Goal: Task Accomplishment & Management: Manage account settings

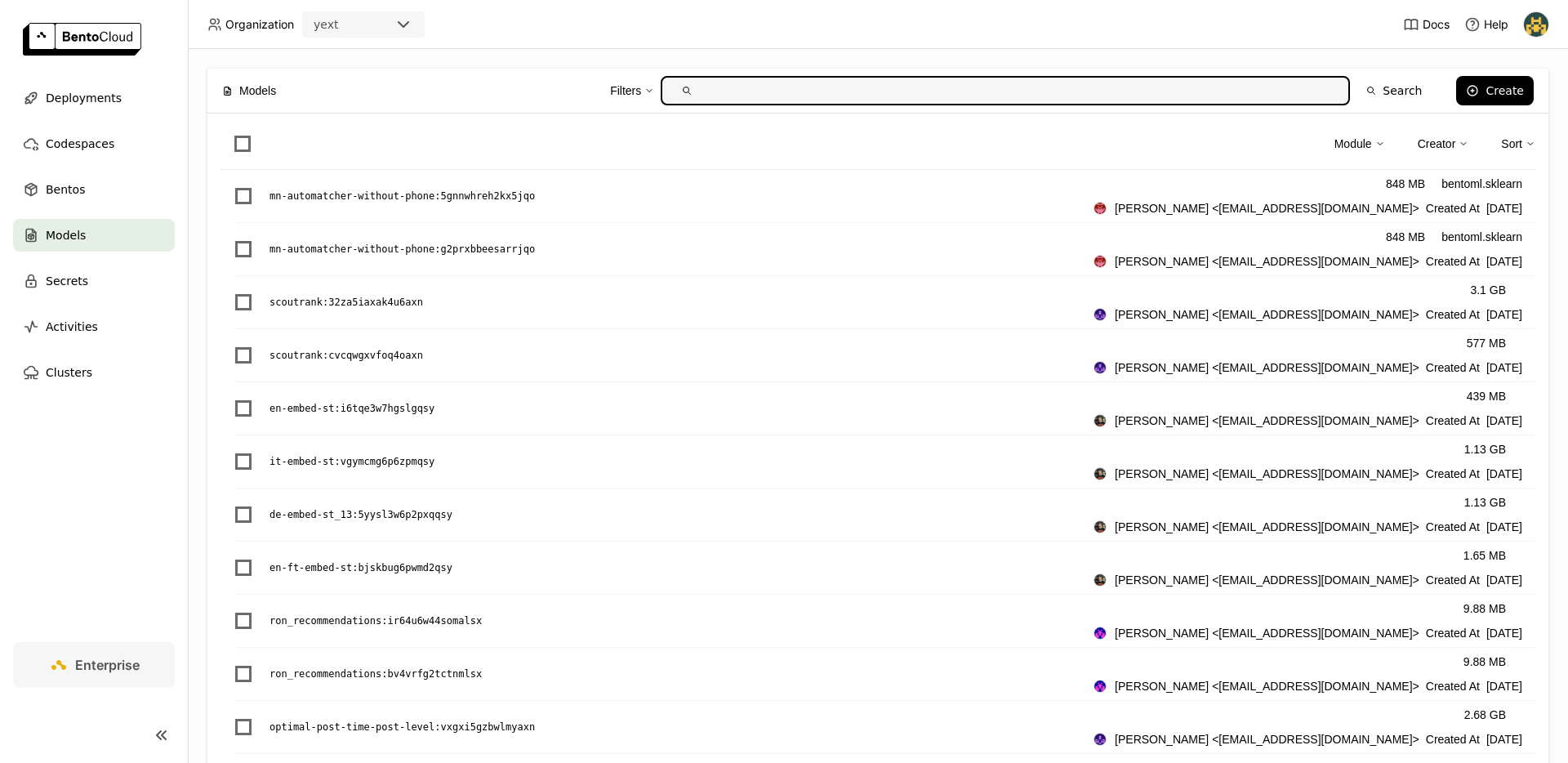
click at [65, 231] on span "Models" at bounding box center [65, 236] width 40 height 20
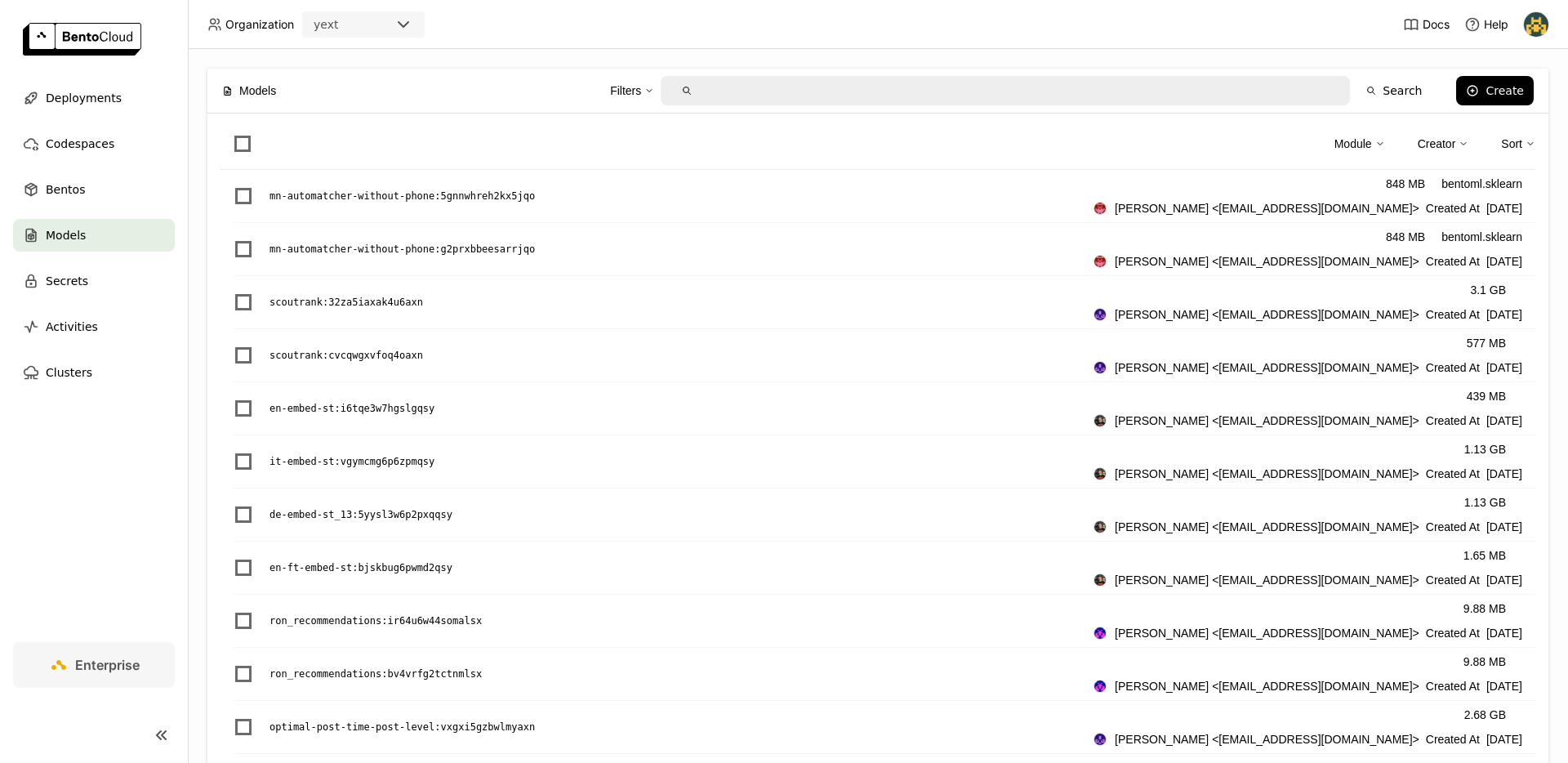
click at [1525, 143] on icon at bounding box center [1530, 143] width 10 height 10
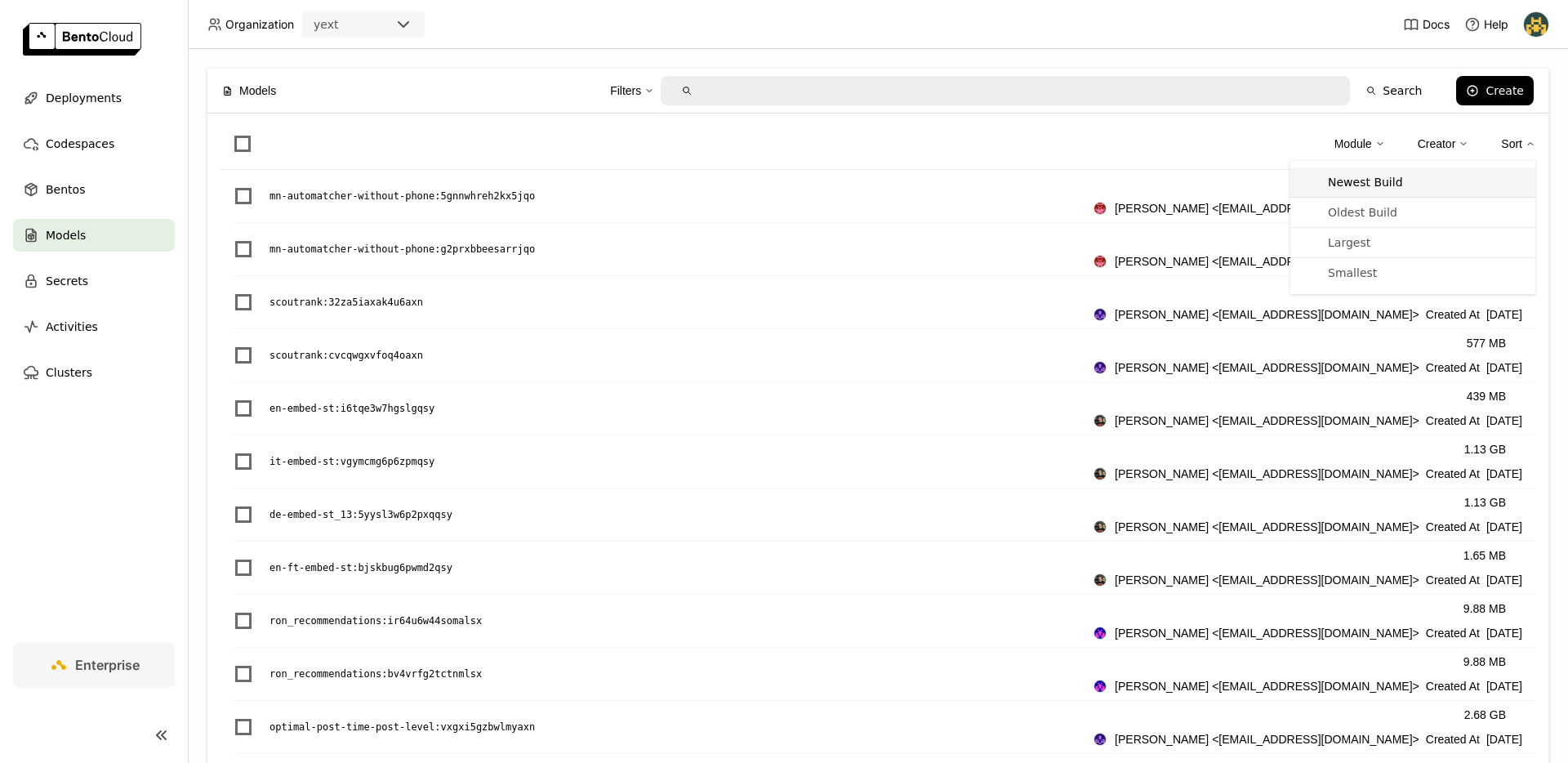
click at [1378, 191] on li "Newest Build" at bounding box center [1413, 182] width 245 height 30
type input "sort:build_at-desc"
click at [1016, 163] on div "Clear search keyword, filters and sorts Module Creator Sort Newest Build Oldest…" at bounding box center [878, 149] width 1315 height 44
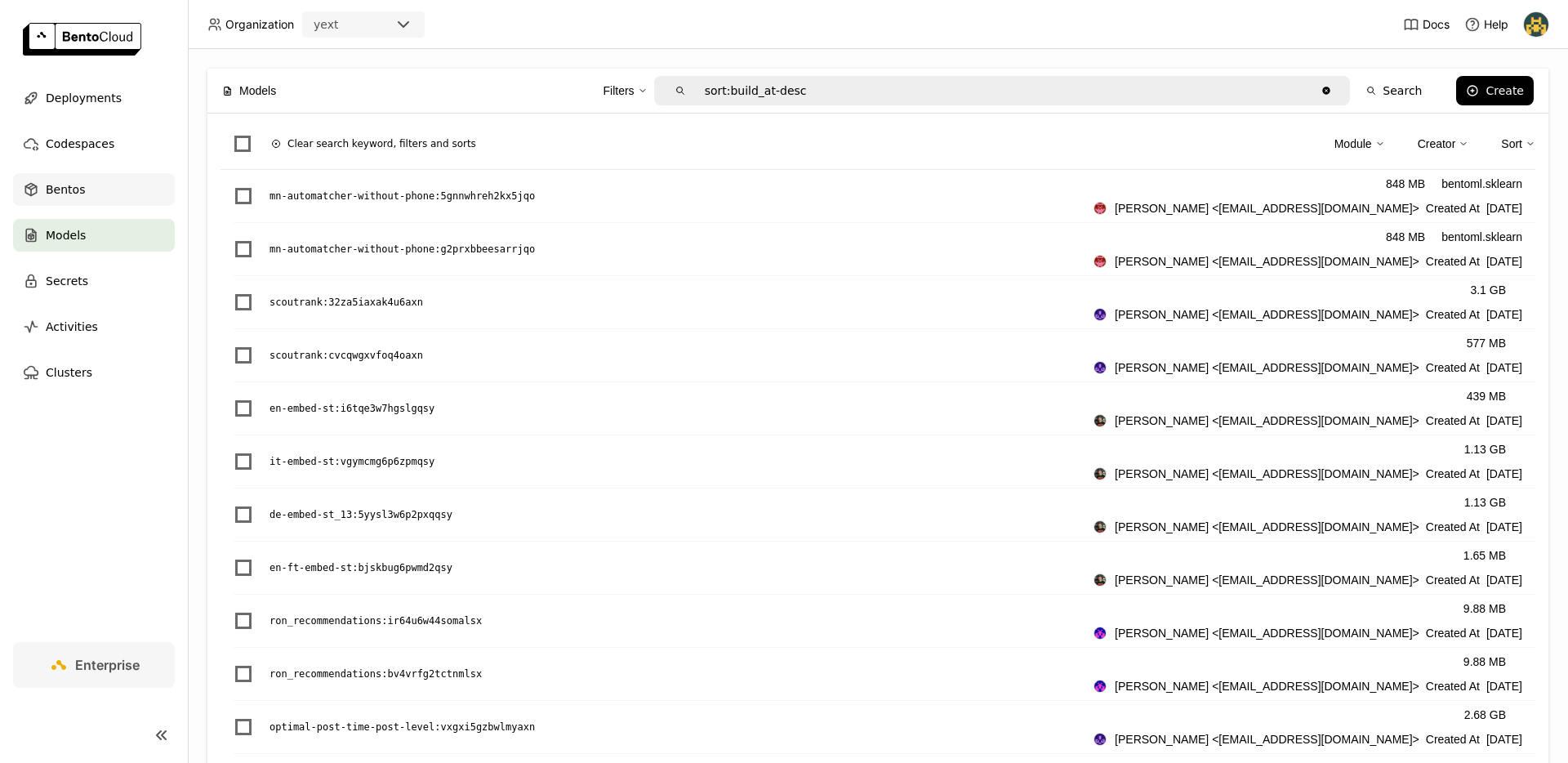
click at [89, 183] on div "Bentos" at bounding box center [93, 190] width 161 height 33
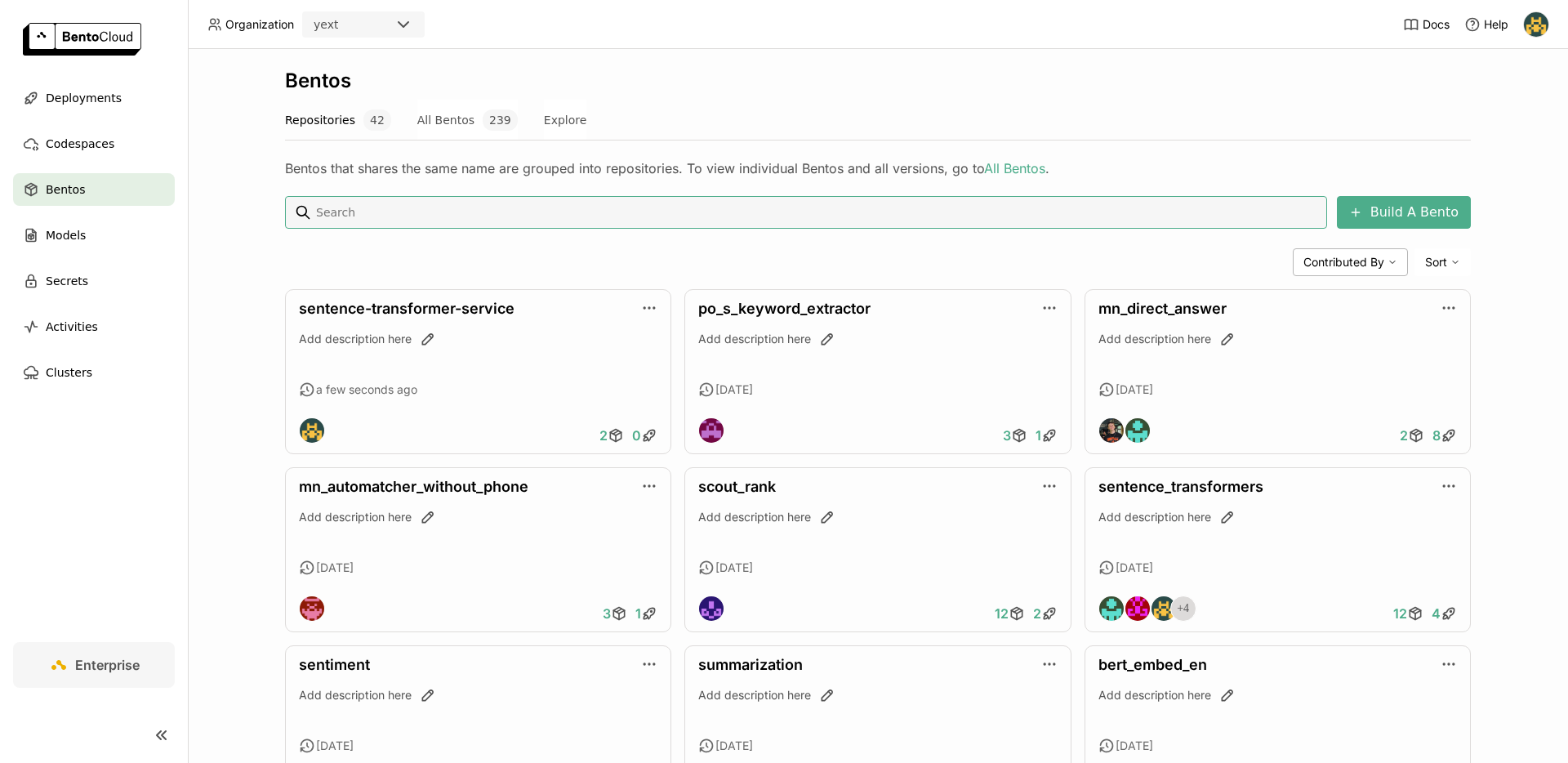
click at [586, 212] on input at bounding box center [818, 212] width 1007 height 26
click at [524, 209] on input at bounding box center [818, 212] width 1007 height 26
type input "sentence-transformer"
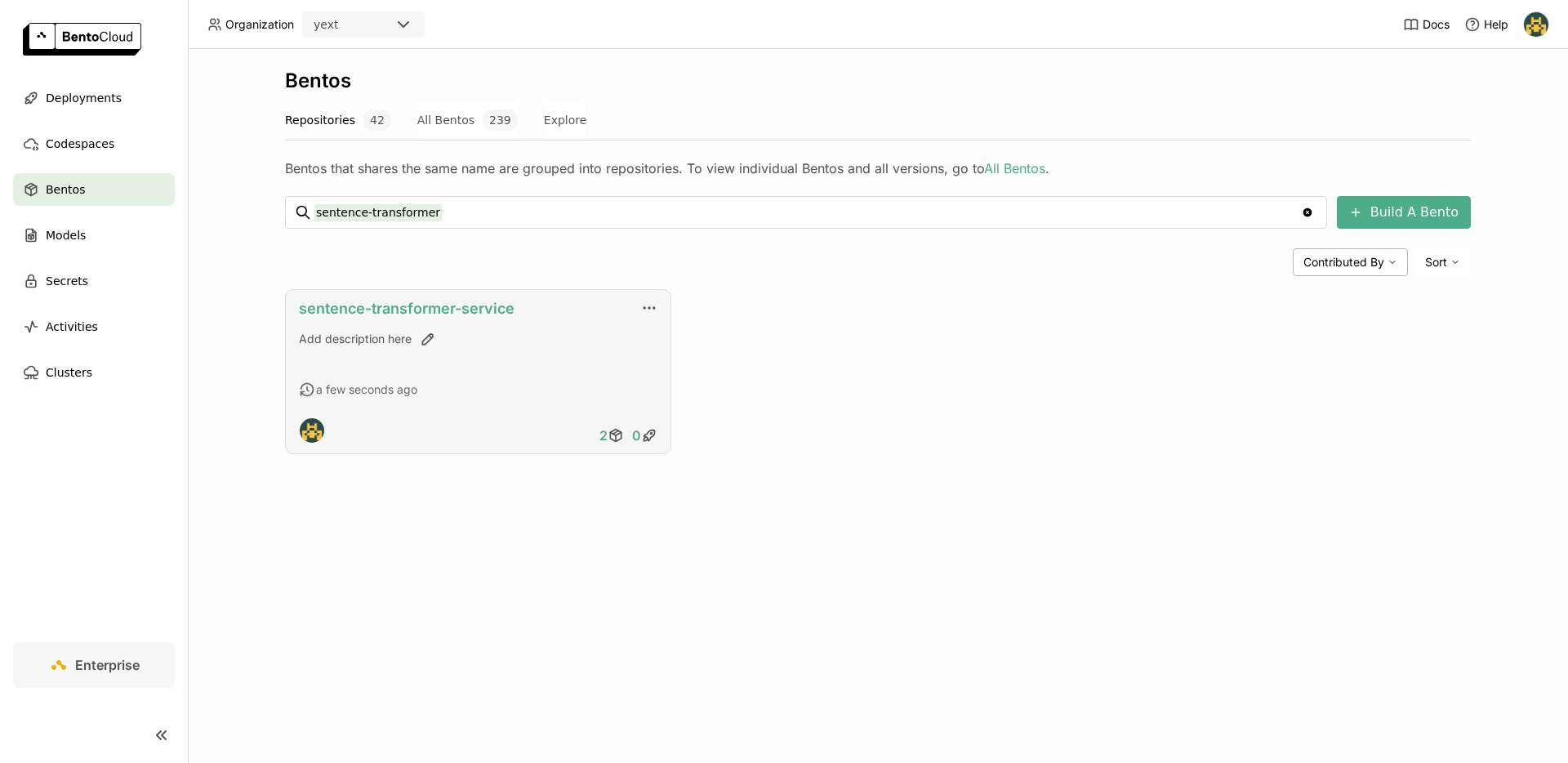
click at [490, 309] on link "sentence-transformer-service" at bounding box center [407, 308] width 216 height 17
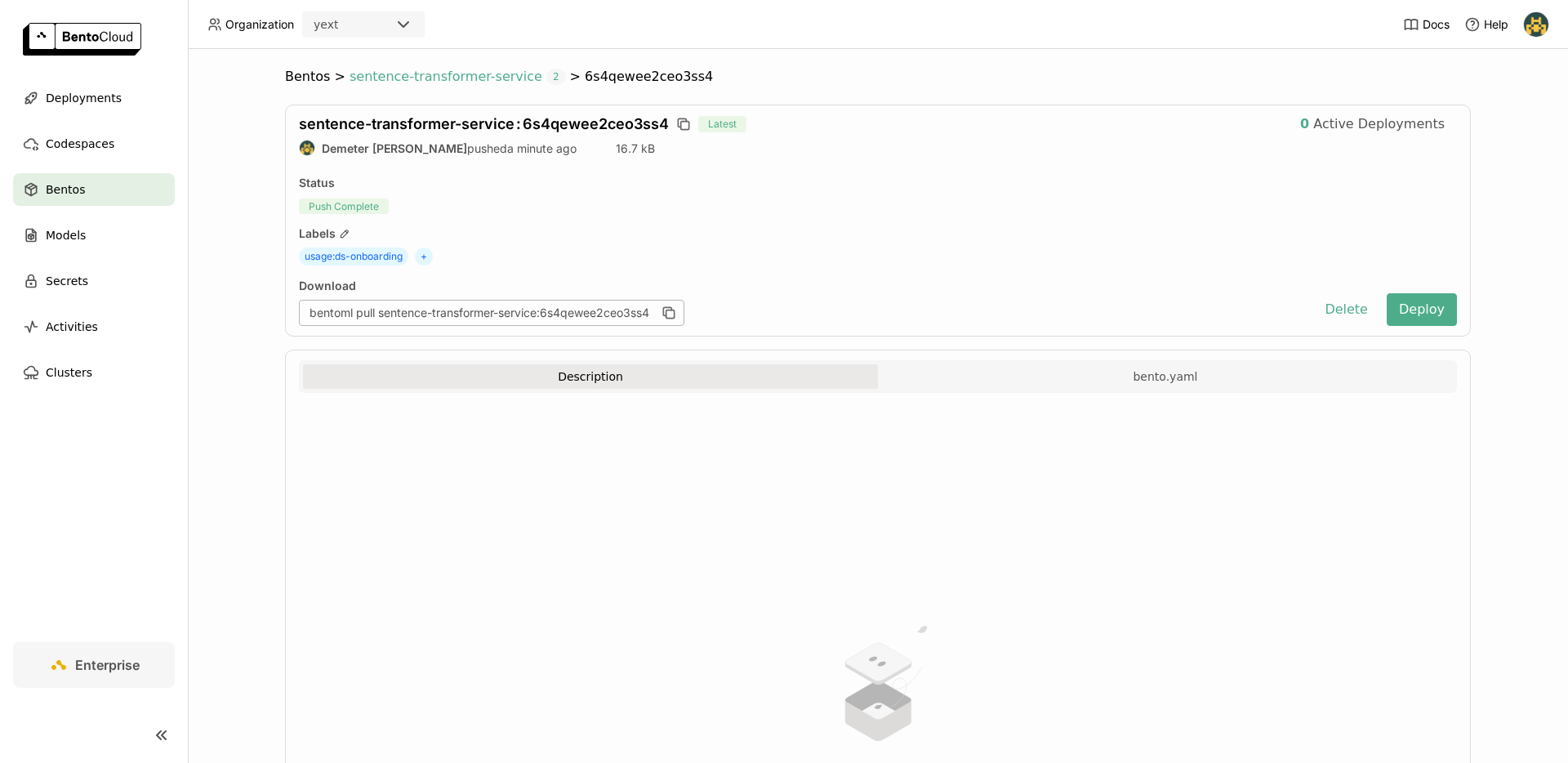
click at [395, 78] on span "sentence-transformer-service" at bounding box center [445, 77] width 193 height 16
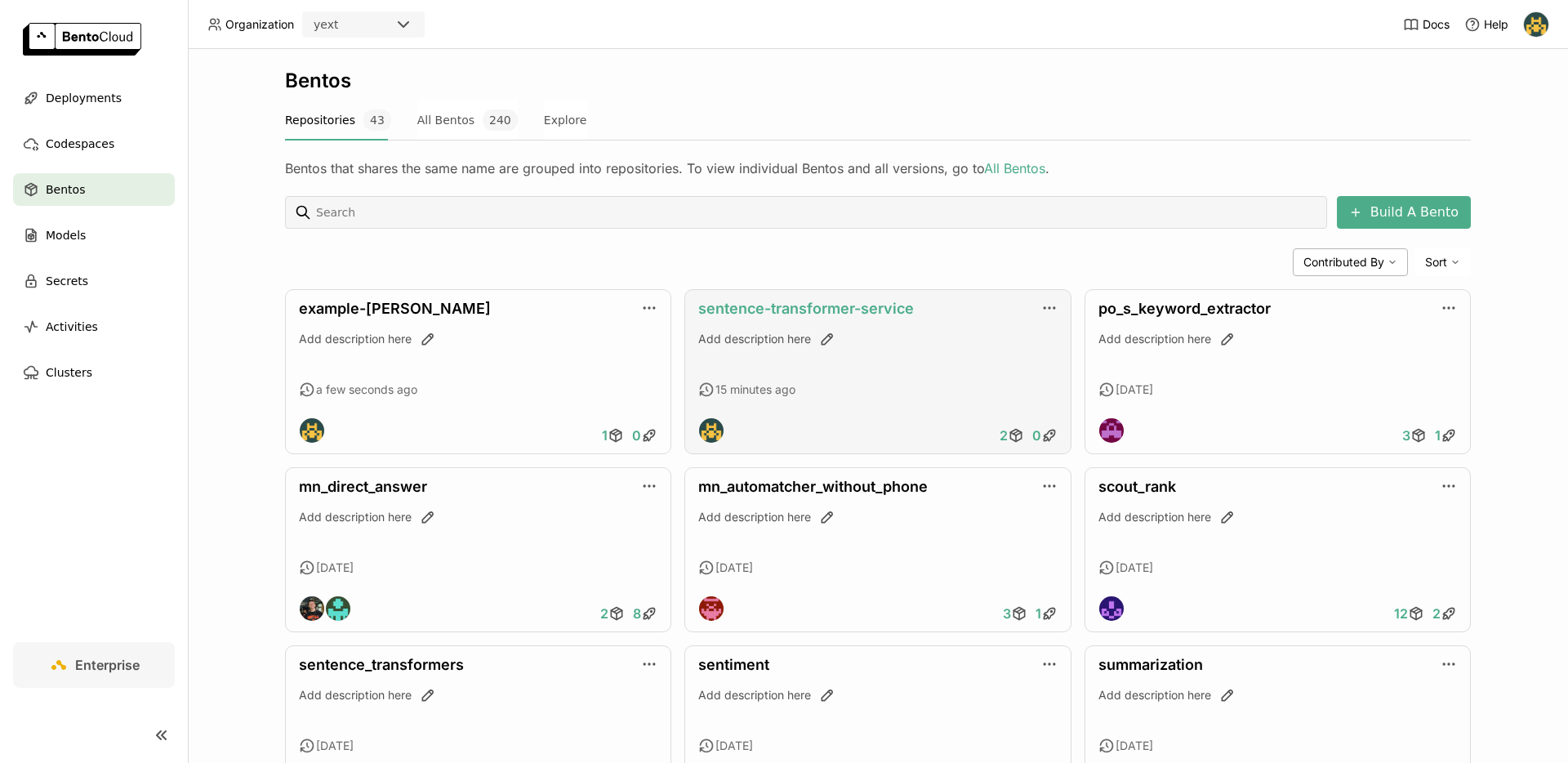
click at [806, 308] on link "sentence-transformer-service" at bounding box center [806, 308] width 216 height 17
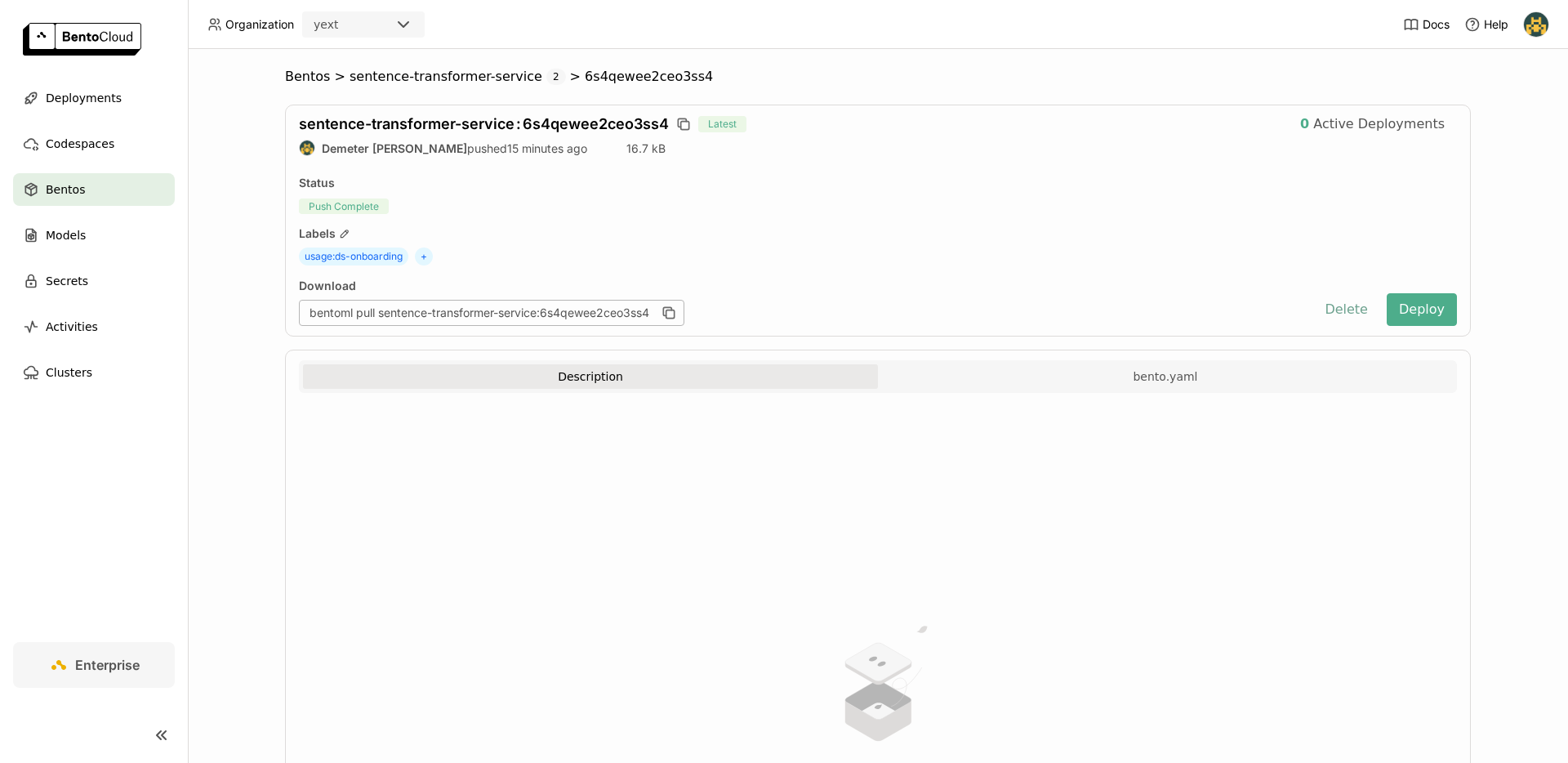
click at [1352, 307] on button "Delete" at bounding box center [1346, 309] width 68 height 33
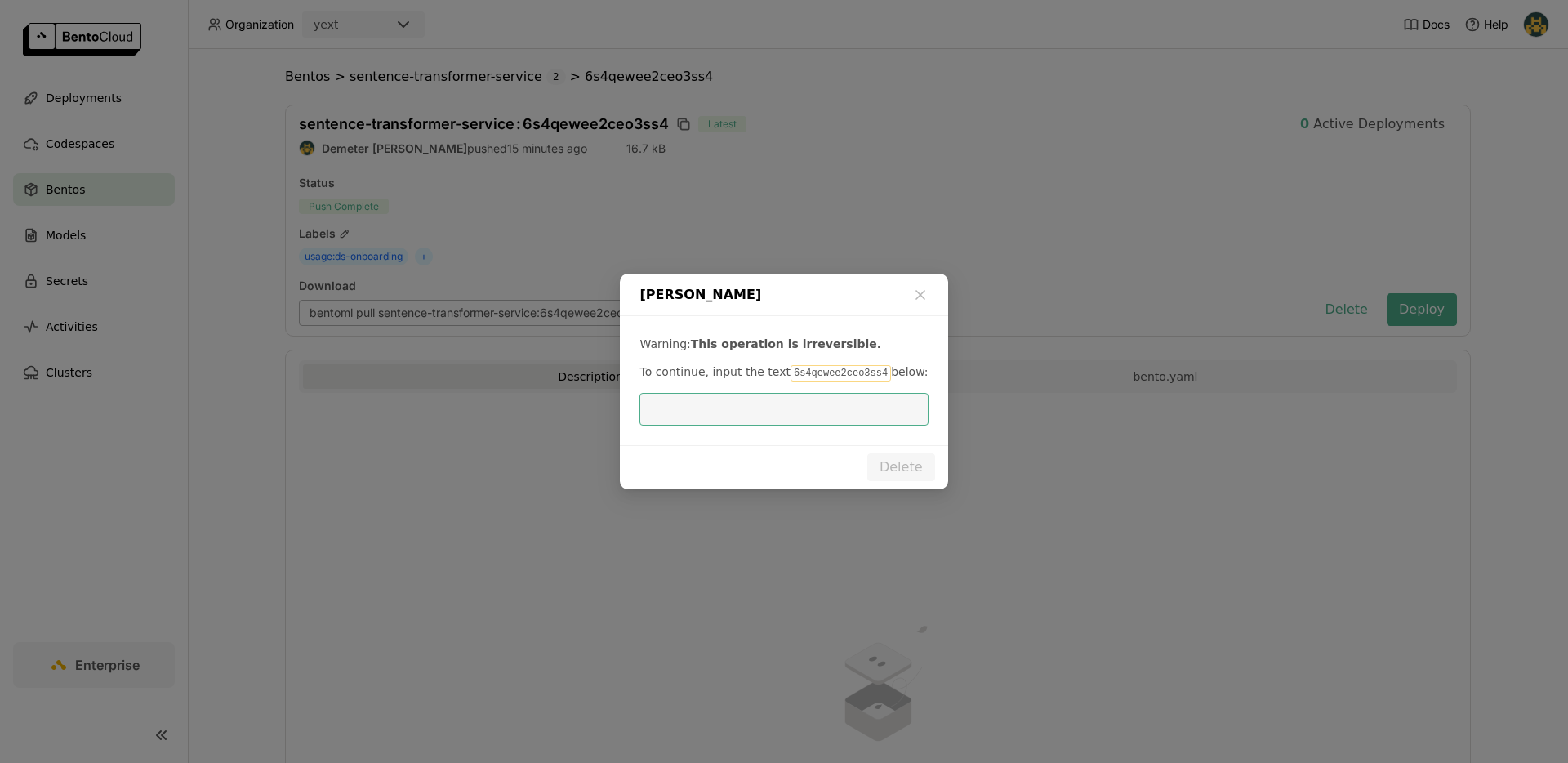
click at [798, 373] on code "6s4qewee2ceo3ss4" at bounding box center [841, 374] width 101 height 16
copy code "6s4qewee2ceo3ss4"
click at [778, 397] on input "dialog" at bounding box center [784, 409] width 268 height 31
paste input "6s4qewee2ceo3ss4"
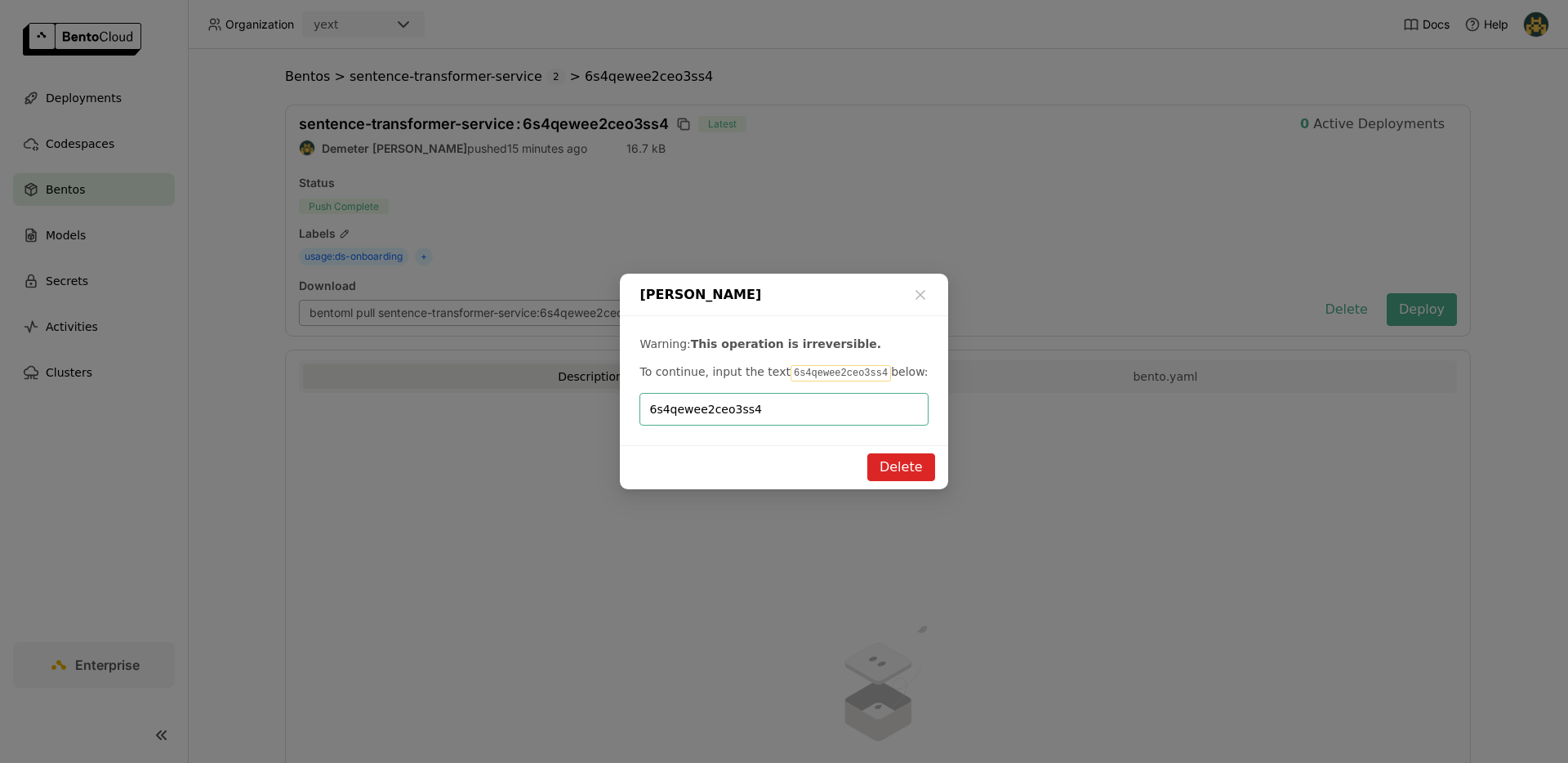
type input "6s4qewee2ceo3ss4"
click at [907, 470] on button "Delete" at bounding box center [901, 467] width 68 height 28
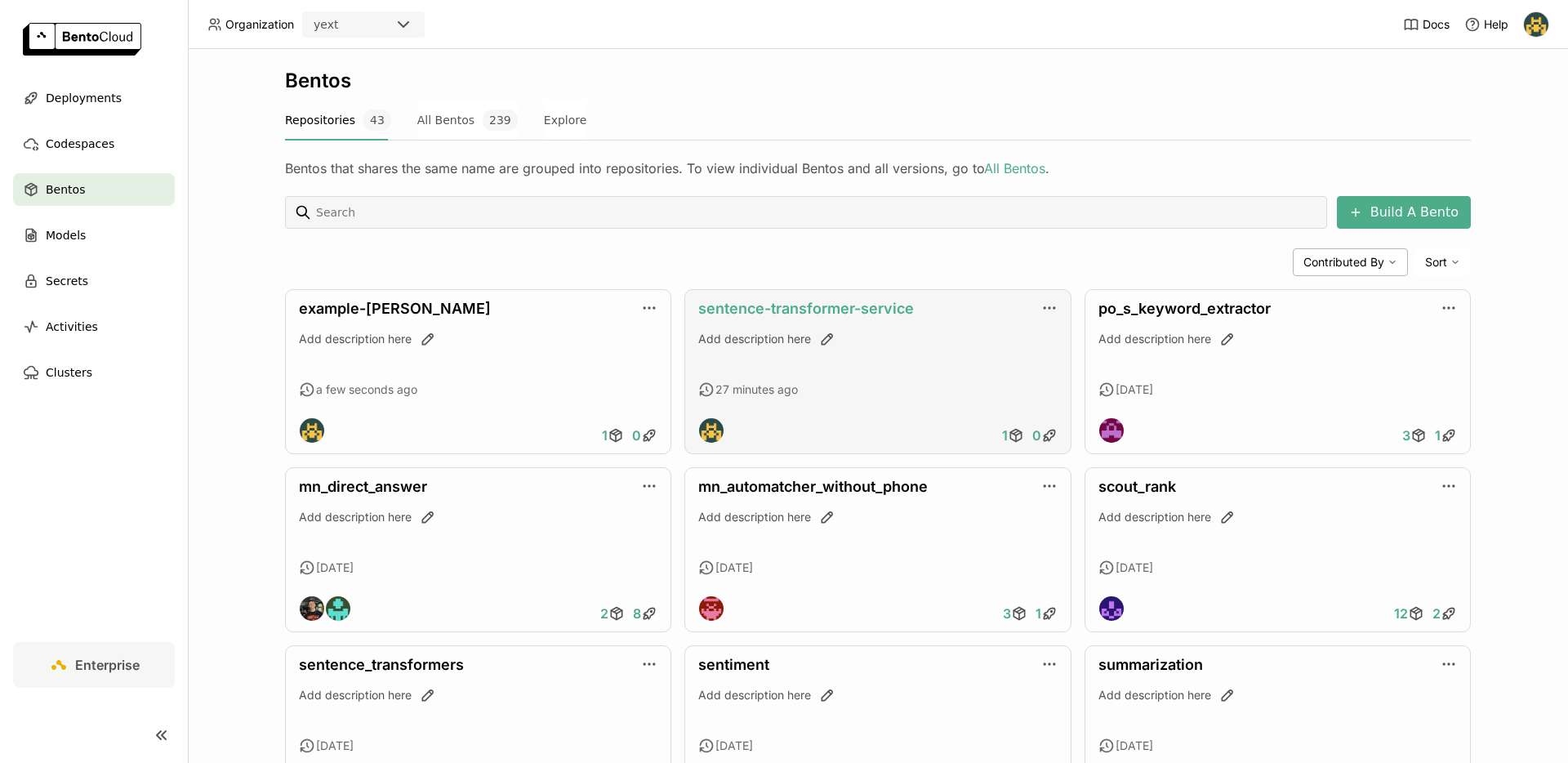
click at [797, 300] on link "sentence-transformer-service" at bounding box center [806, 308] width 216 height 17
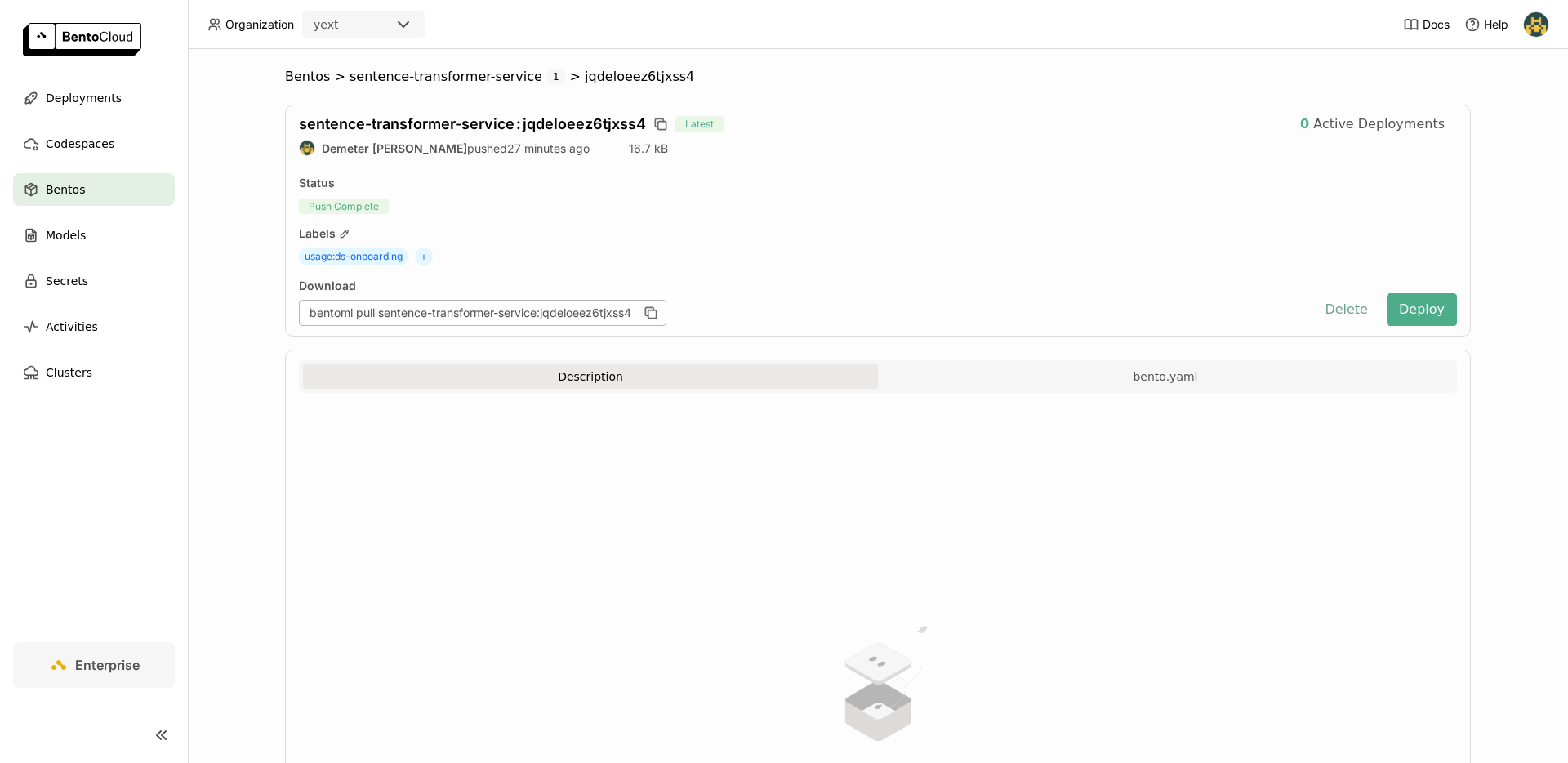
click at [1330, 312] on button "Delete" at bounding box center [1346, 309] width 68 height 33
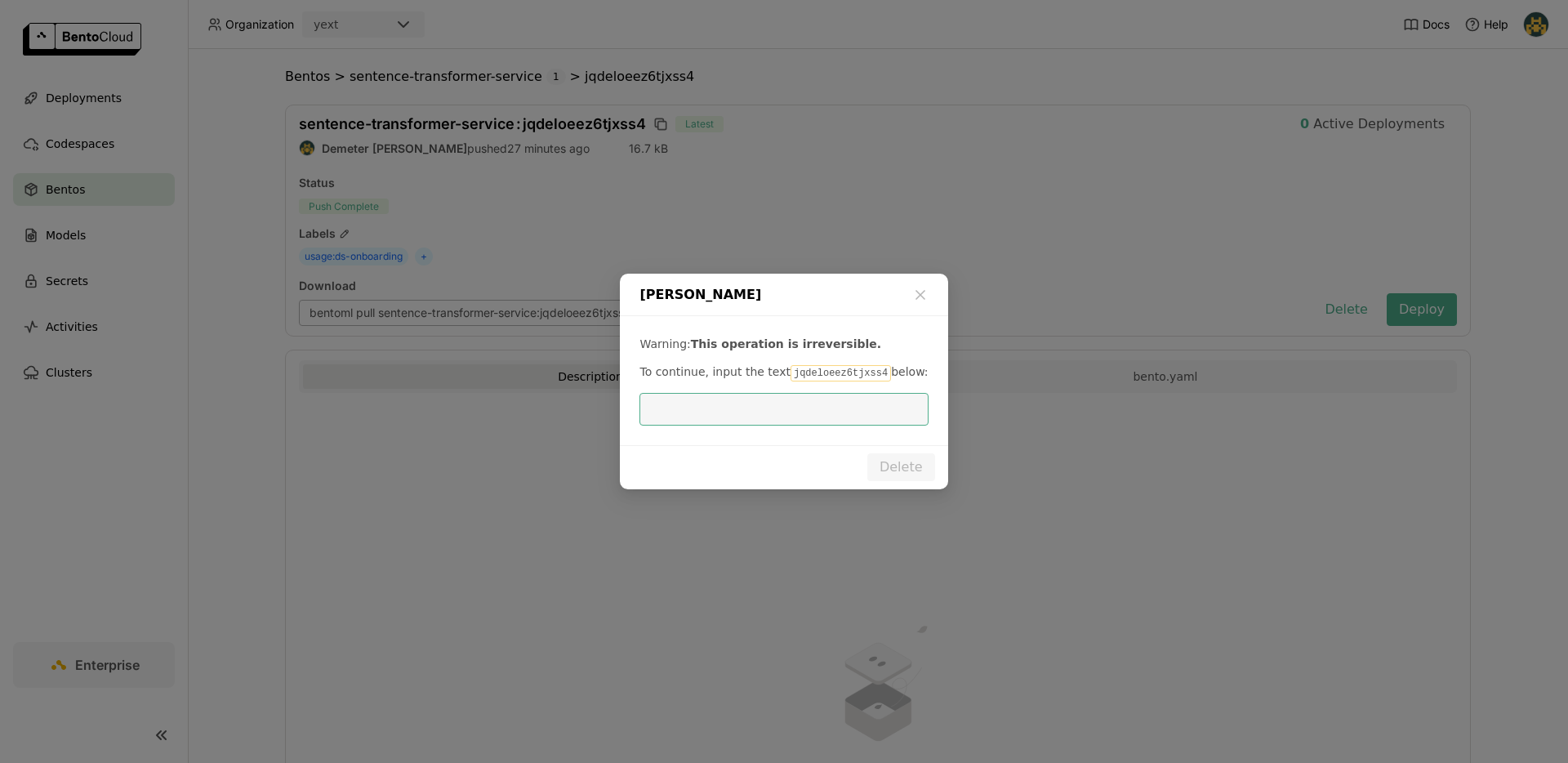
click at [839, 378] on code "jqdeloeez6tjxss4" at bounding box center [841, 374] width 101 height 16
copy code "jqdeloeez6tjxss4"
click at [789, 403] on input "dialog" at bounding box center [784, 409] width 268 height 31
paste input "jqdeloeez6tjxss4"
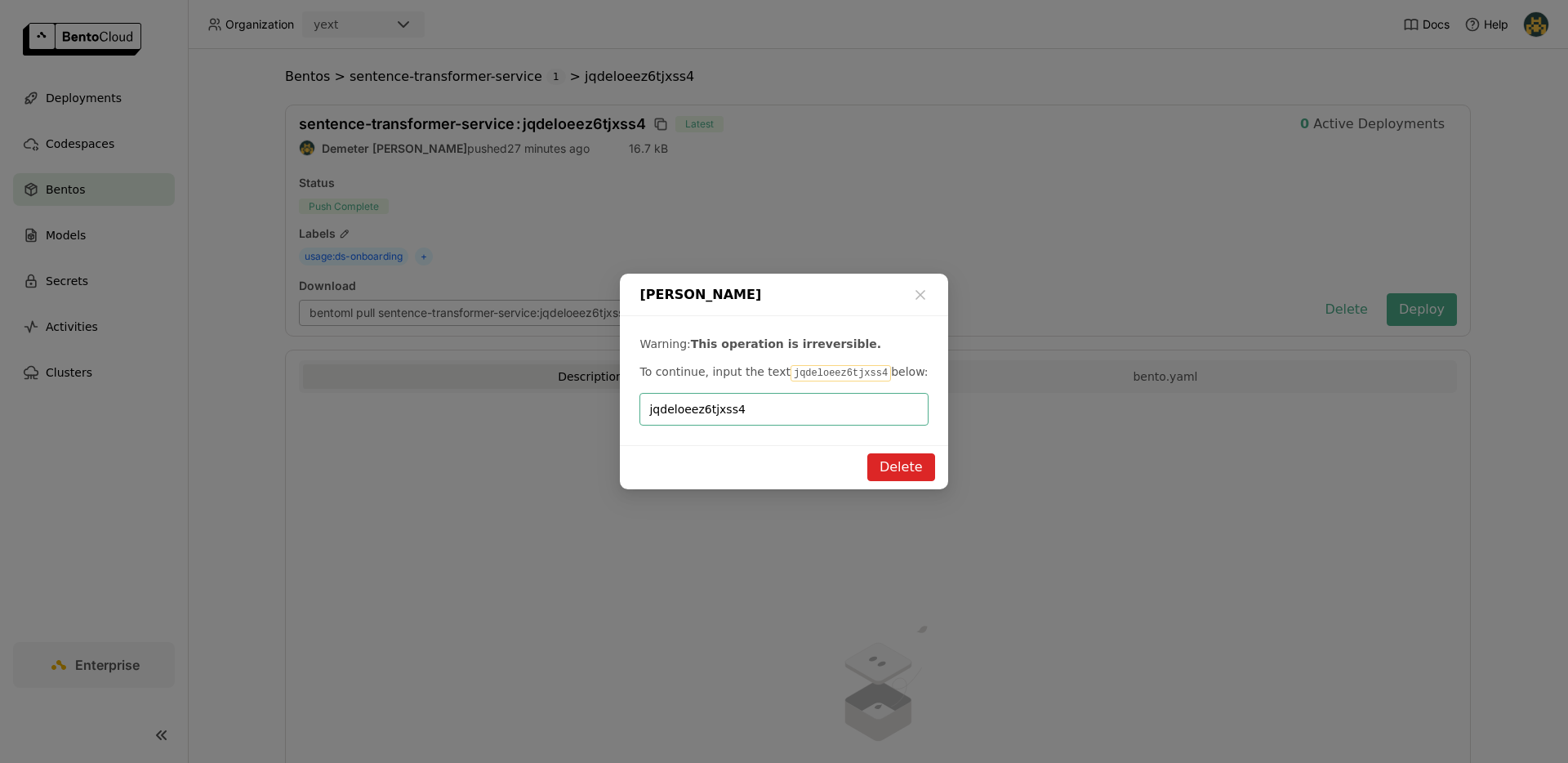
type input "jqdeloeez6tjxss4"
click at [925, 468] on button "Delete" at bounding box center [901, 467] width 68 height 28
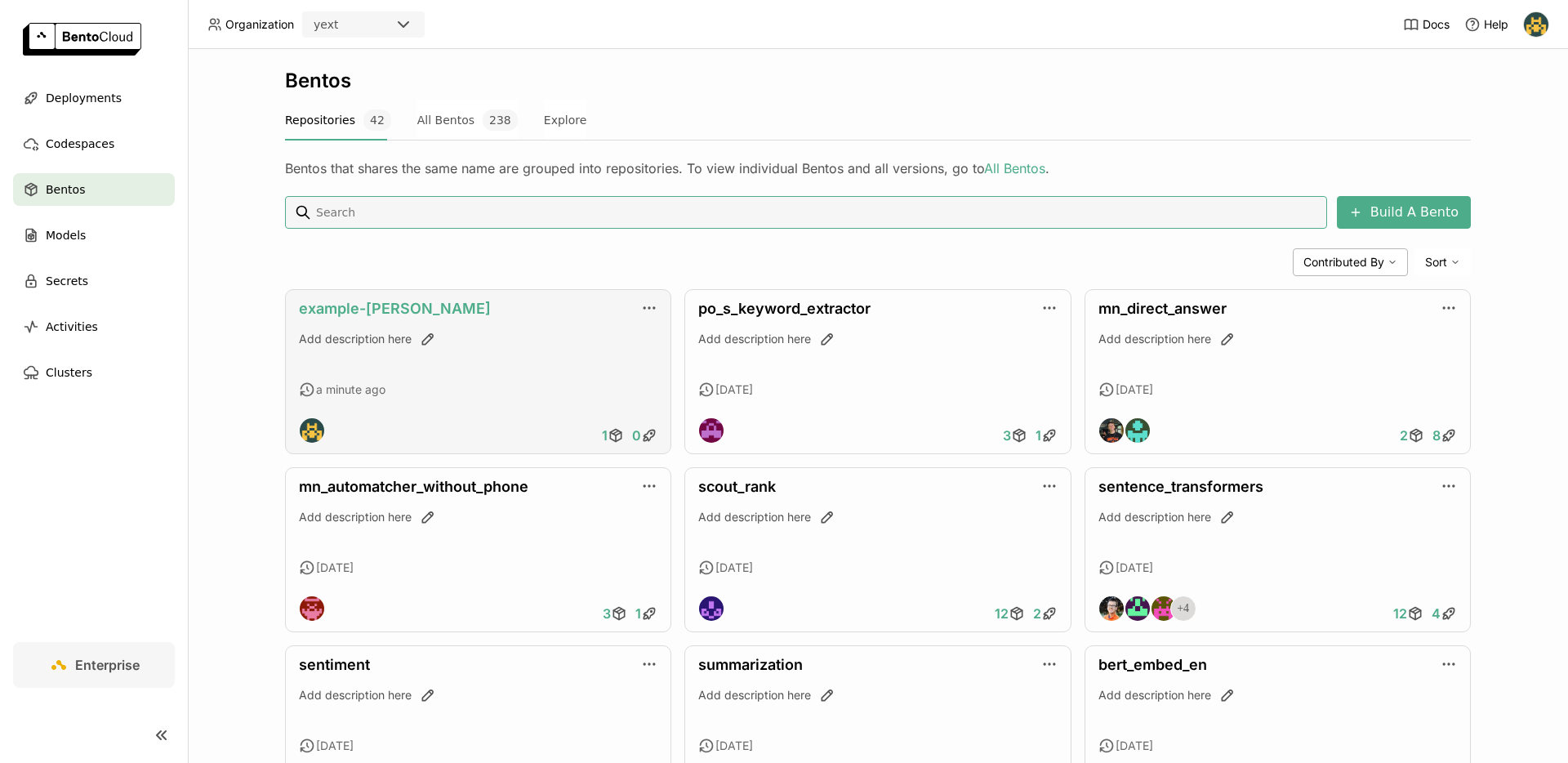
click at [383, 313] on link "example-[PERSON_NAME]" at bounding box center [395, 308] width 192 height 17
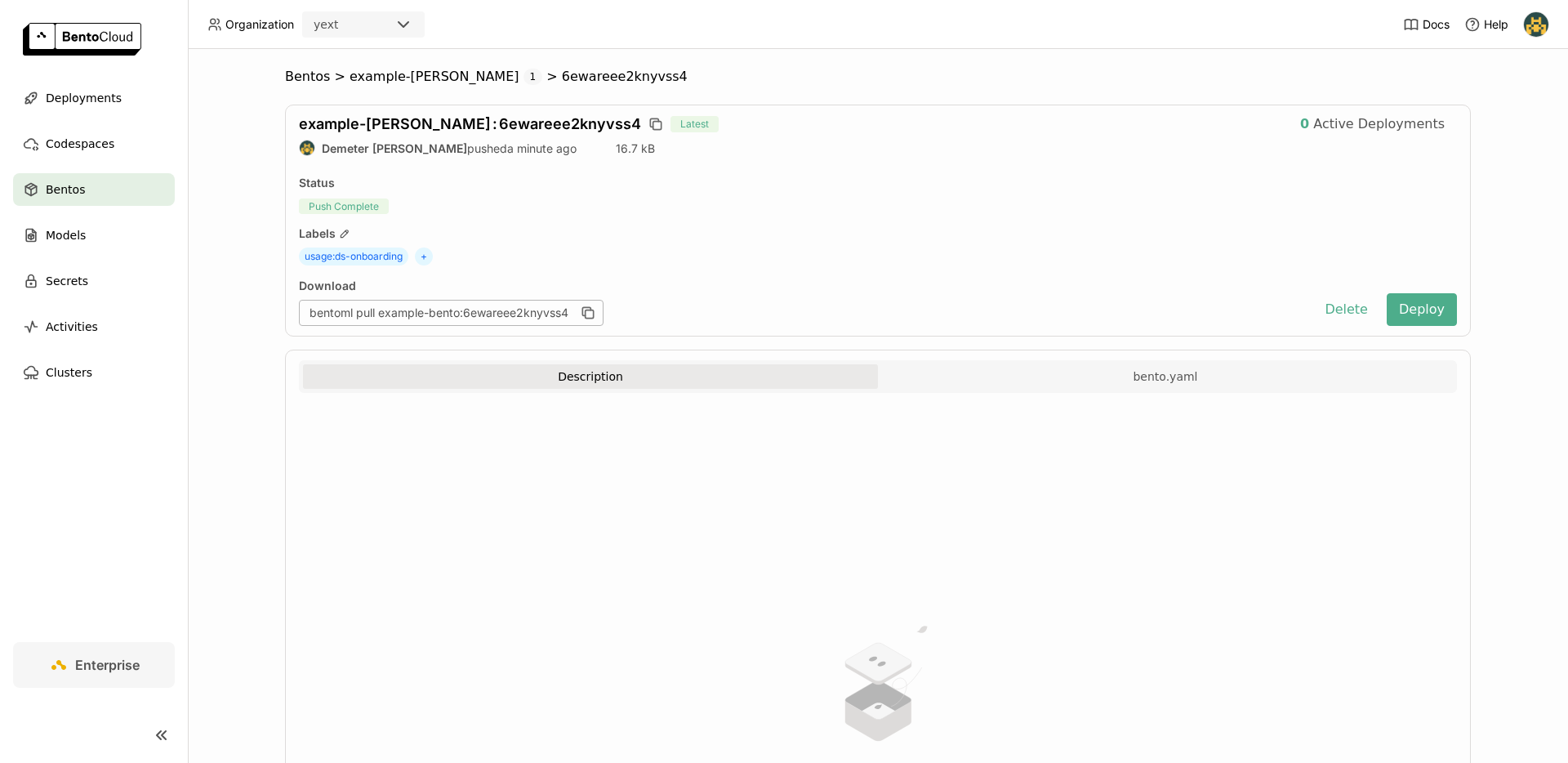
click at [1152, 352] on div "Description bento.yaml No Description Please follow the guide to add descriptio…" at bounding box center [878, 698] width 1186 height 697
click at [1148, 365] on button "bento.yaml" at bounding box center [1165, 377] width 575 height 24
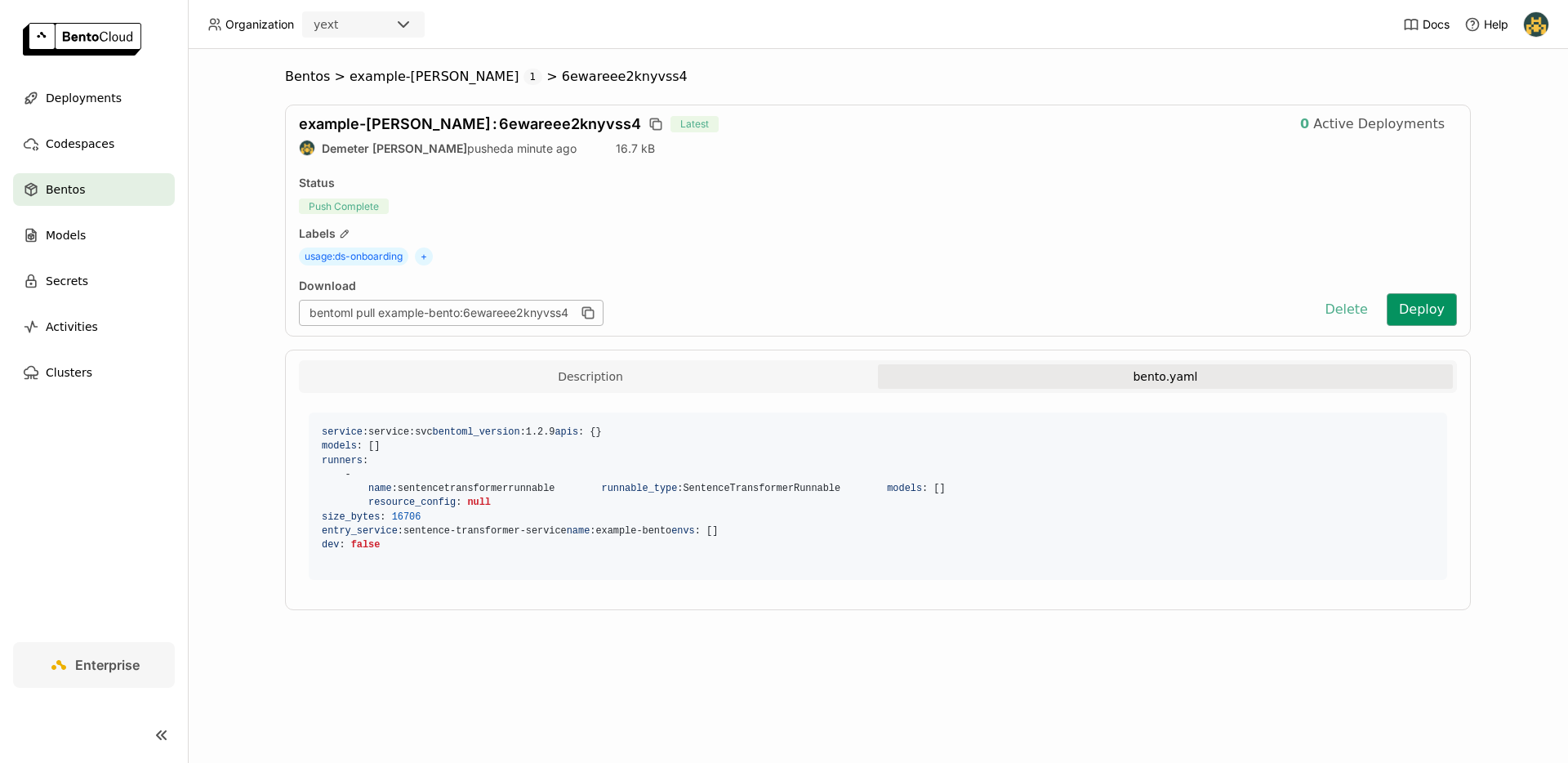
click at [1411, 306] on button "Deploy" at bounding box center [1421, 309] width 70 height 33
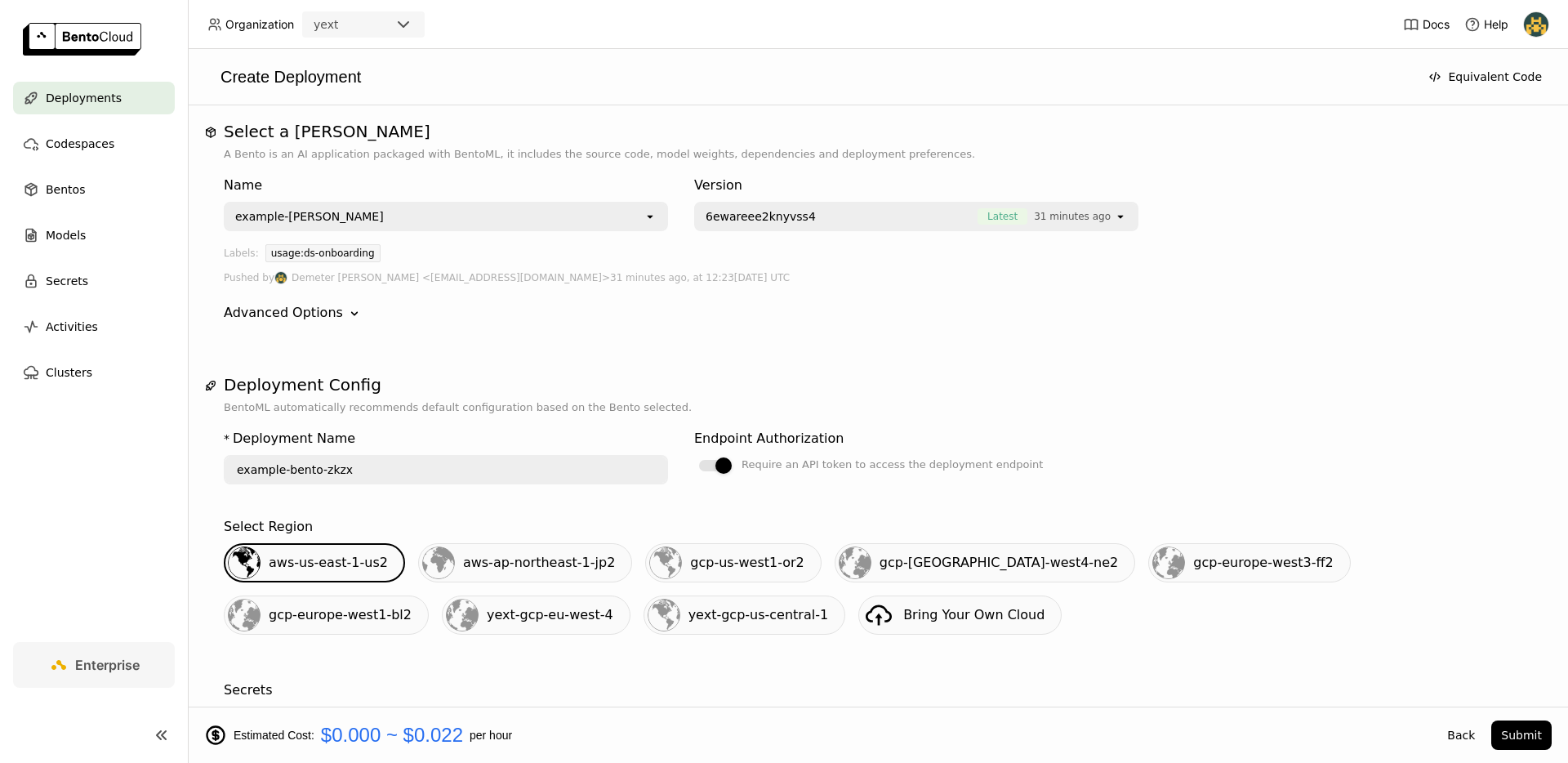
click at [85, 103] on span "Deployments" at bounding box center [83, 98] width 76 height 20
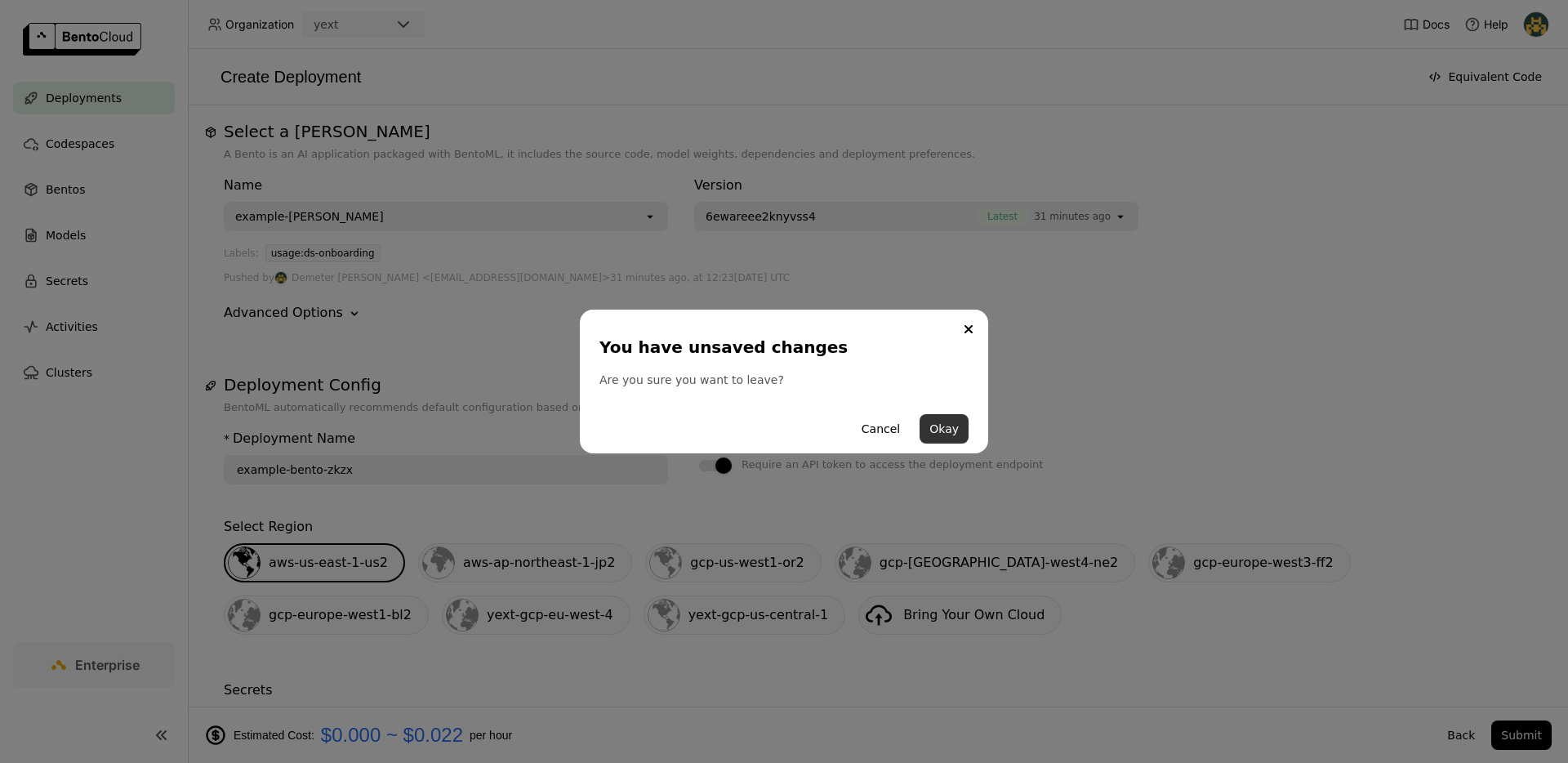
click at [948, 426] on button "Okay" at bounding box center [944, 429] width 49 height 29
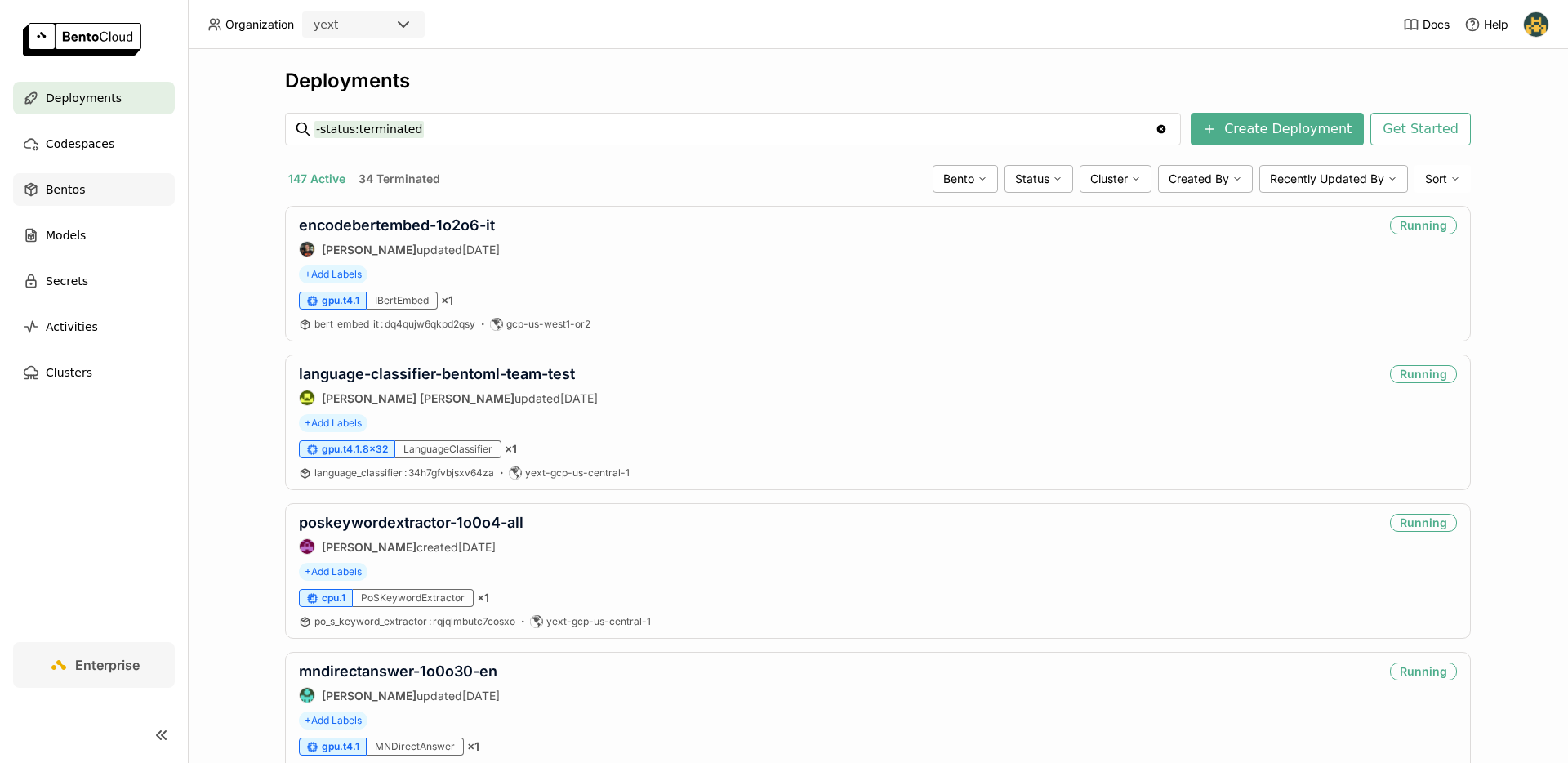
click at [91, 192] on div "Bentos" at bounding box center [93, 190] width 161 height 33
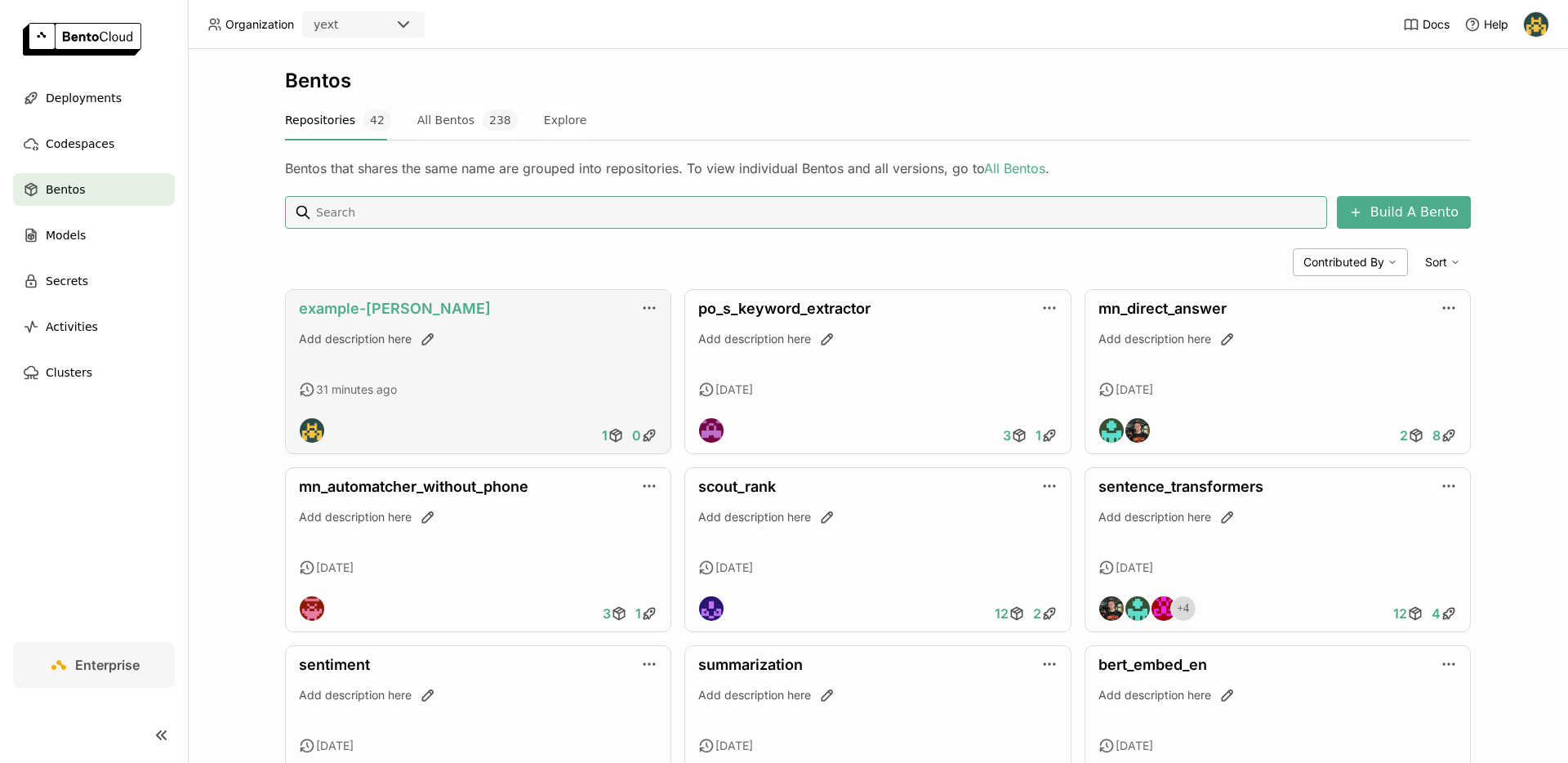
click at [371, 304] on link "example-bento" at bounding box center [395, 308] width 192 height 17
click at [388, 302] on link "example-[PERSON_NAME]" at bounding box center [395, 308] width 192 height 17
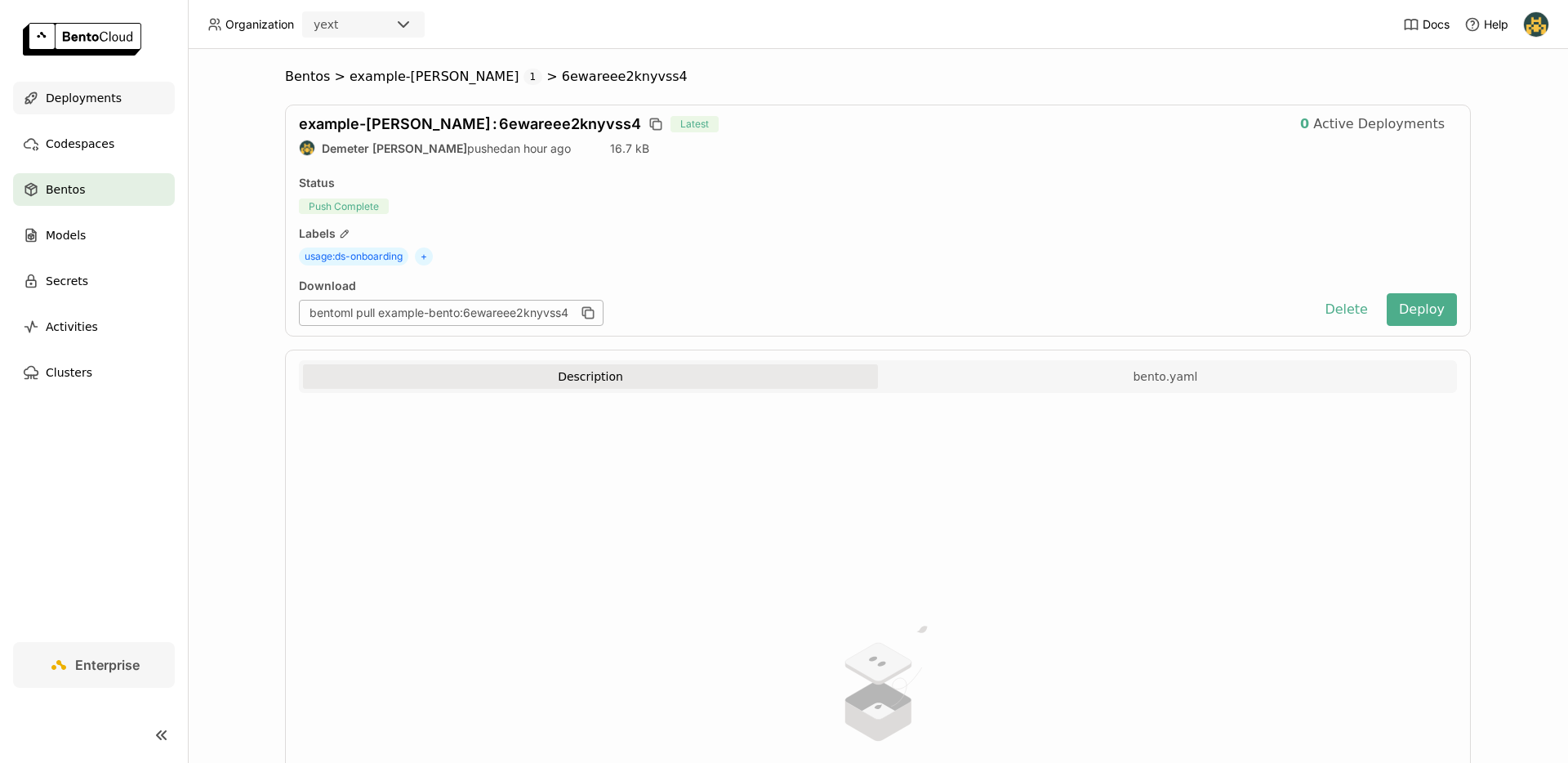
click at [81, 111] on div "Deployments" at bounding box center [93, 98] width 161 height 33
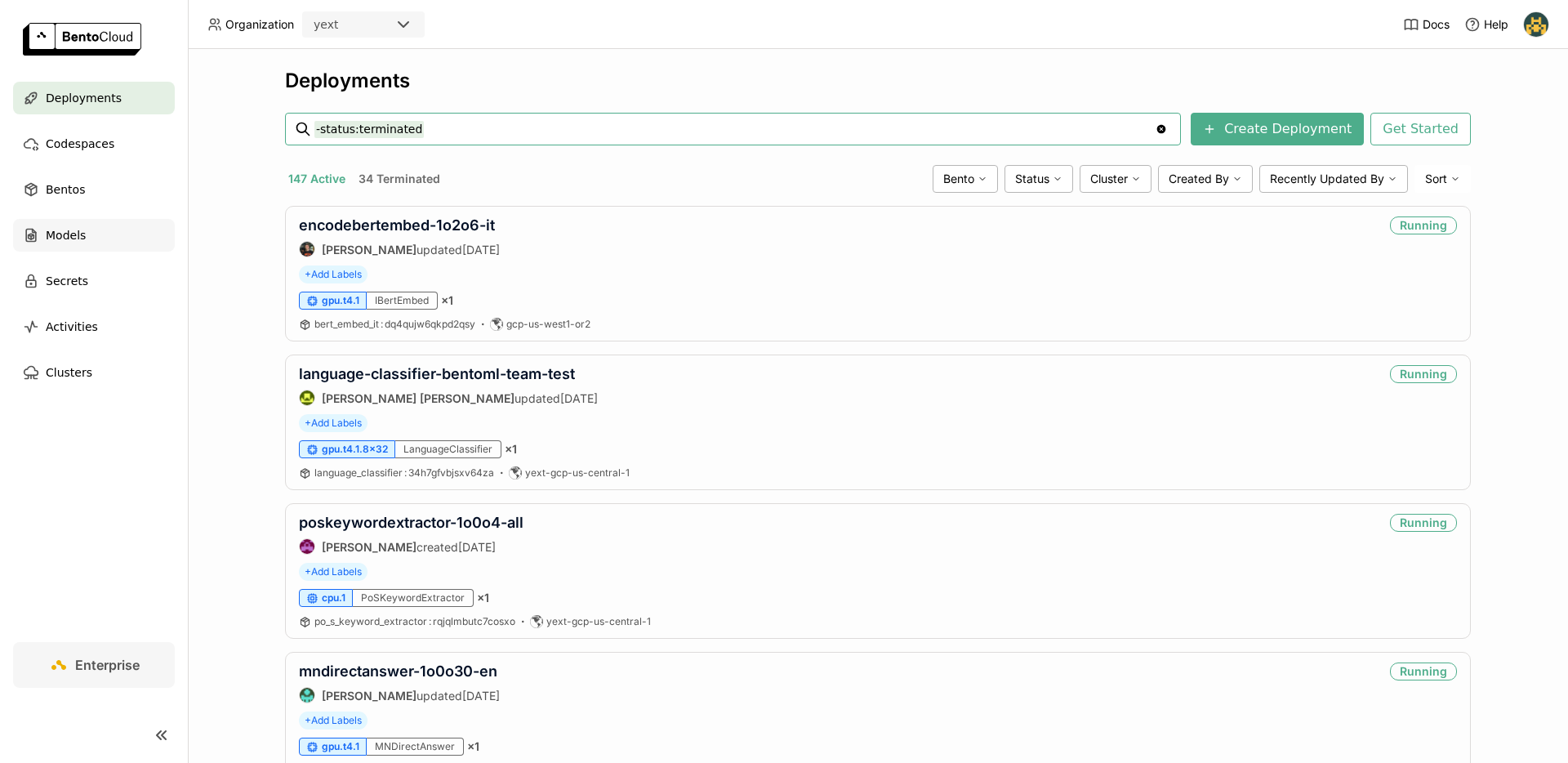
click at [89, 242] on div "Models" at bounding box center [93, 235] width 161 height 33
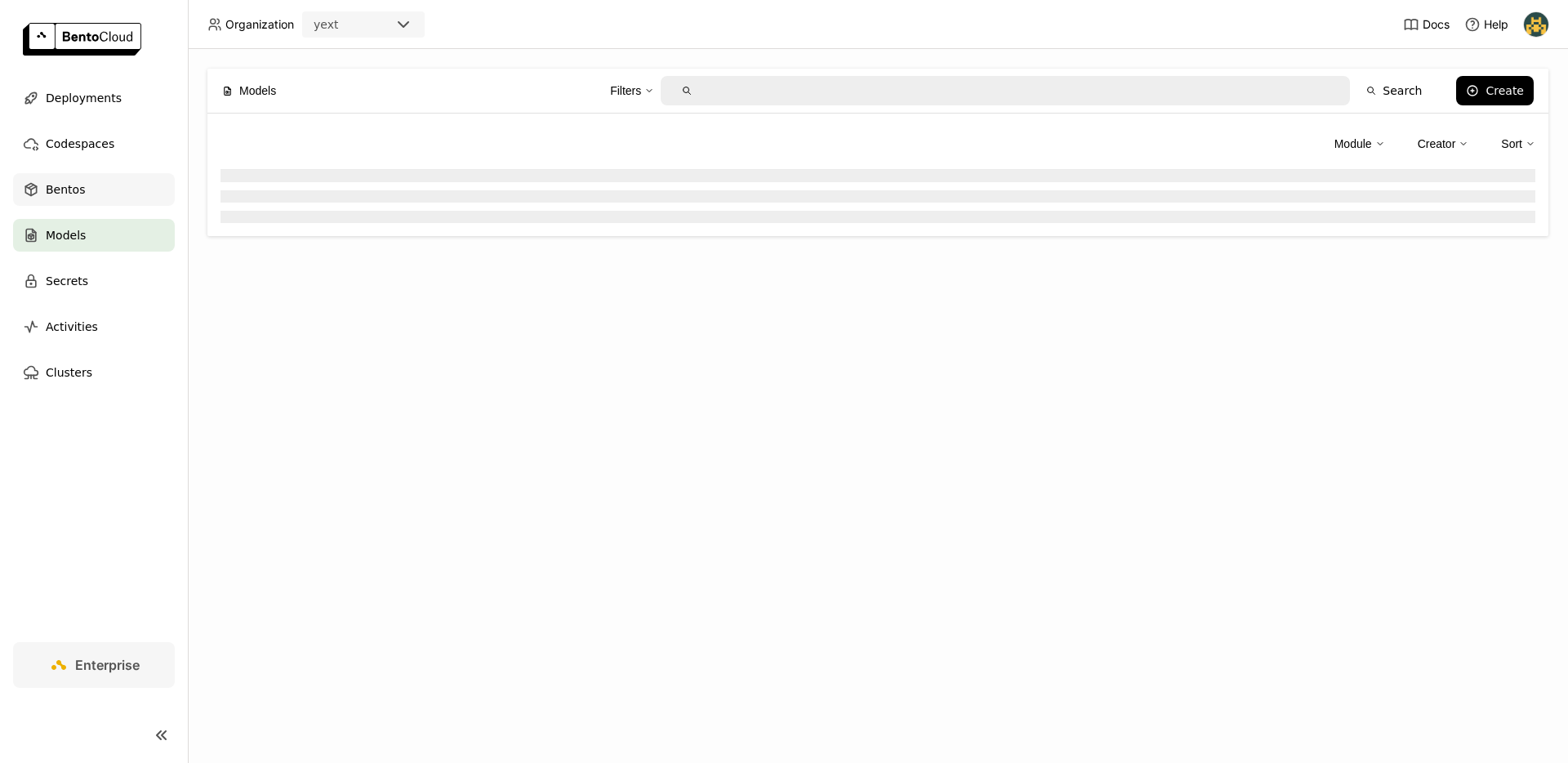
click at [97, 201] on div "Bentos" at bounding box center [93, 190] width 161 height 33
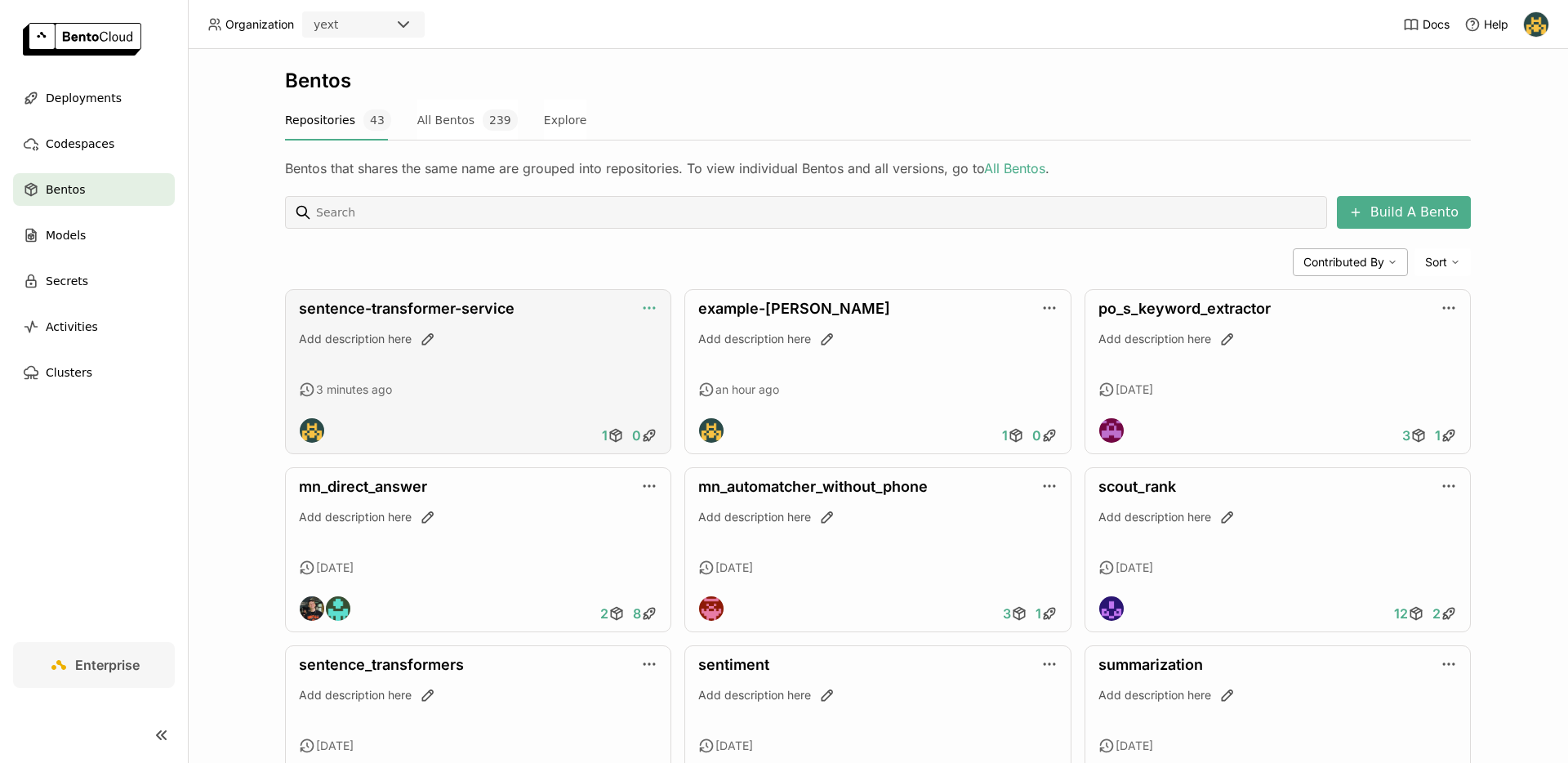
click at [641, 300] on icon "button" at bounding box center [649, 308] width 16 height 16
click at [587, 359] on div "Add description here" at bounding box center [478, 353] width 358 height 44
click at [487, 306] on link "sentence-transformer-service" at bounding box center [407, 308] width 216 height 17
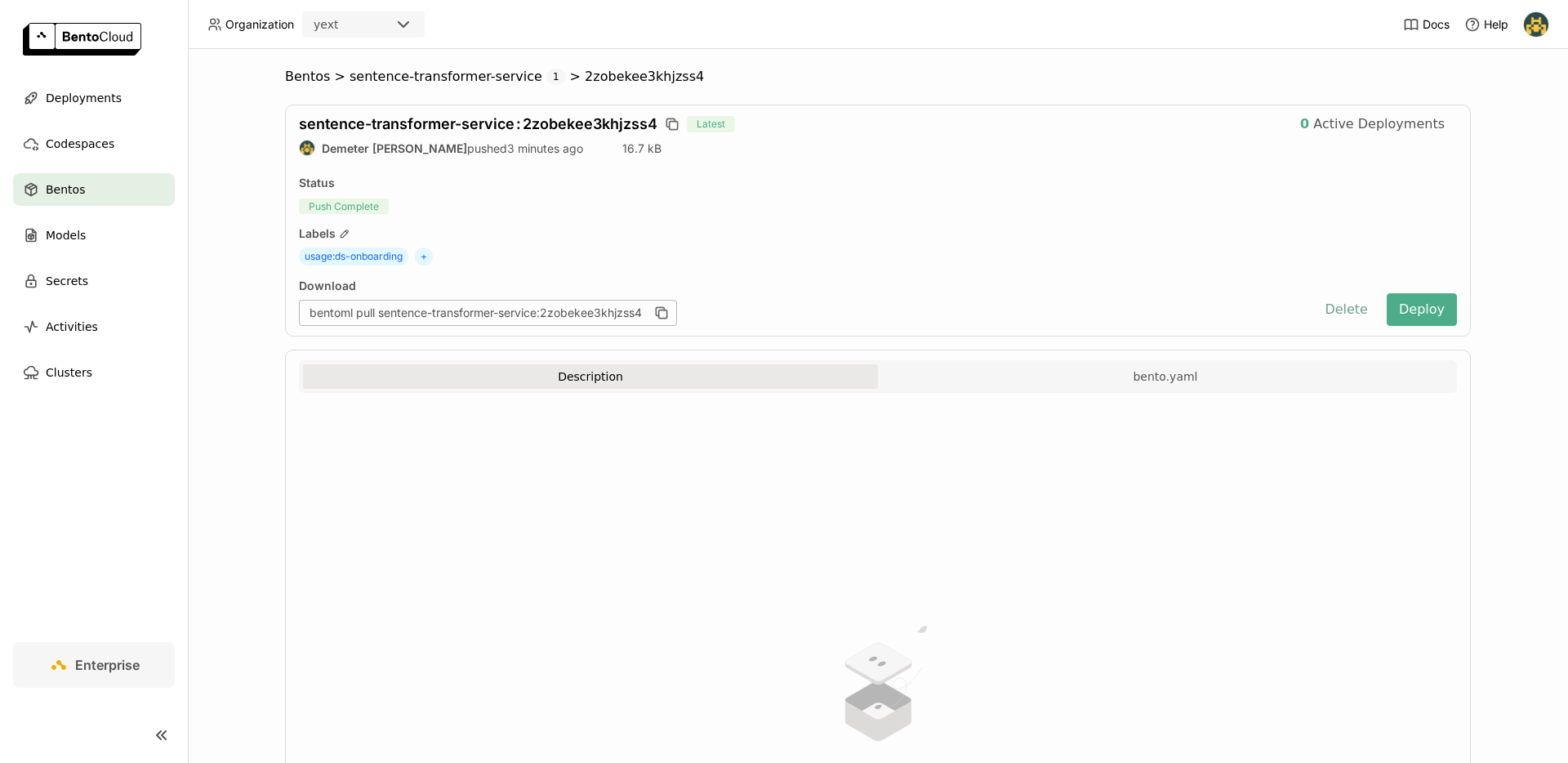
click at [1346, 308] on button "Delete" at bounding box center [1346, 309] width 68 height 33
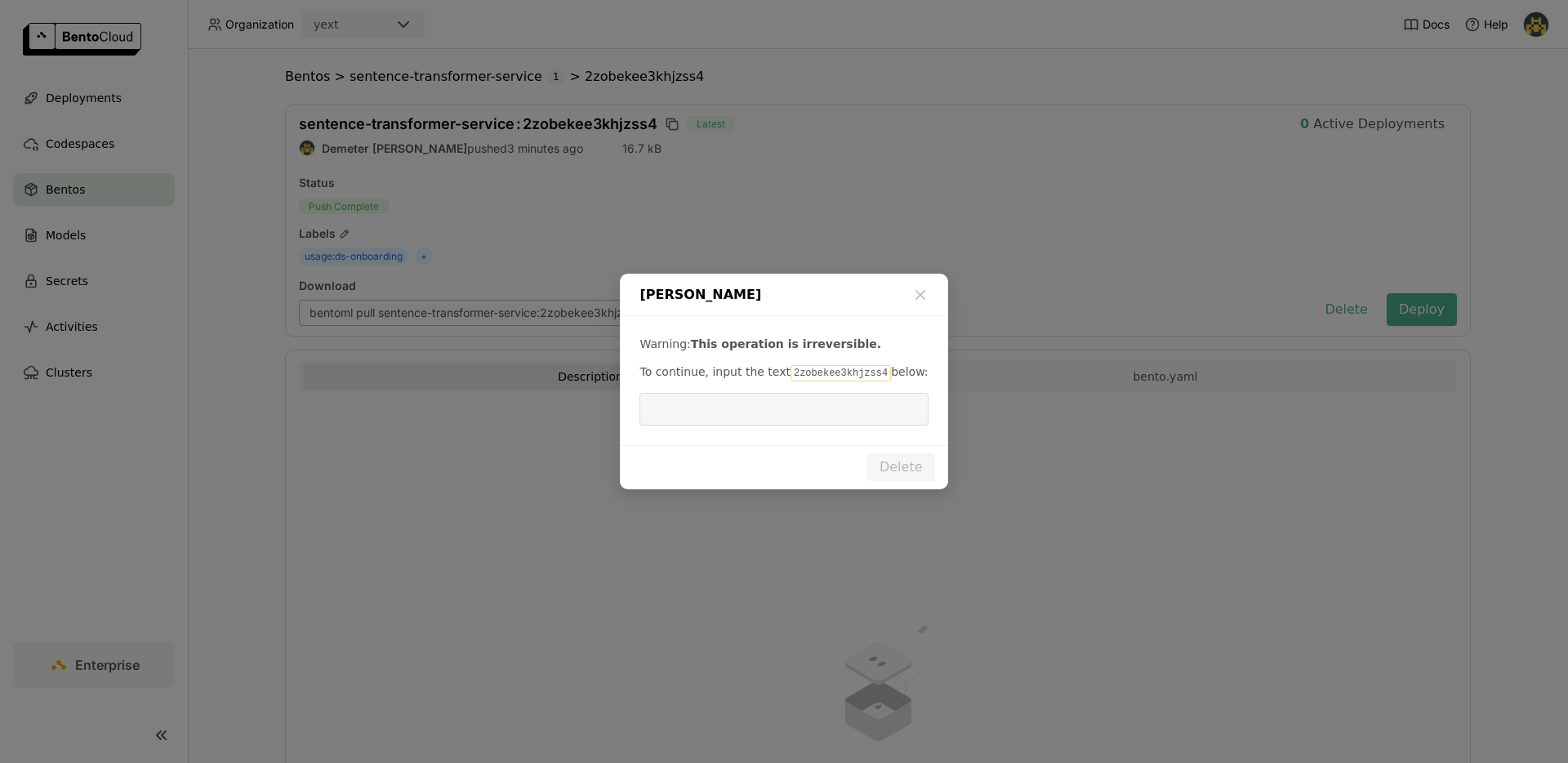
click at [828, 367] on code "2zobekee3khjzss4" at bounding box center [841, 374] width 101 height 16
copy code "2zobekee3khjzss4"
click at [753, 411] on input "dialog" at bounding box center [784, 409] width 268 height 31
paste input "2zobekee3khjzss4"
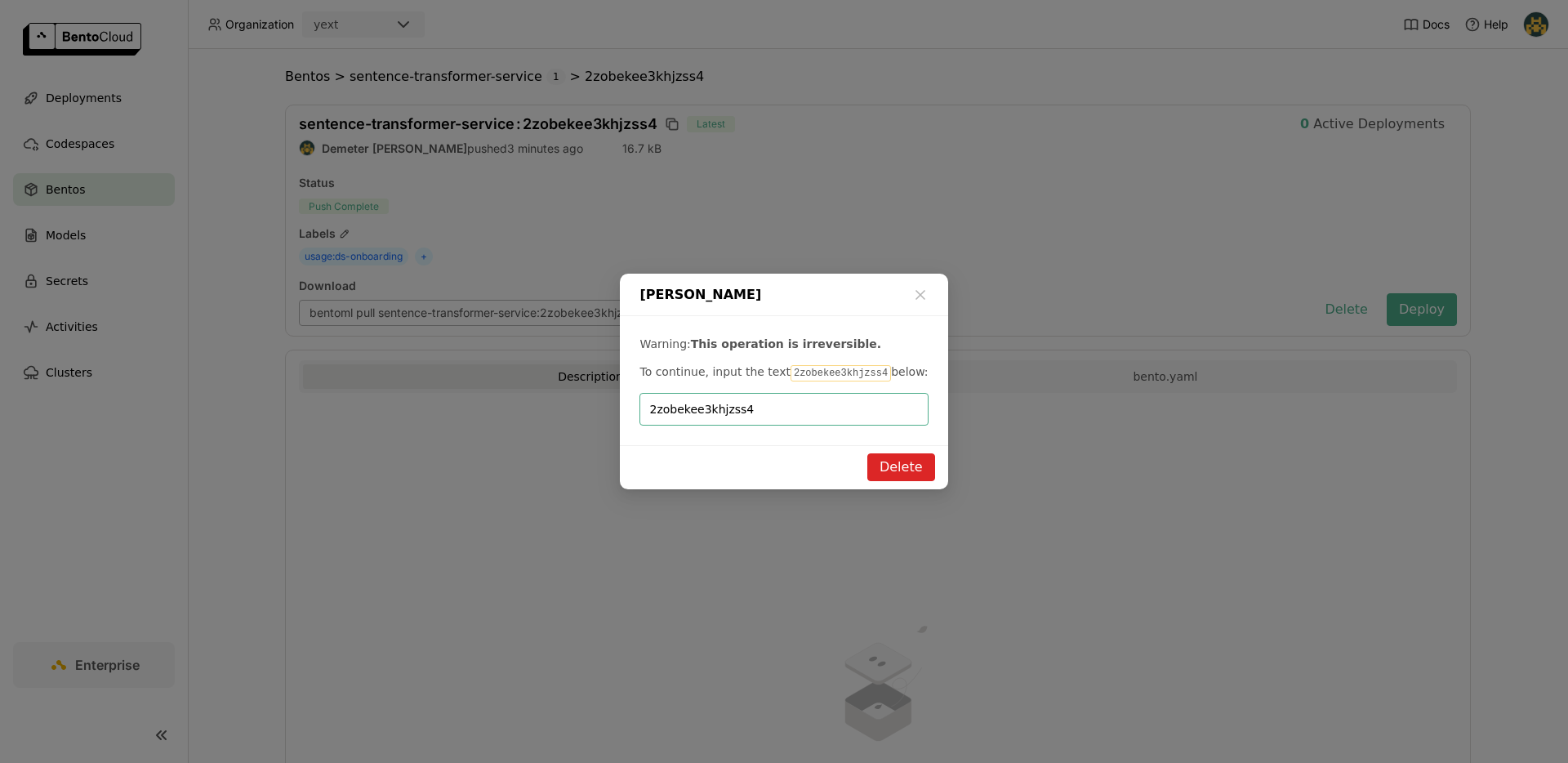
type input "2zobekee3khjzss4"
click at [933, 452] on div "Delete" at bounding box center [784, 467] width 327 height 44
click at [925, 465] on button "Delete" at bounding box center [901, 467] width 68 height 28
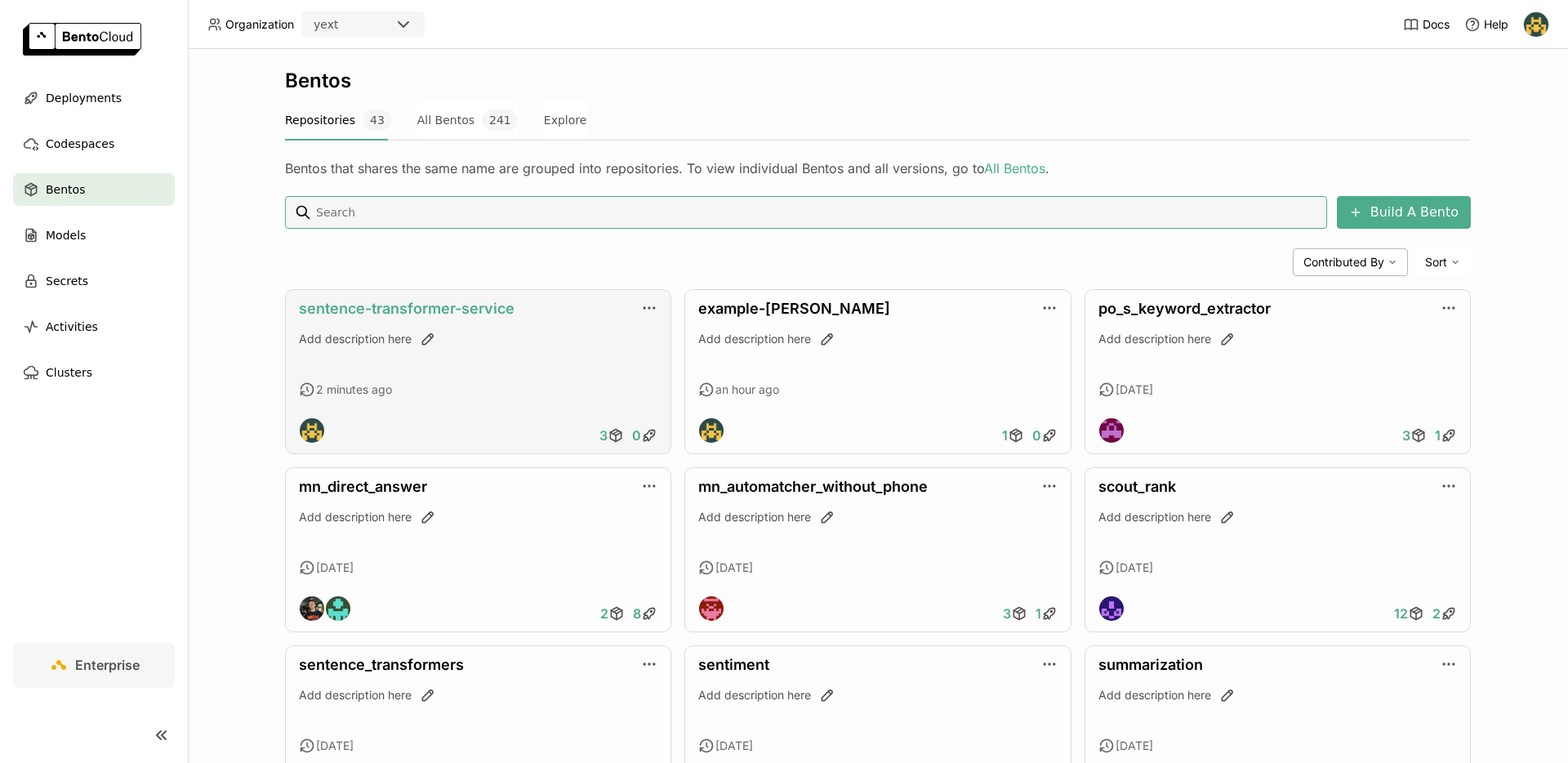
click at [458, 310] on link "sentence-transformer-service" at bounding box center [407, 308] width 216 height 17
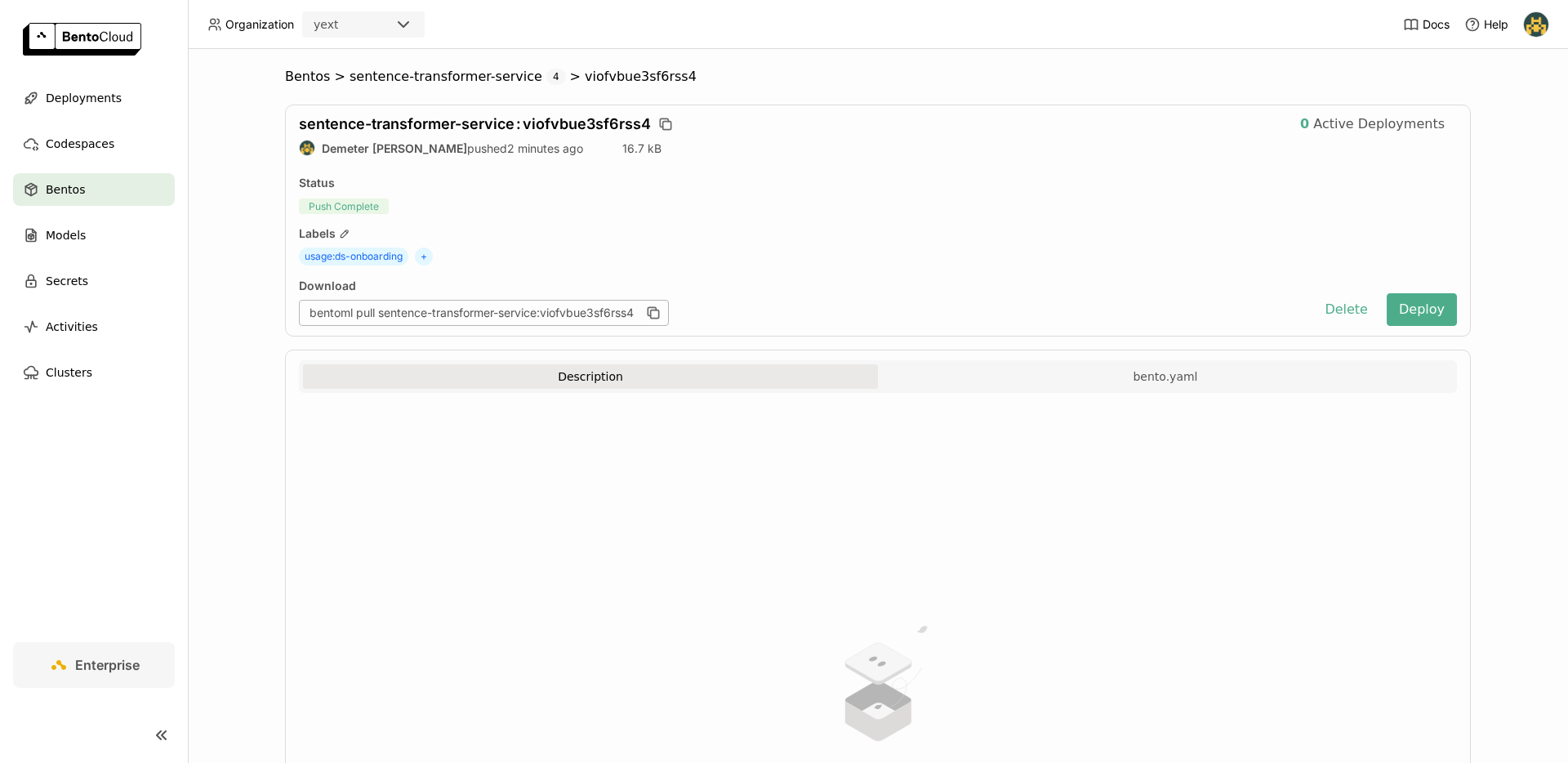
click at [560, 314] on div "bentoml pull sentence-transformer-service:viofvbue3sf6rss4" at bounding box center [484, 313] width 370 height 26
click at [1335, 314] on button "Delete" at bounding box center [1346, 309] width 68 height 33
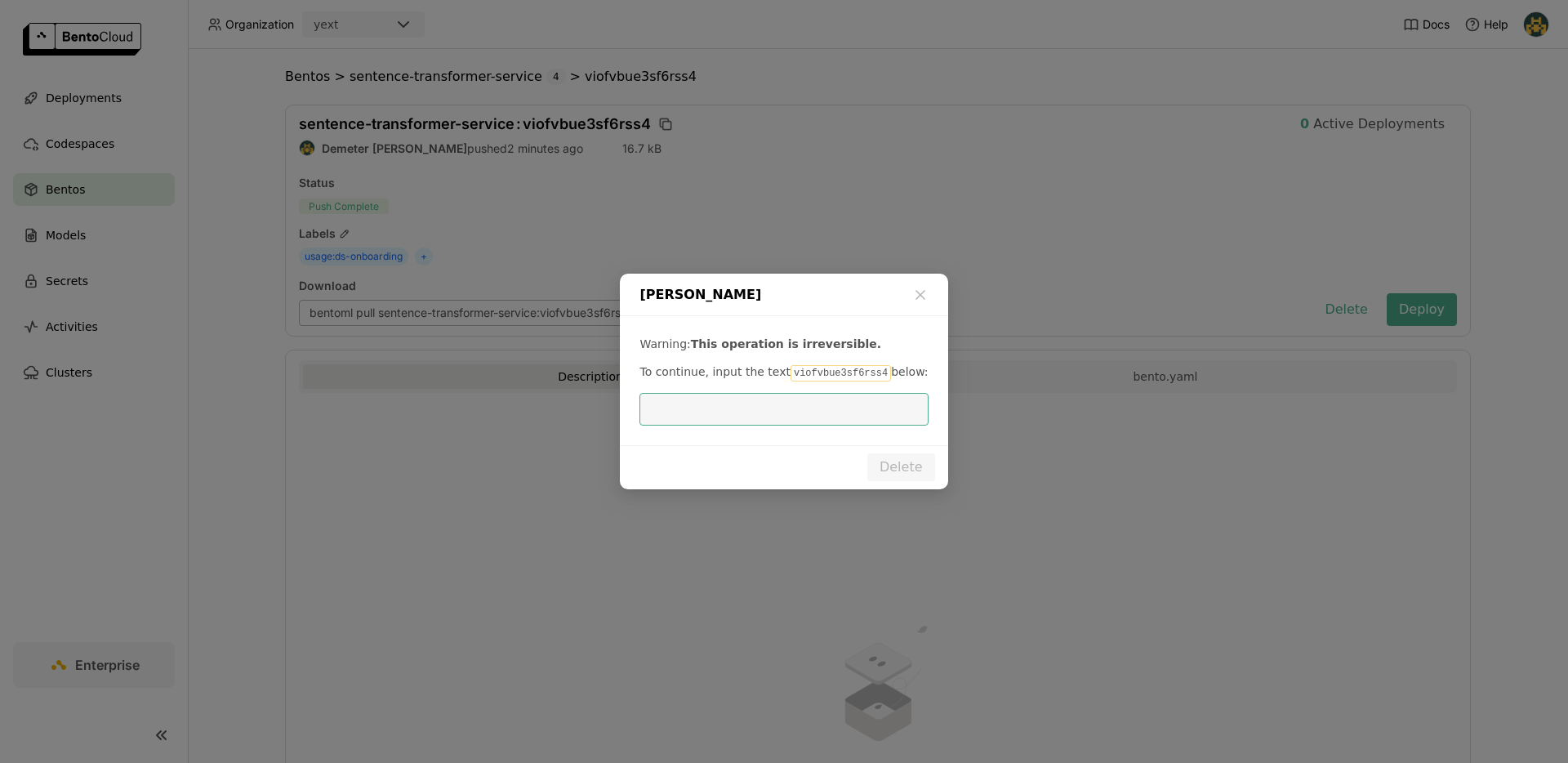
click at [817, 376] on code "viofvbue3sf6rss4" at bounding box center [841, 374] width 101 height 16
copy code "viofvbue3sf6rss4"
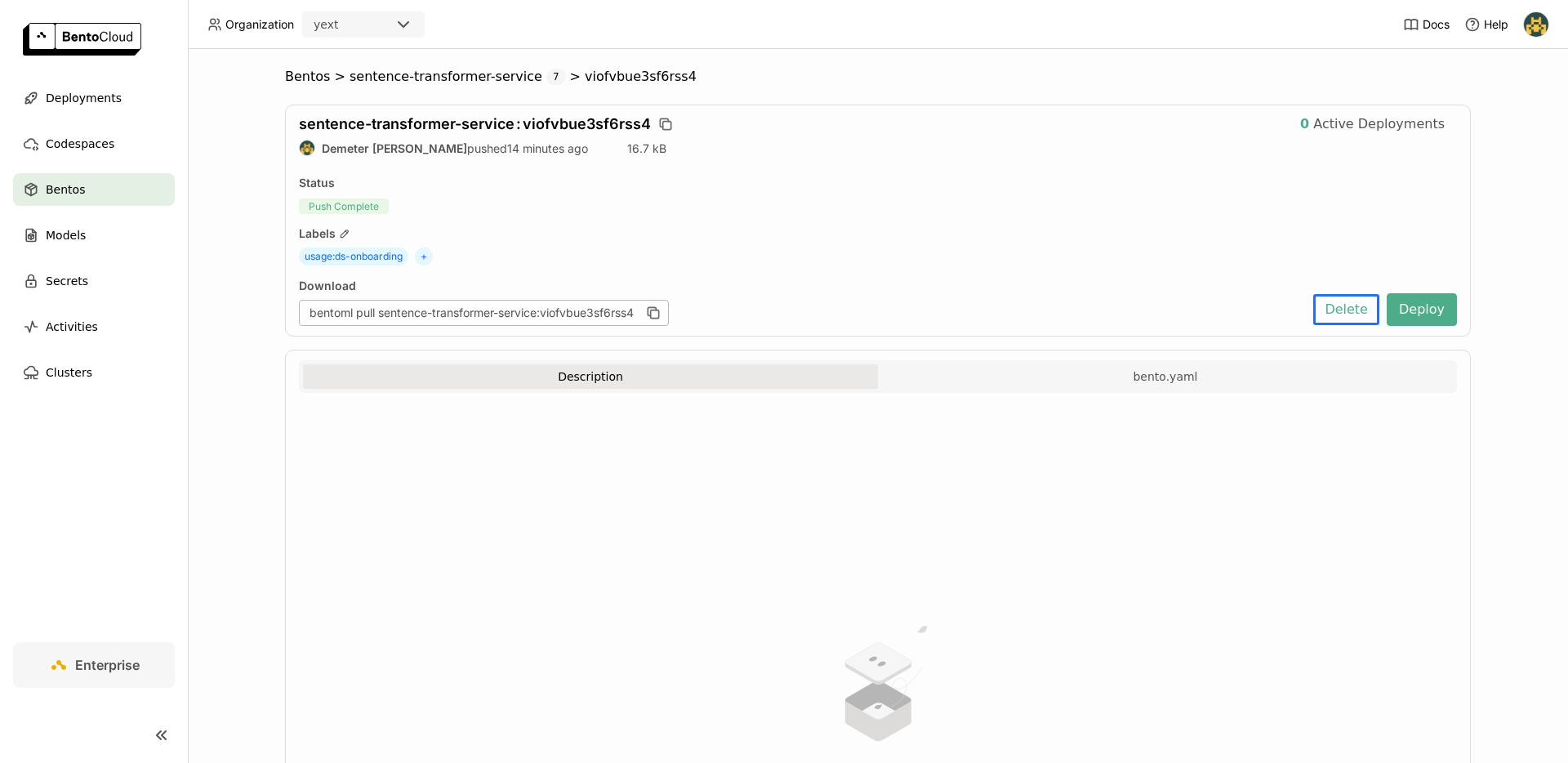
click at [111, 206] on ul "Deployments Codespaces Bentos Models Secrets Activities Clusters" at bounding box center [93, 235] width 188 height 308
click at [116, 201] on div "Bentos" at bounding box center [93, 190] width 161 height 33
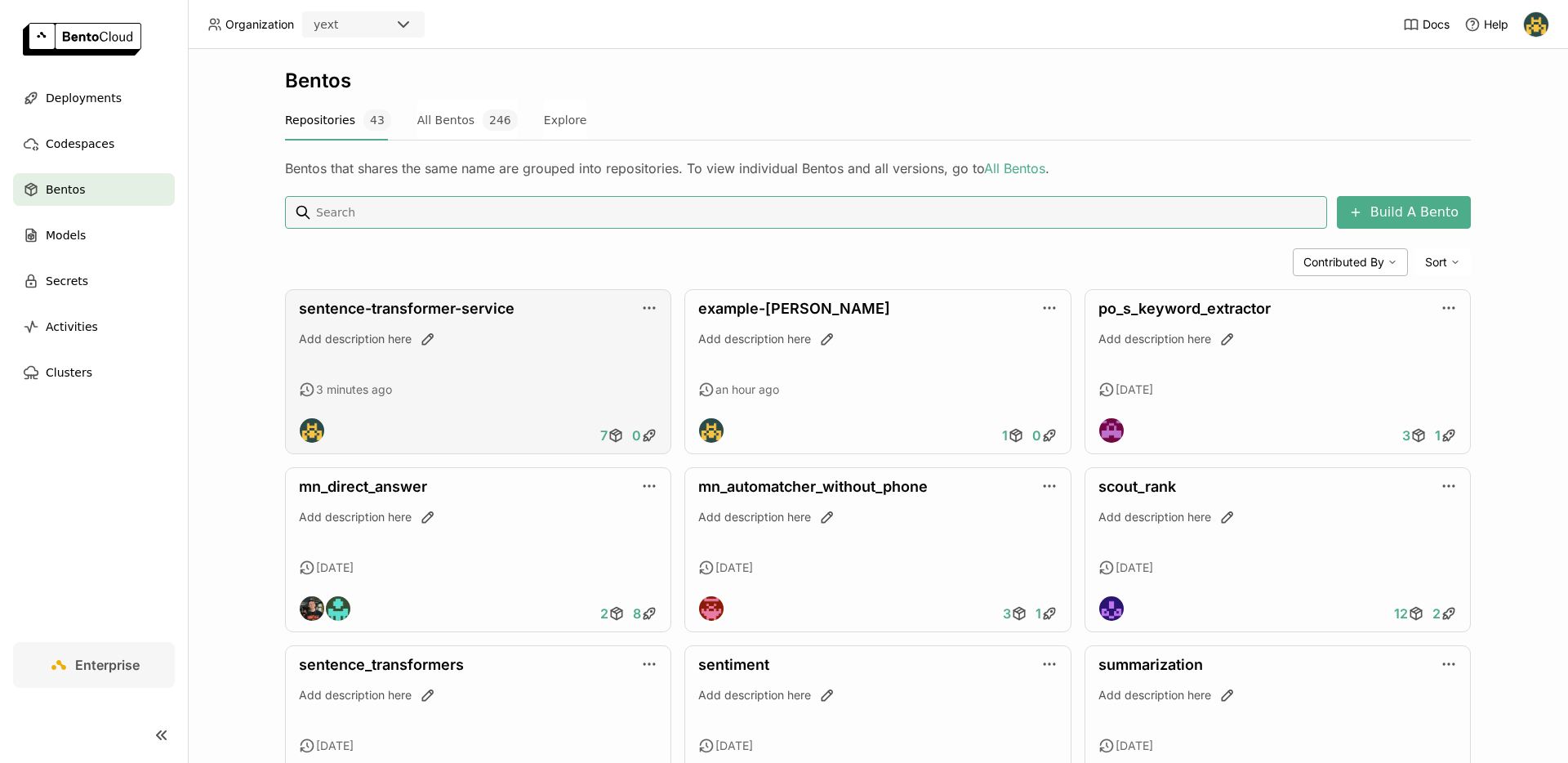
scroll to position [4, 0]
drag, startPoint x: 579, startPoint y: 383, endPoint x: 471, endPoint y: 325, distance: 122.6
click at [577, 383] on div "14 minutes ago" at bounding box center [478, 390] width 358 height 16
click at [445, 307] on link "sentence-transformer-service" at bounding box center [407, 308] width 216 height 17
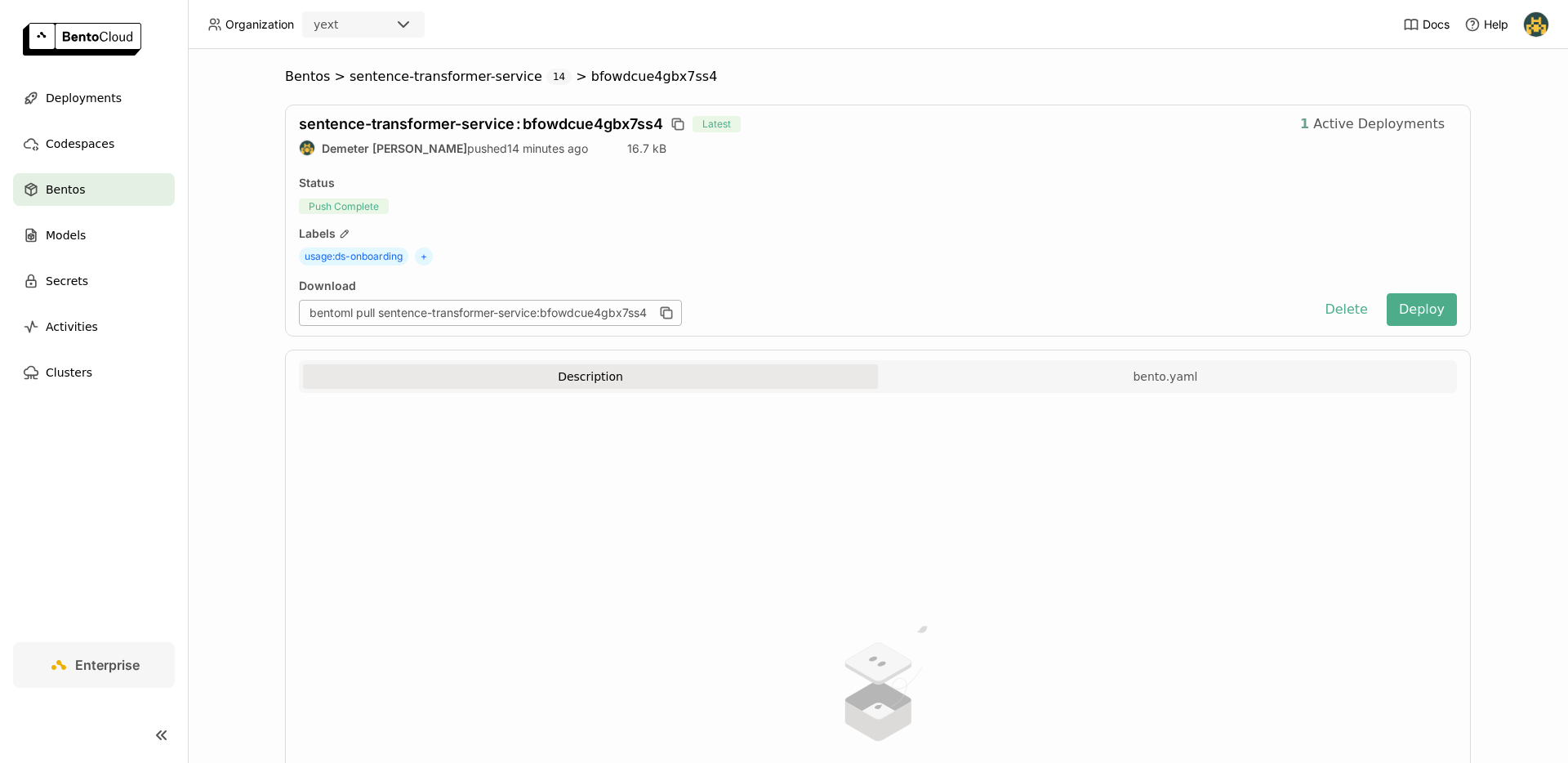
click at [1325, 125] on span "Active Deployments" at bounding box center [1378, 124] width 131 height 16
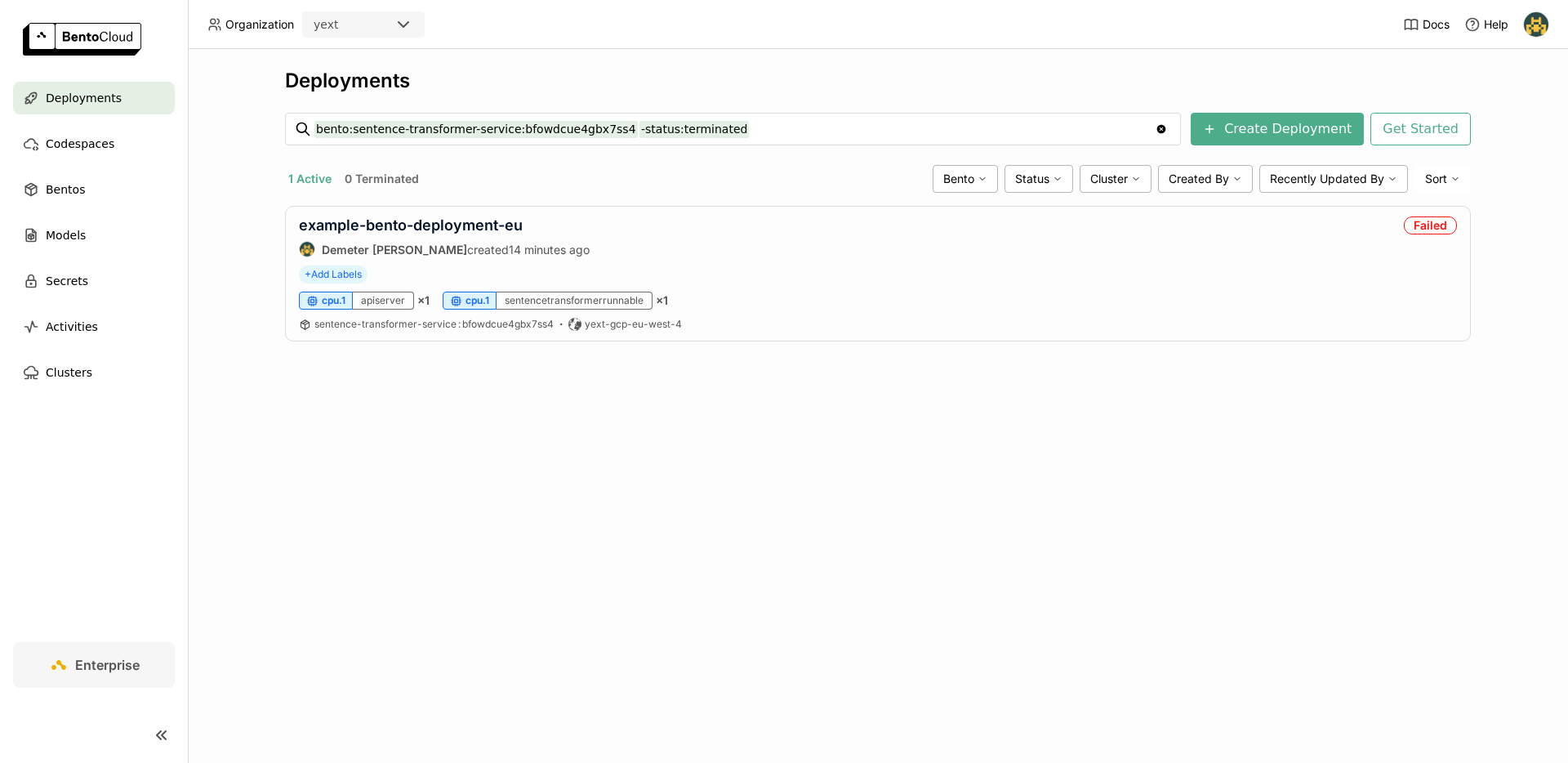
click at [91, 105] on span "Deployments" at bounding box center [83, 98] width 76 height 20
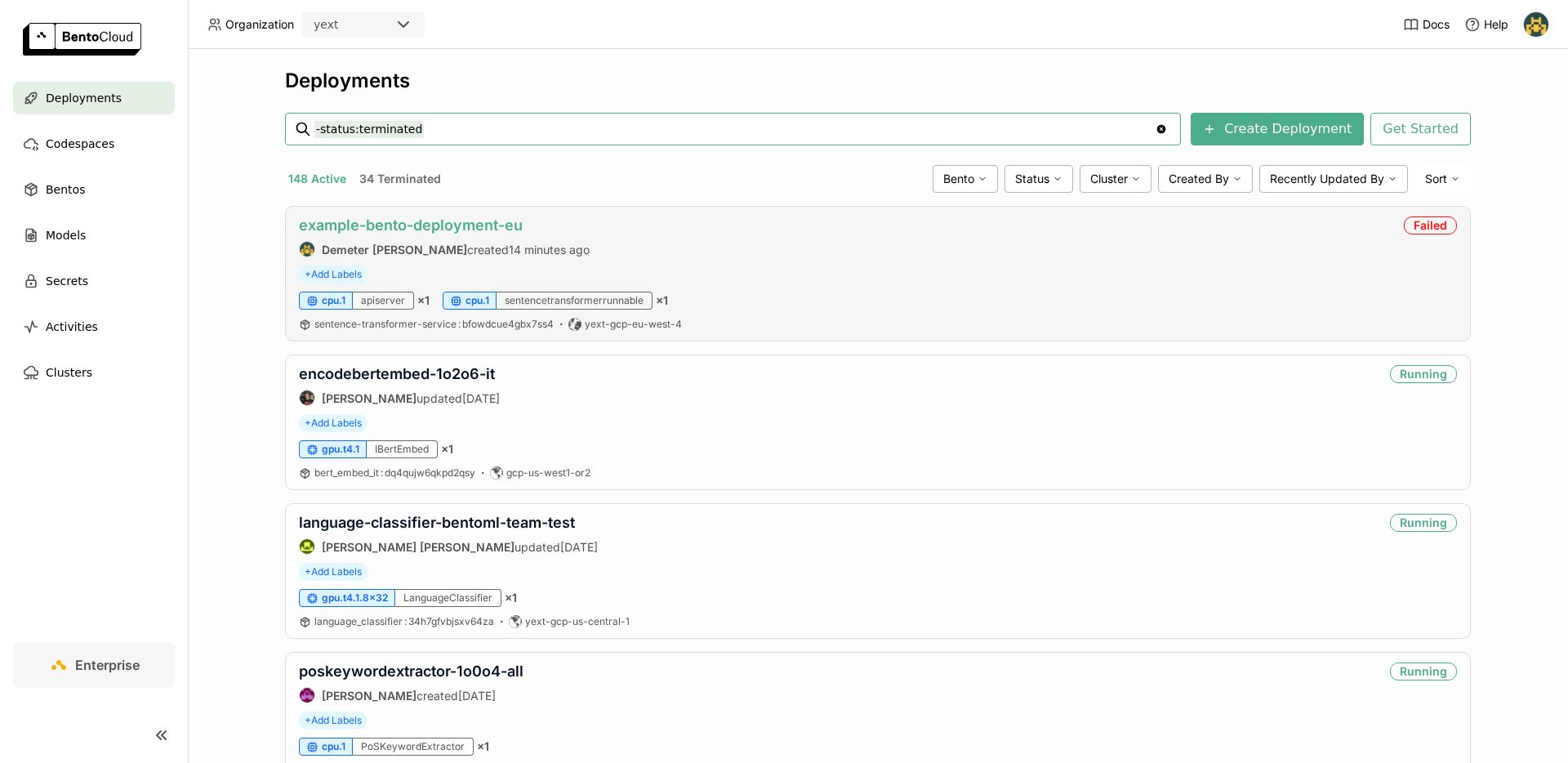
click at [483, 220] on link "example-bento-deployment-eu" at bounding box center [411, 225] width 224 height 17
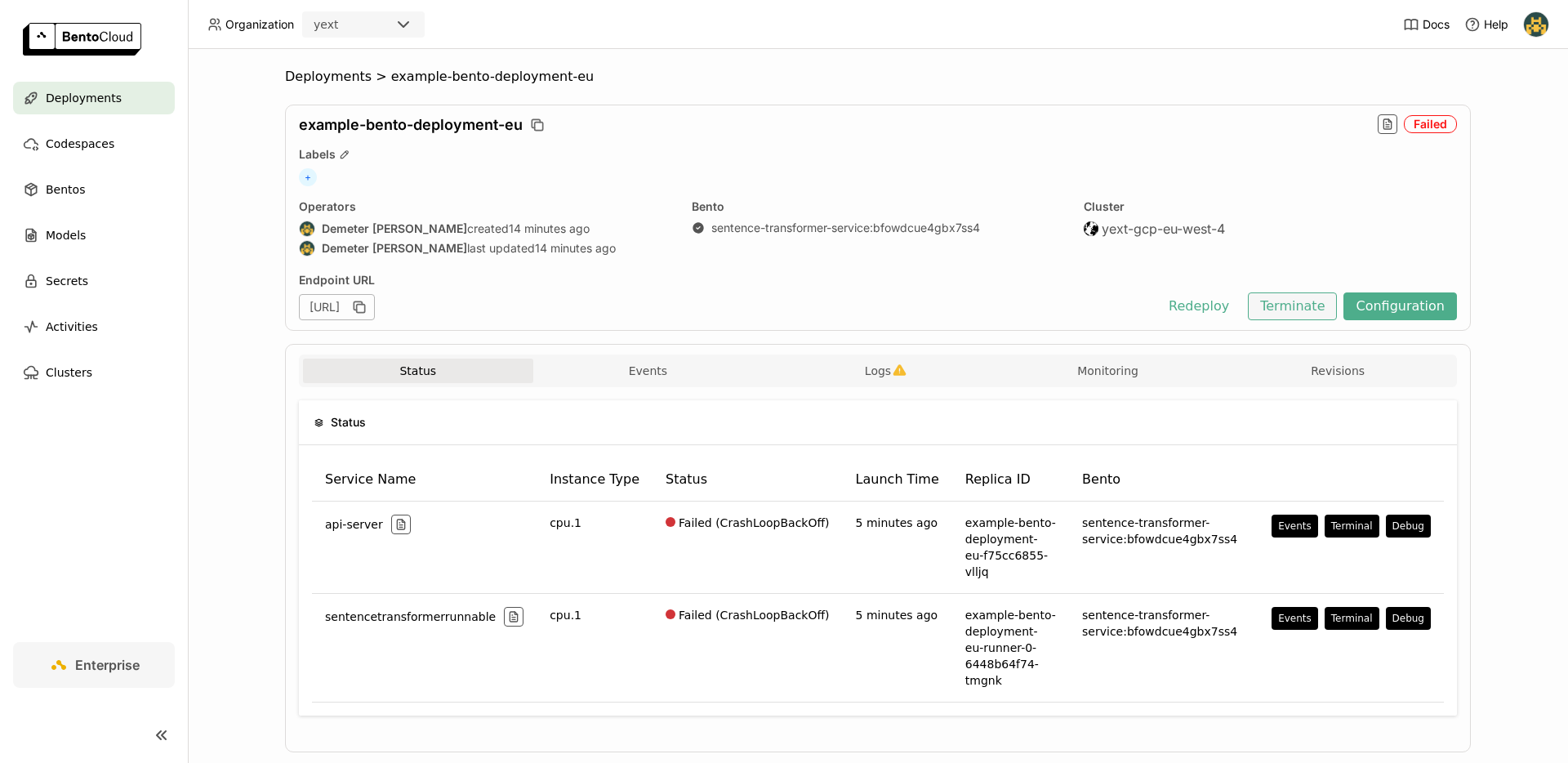
click at [1323, 311] on button "Terminate" at bounding box center [1292, 306] width 89 height 28
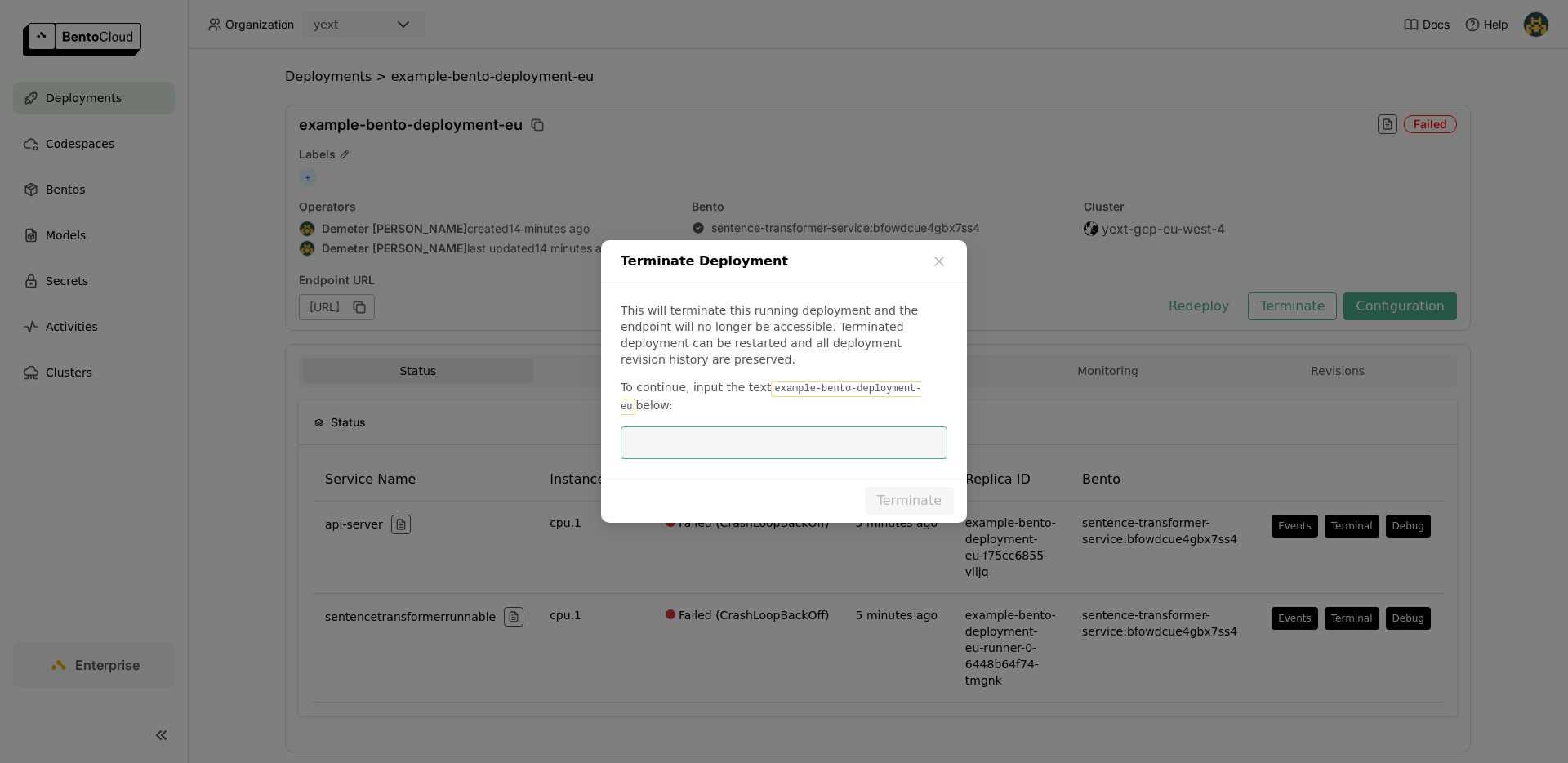
click at [810, 384] on code "example-bento-deployment-eu" at bounding box center [771, 398] width 301 height 34
click at [774, 384] on code "example-bento-deployment-eu" at bounding box center [771, 398] width 301 height 34
drag, startPoint x: 765, startPoint y: 384, endPoint x: 935, endPoint y: 377, distance: 170.1
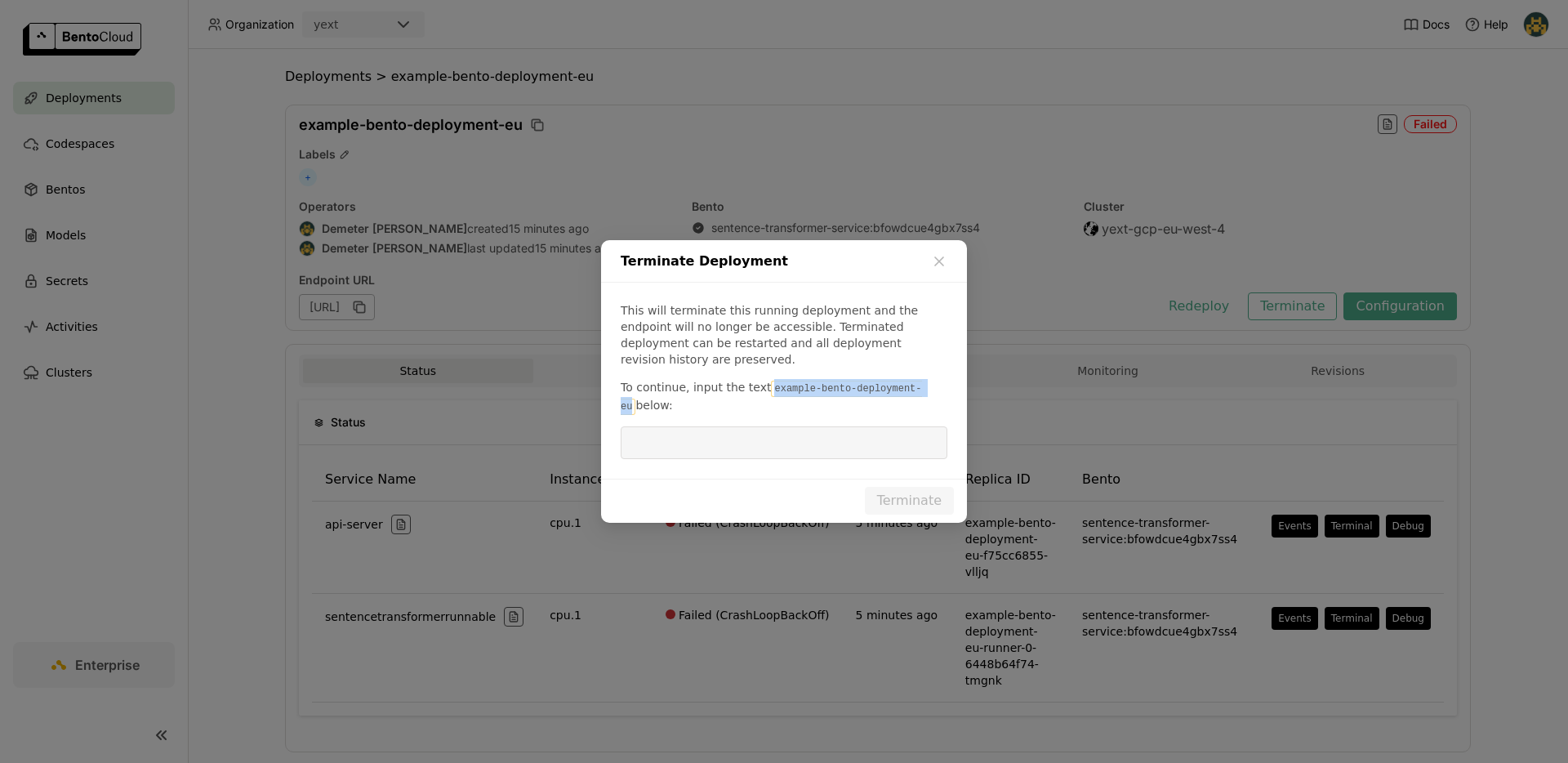
click at [935, 379] on p "To continue, input the text example-bento-deployment-eu below:" at bounding box center [784, 397] width 326 height 36
copy code "example-bento-deployment-eu"
click at [808, 436] on input "dialog" at bounding box center [784, 443] width 307 height 31
paste input "example-bento-deployment-eu"
type input "example-bento-deployment-eu"
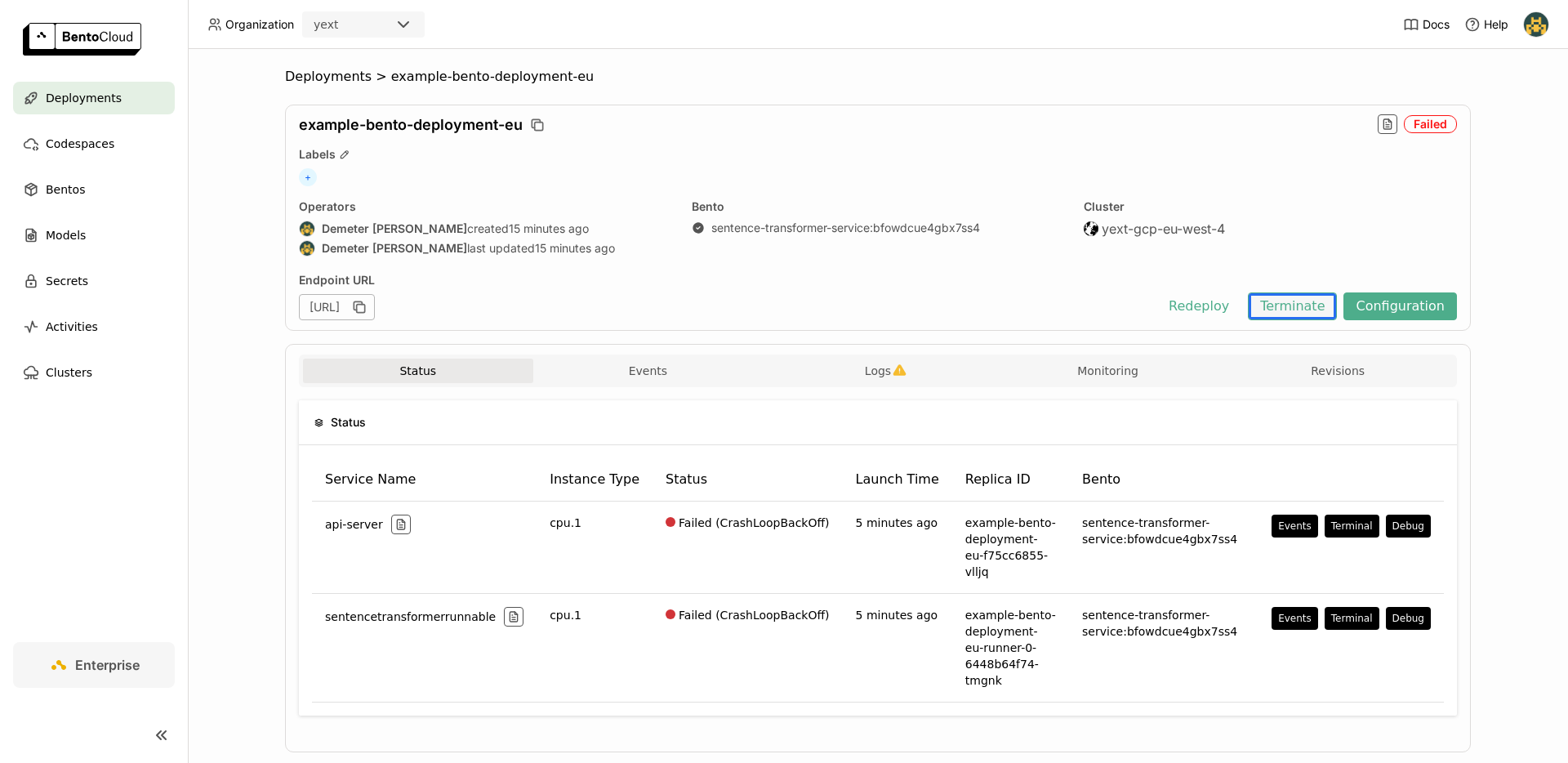
click at [1309, 296] on button "Terminate" at bounding box center [1292, 306] width 89 height 28
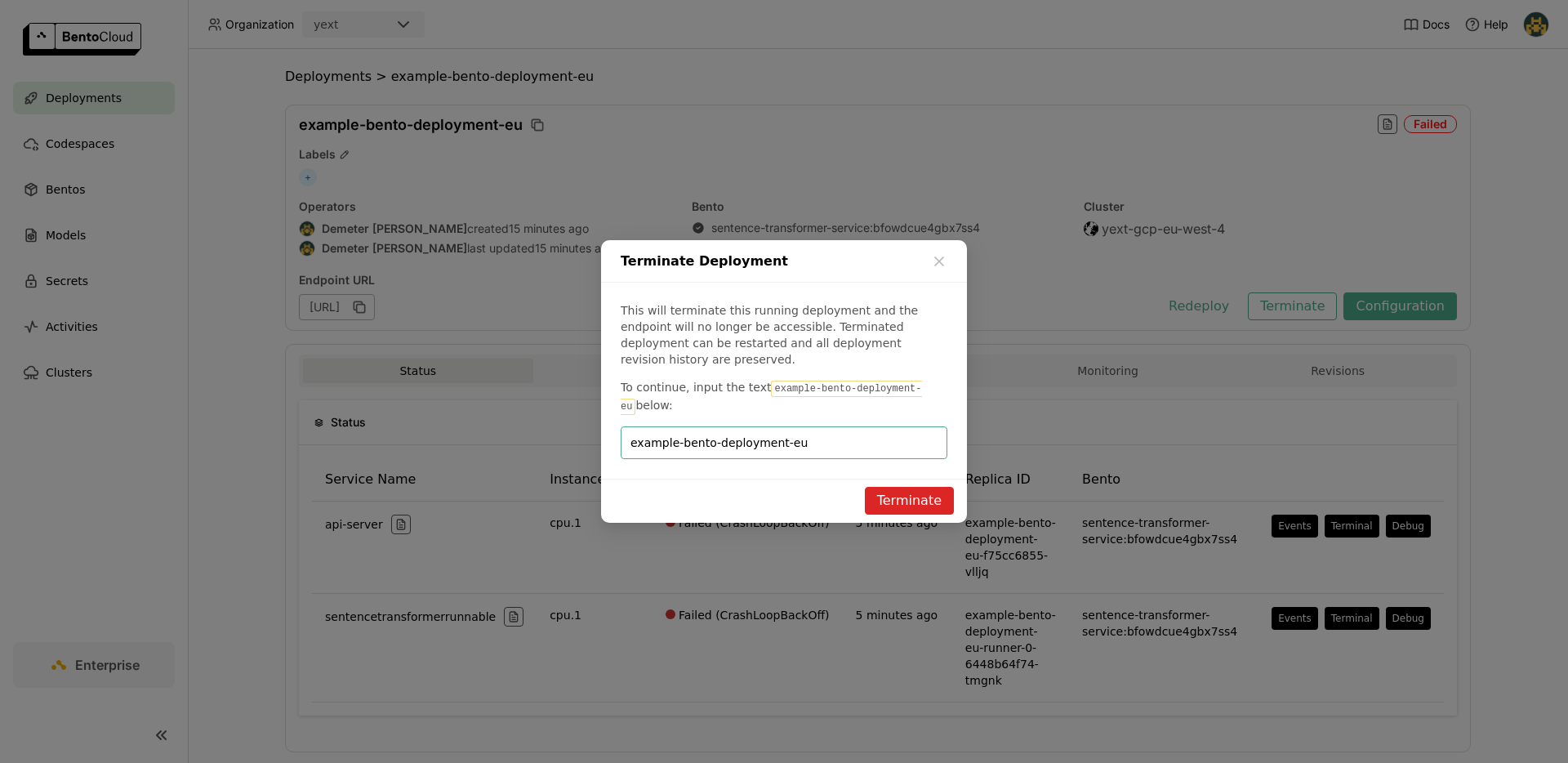
type input "example-bento-deployment-eu"
click at [914, 490] on button "Terminate" at bounding box center [910, 501] width 89 height 28
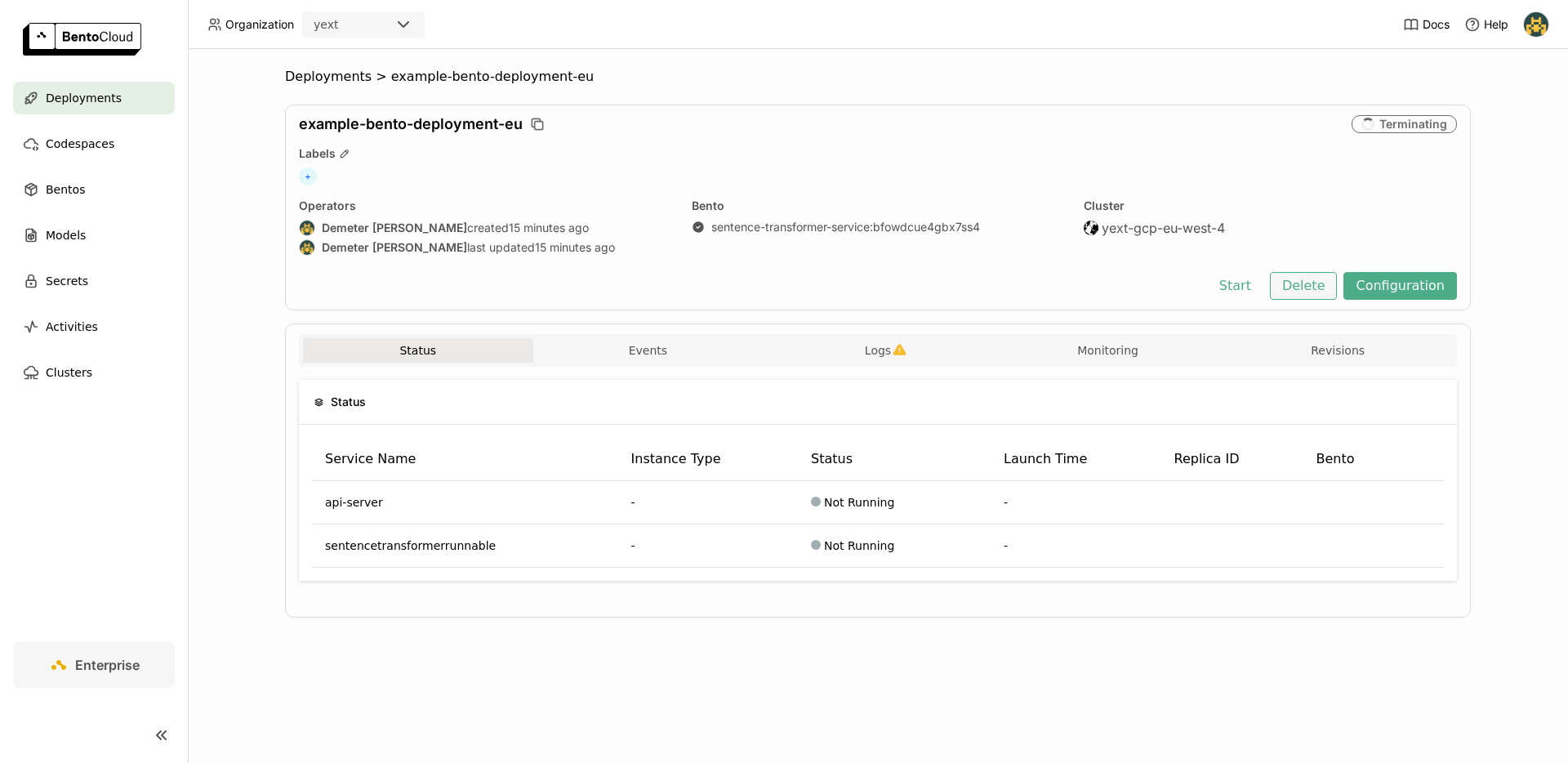
click at [1320, 285] on button "Delete" at bounding box center [1304, 286] width 68 height 28
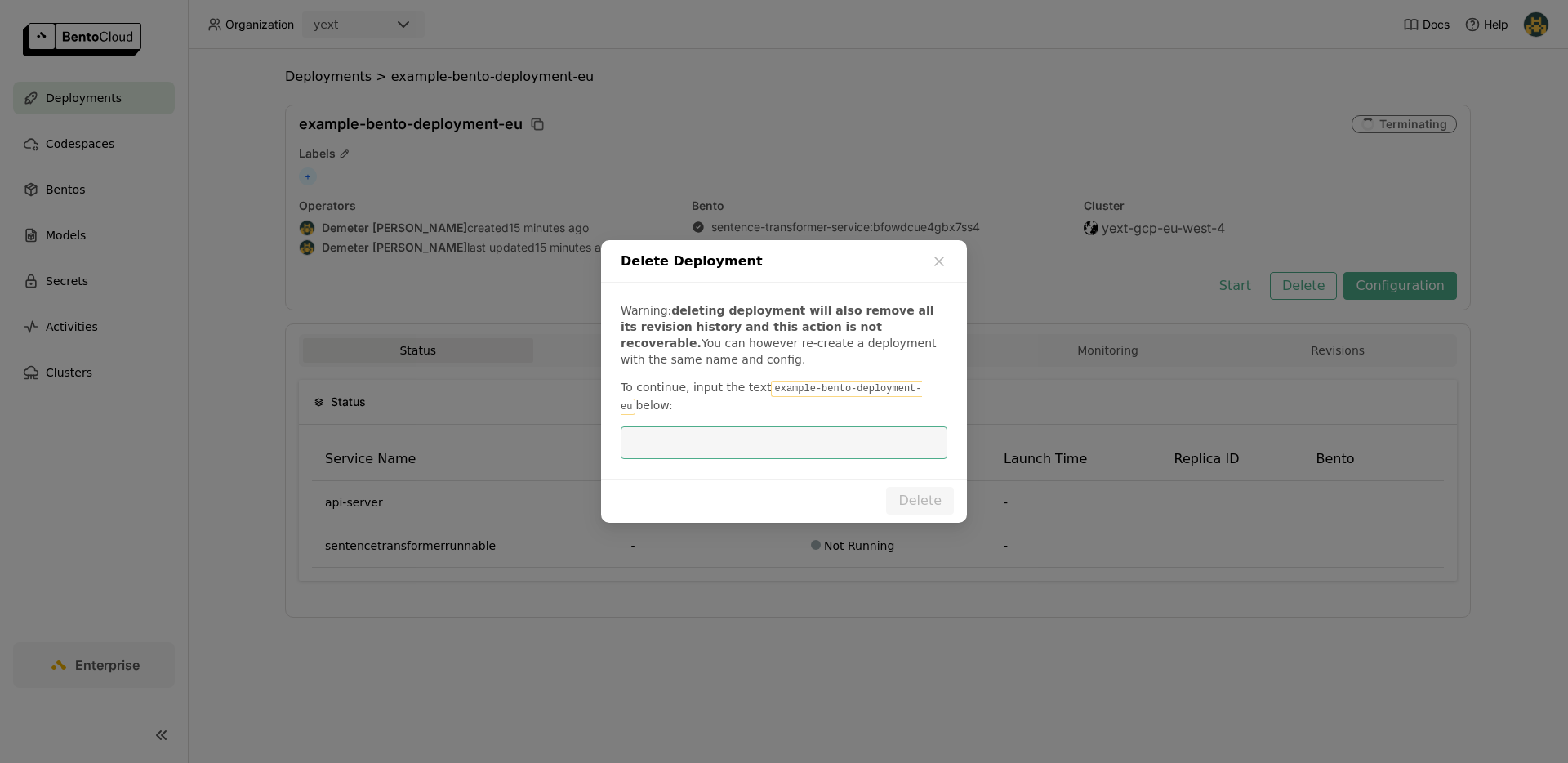
click at [827, 392] on code "example-bento-deployment-eu" at bounding box center [771, 398] width 301 height 34
click at [793, 440] on input "dialog" at bounding box center [784, 443] width 307 height 31
paste input "example-bento-deployment-eu"
type input "example-bento-deployment-eu"
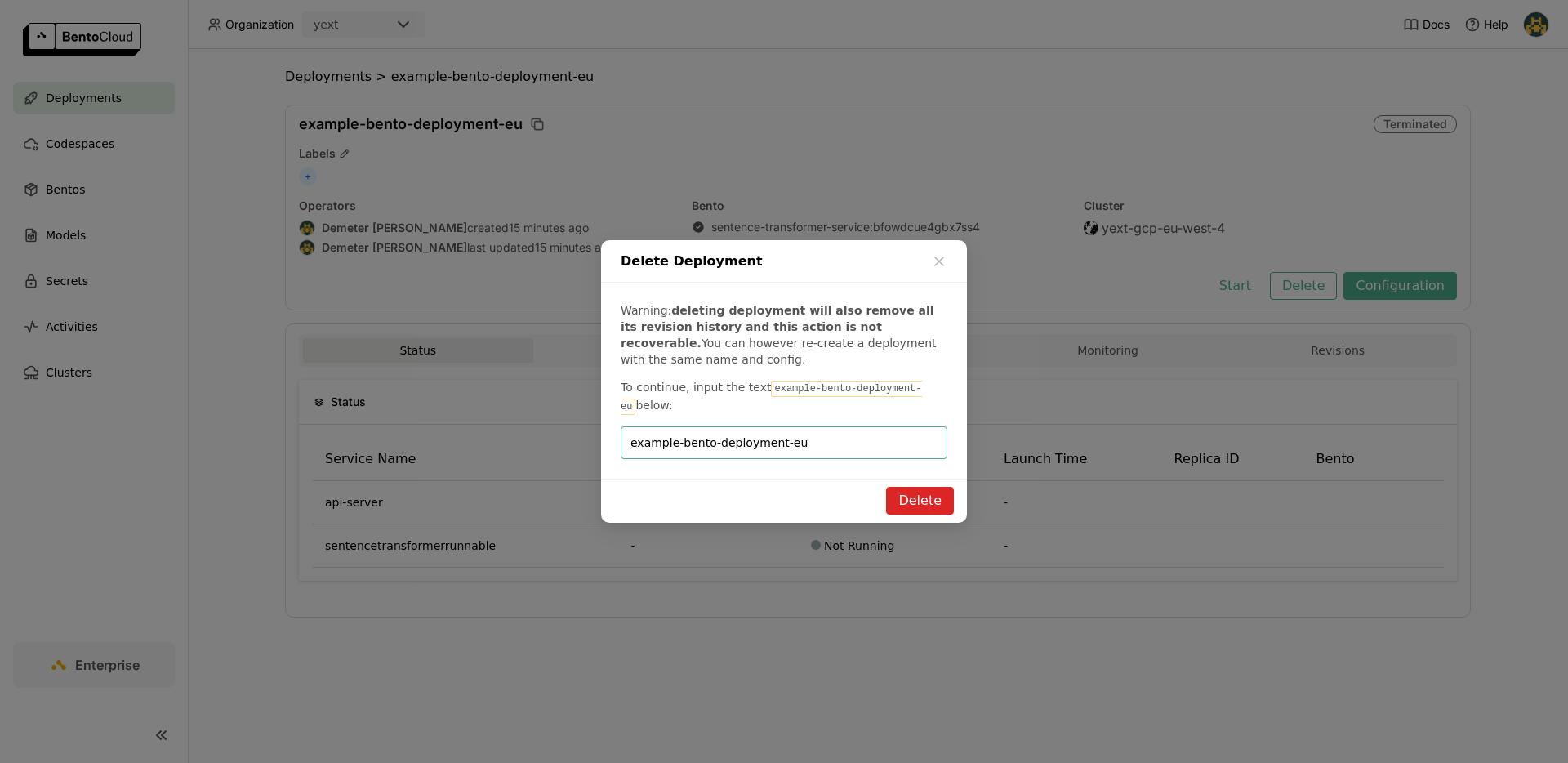
click at [945, 490] on button "Delete" at bounding box center [920, 501] width 68 height 28
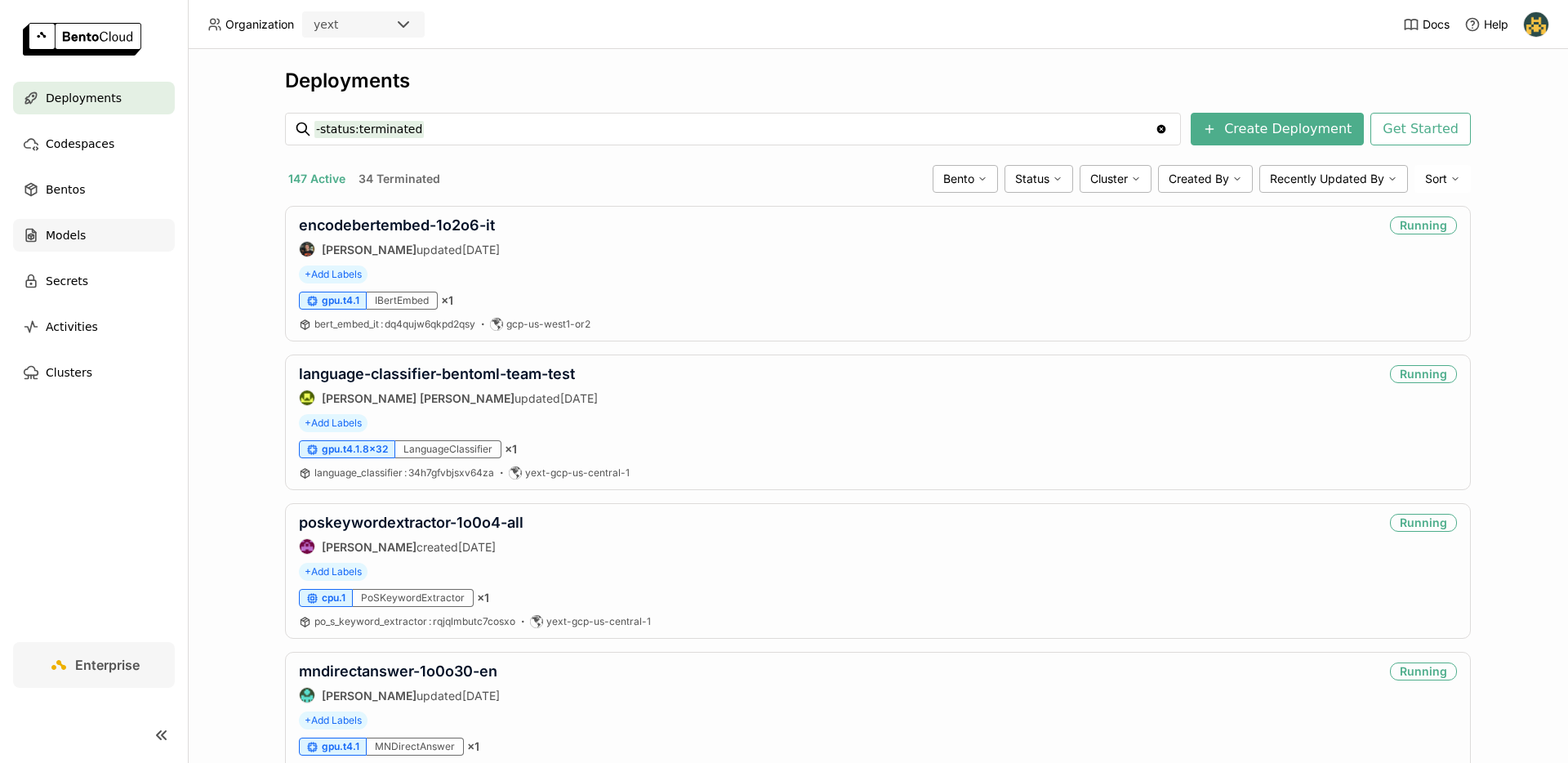
click at [78, 221] on div "Models" at bounding box center [93, 235] width 161 height 33
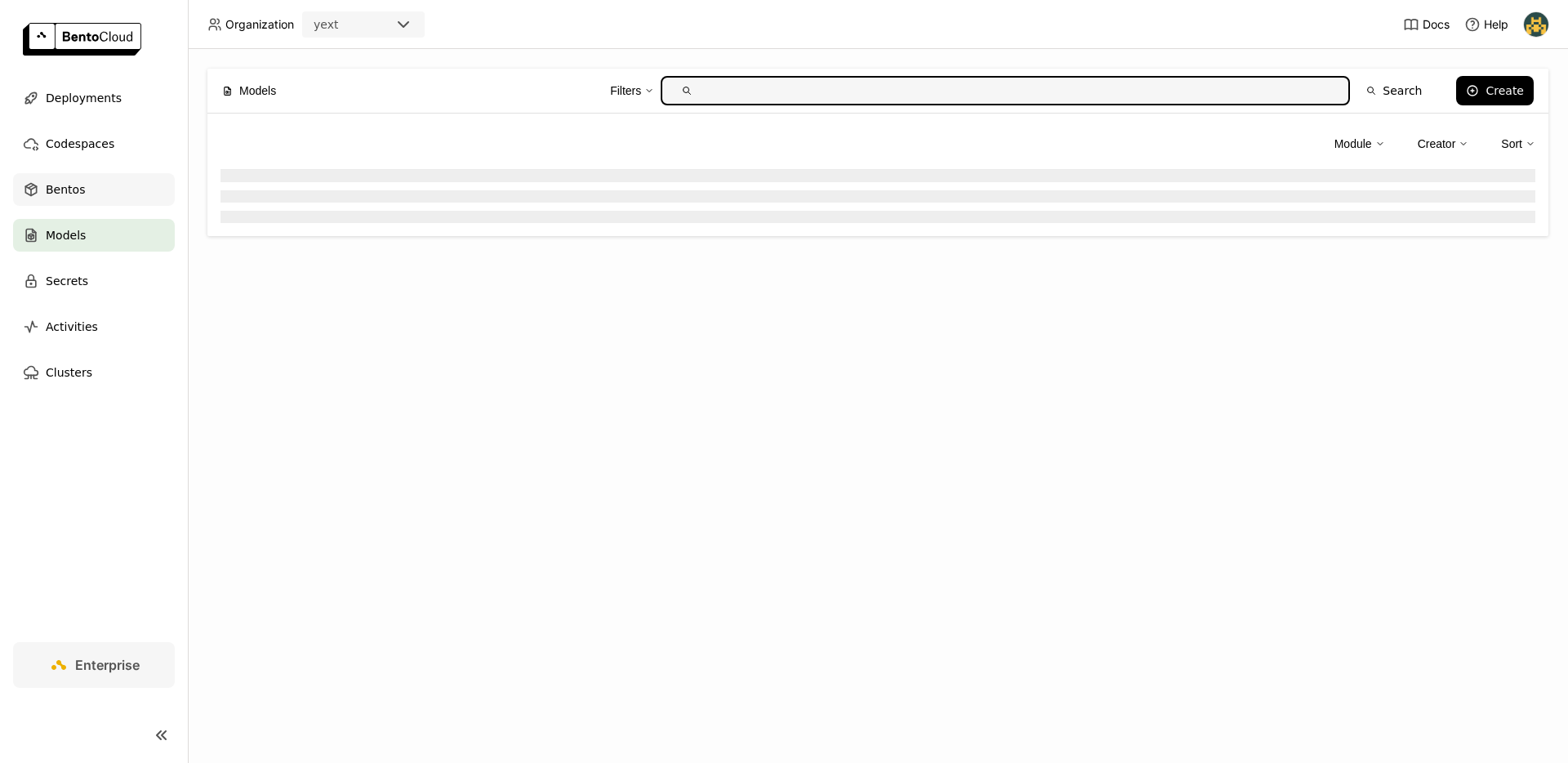
click at [83, 200] on div "Bentos" at bounding box center [93, 190] width 161 height 33
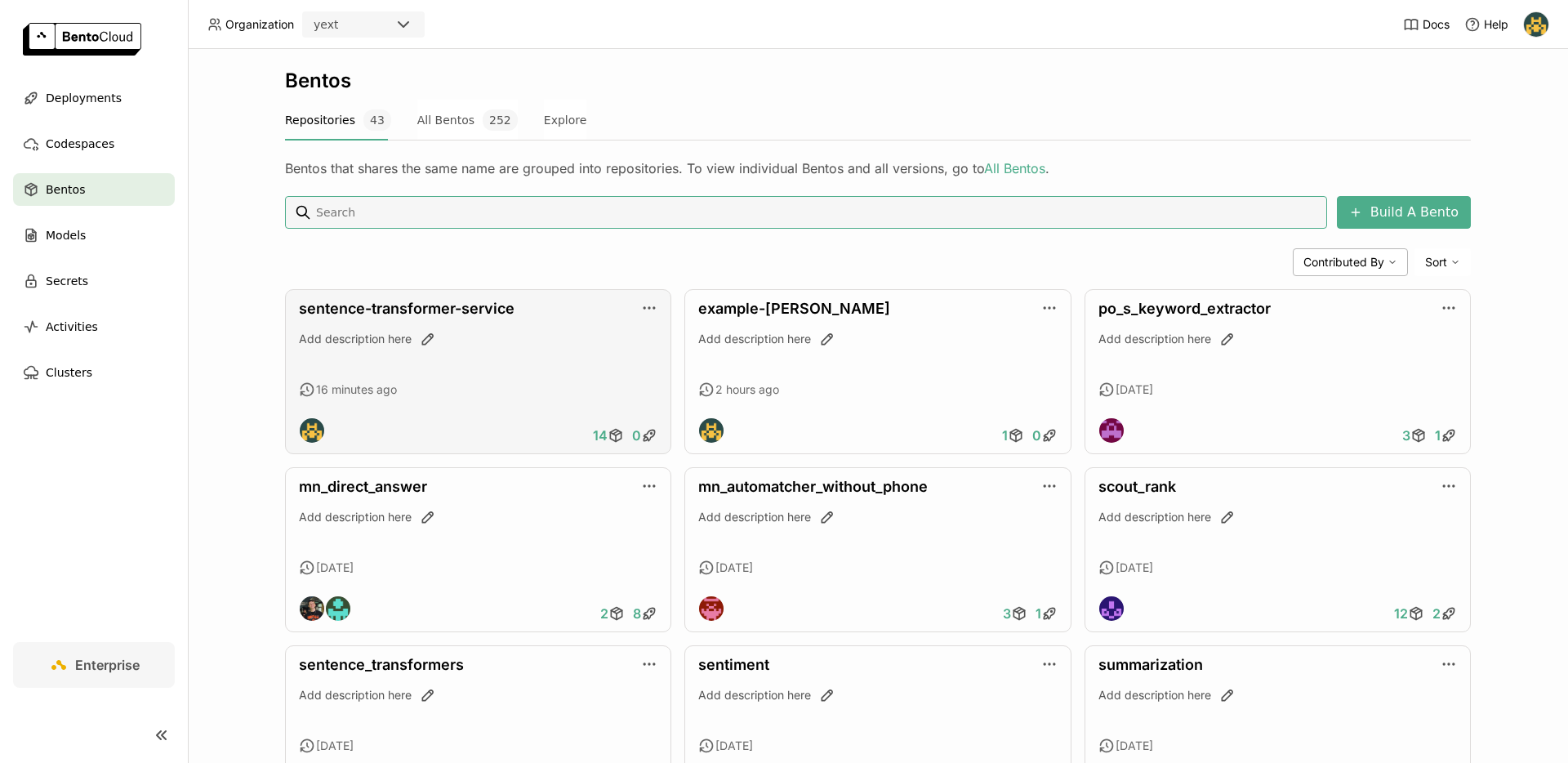
click at [454, 336] on div "Add description here" at bounding box center [478, 339] width 358 height 16
click at [461, 313] on link "sentence-transformer-service" at bounding box center [407, 308] width 216 height 17
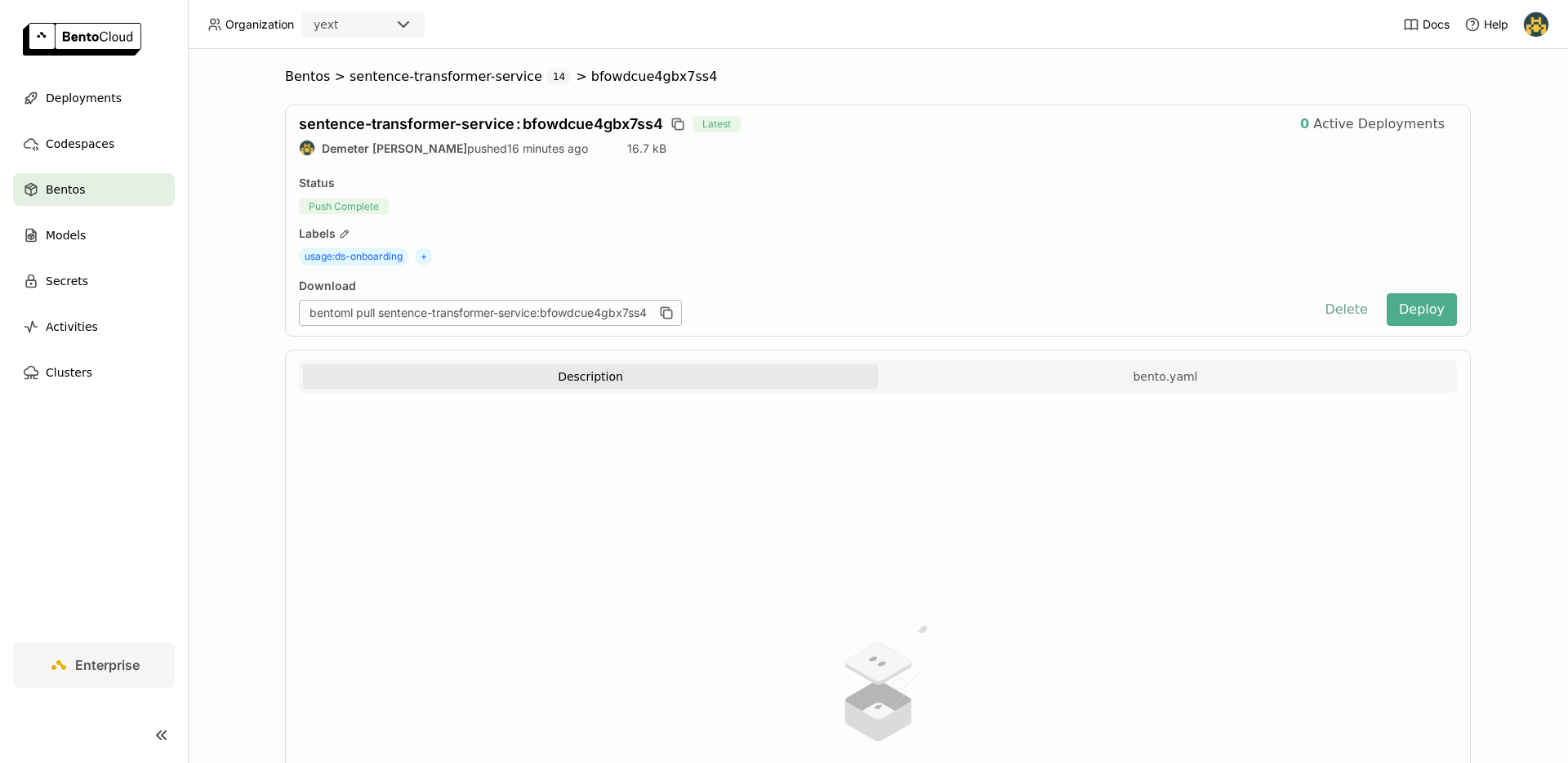
click at [1354, 310] on button "Delete" at bounding box center [1346, 309] width 68 height 33
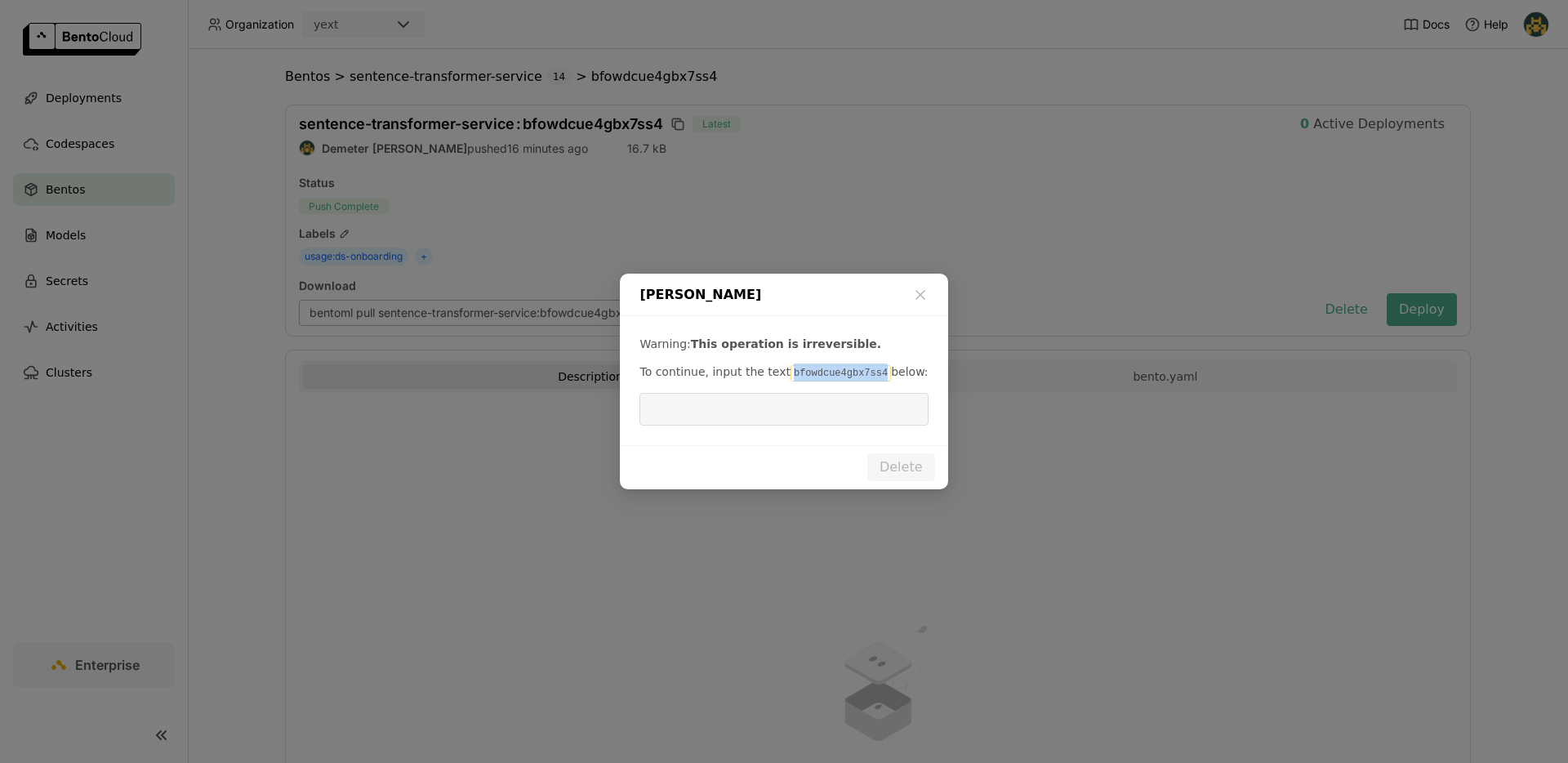
drag, startPoint x: 786, startPoint y: 372, endPoint x: 881, endPoint y: 373, distance: 95.0
click at [881, 373] on code "bfowdcue4gbx7ss4" at bounding box center [841, 374] width 101 height 16
copy code "bfowdcue4gbx7ss4"
click at [858, 406] on input "dialog" at bounding box center [784, 409] width 268 height 31
paste input "bfowdcue4gbx7ss4"
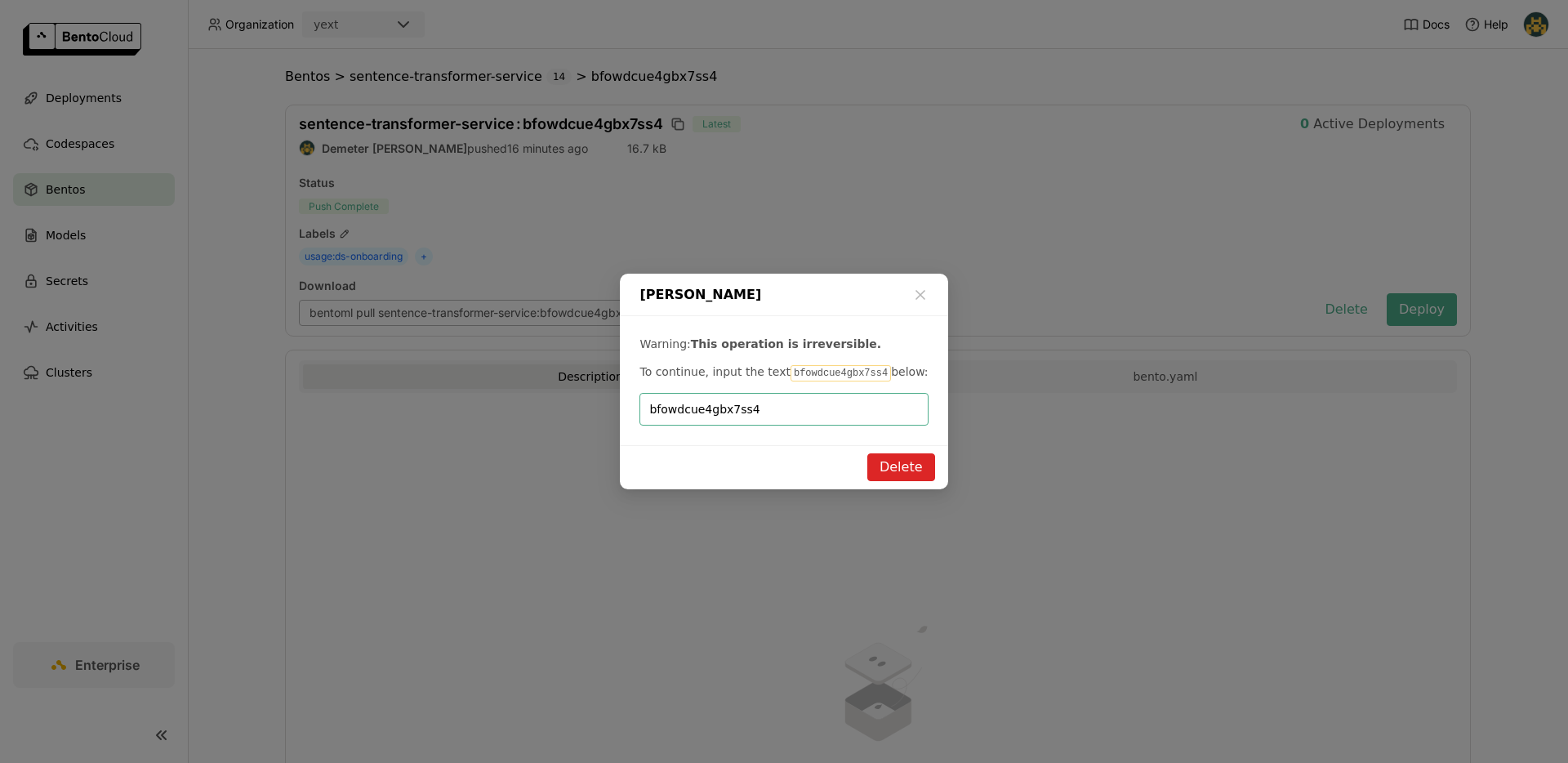
type input "bfowdcue4gbx7ss4"
click at [921, 464] on button "Delete" at bounding box center [901, 467] width 68 height 28
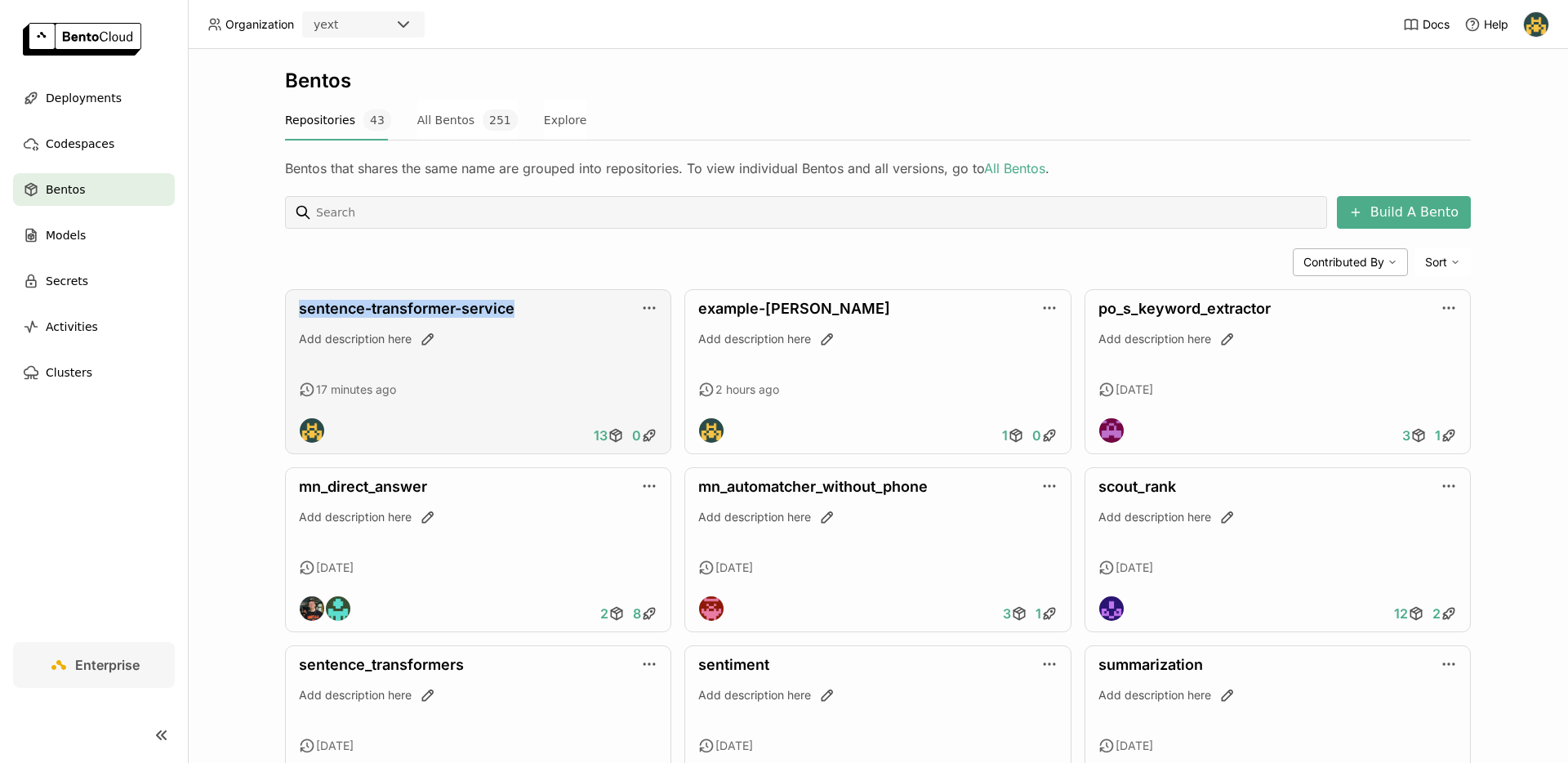
drag, startPoint x: 519, startPoint y: 308, endPoint x: 292, endPoint y: 308, distance: 227.0
click at [292, 308] on div "sentence-transformer-service Add description here 17 minutes ago 13 0" at bounding box center [478, 372] width 386 height 165
copy link "sentence-transformer-service"
click at [418, 113] on button "All Bentos 251" at bounding box center [467, 120] width 101 height 41
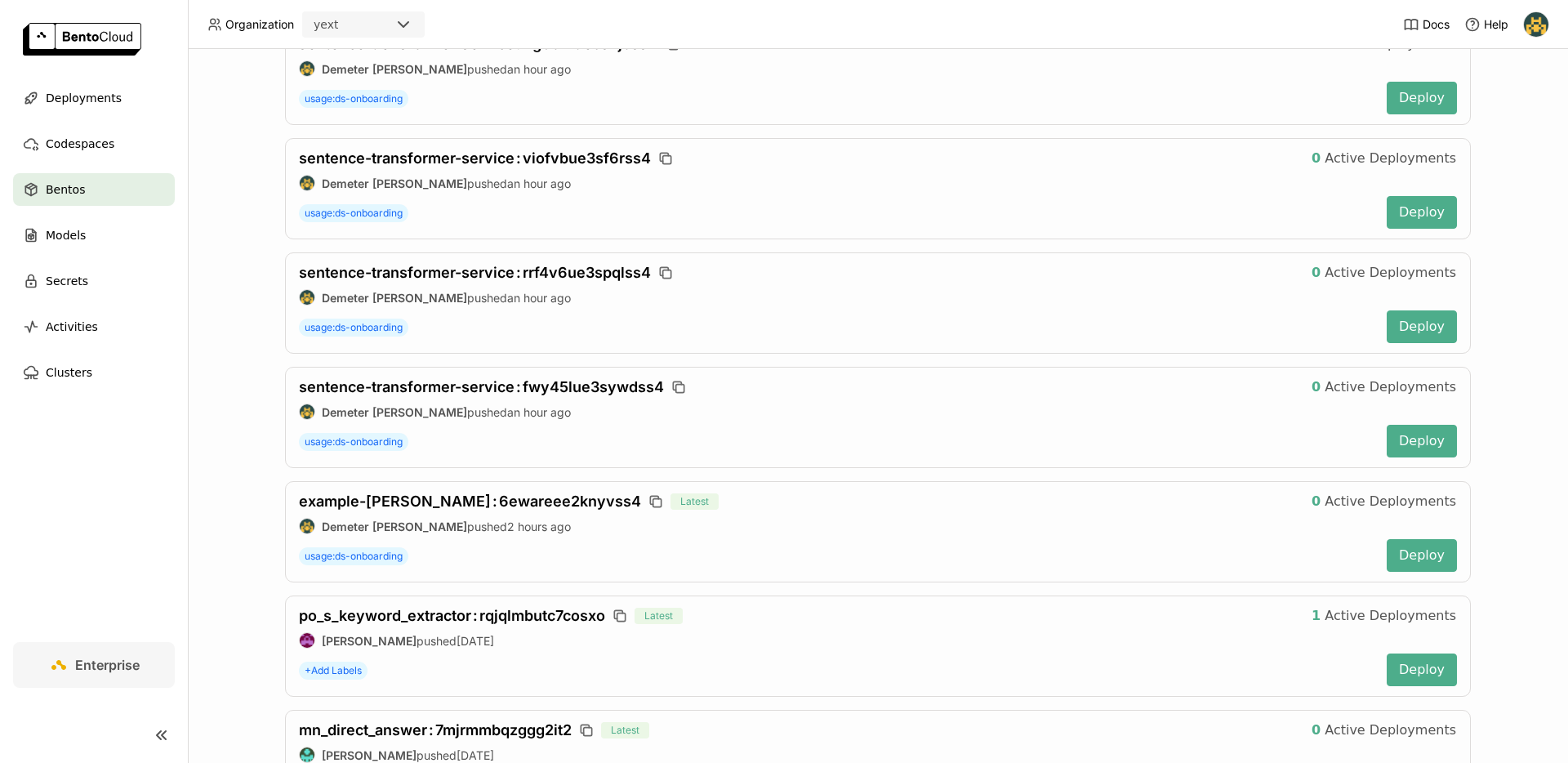
scroll to position [1275, 0]
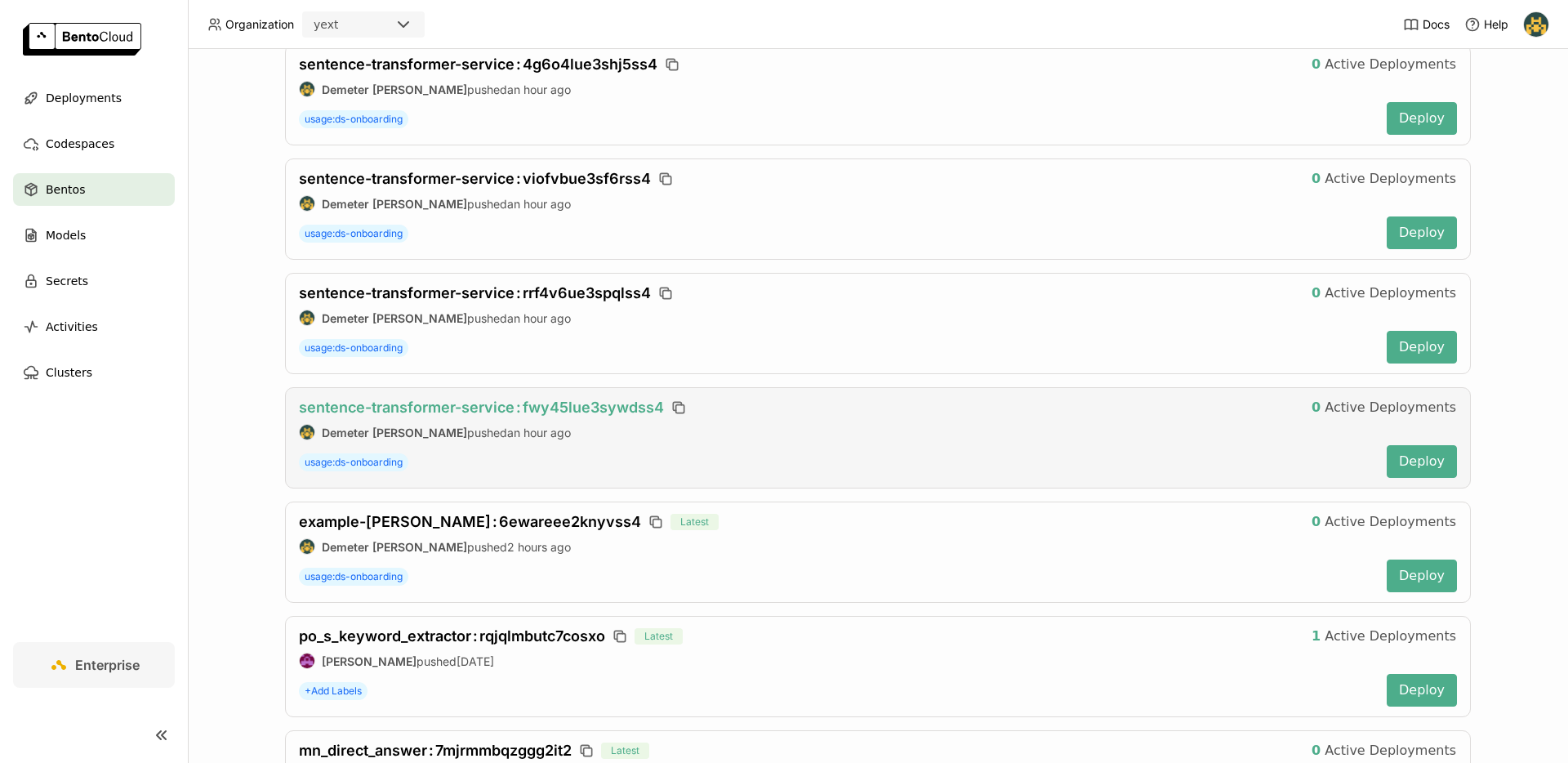
type input "sentence-transformer-service"
click at [499, 407] on span "sentence-transformer-service : fwy45lue3sywdss4" at bounding box center [482, 407] width 365 height 17
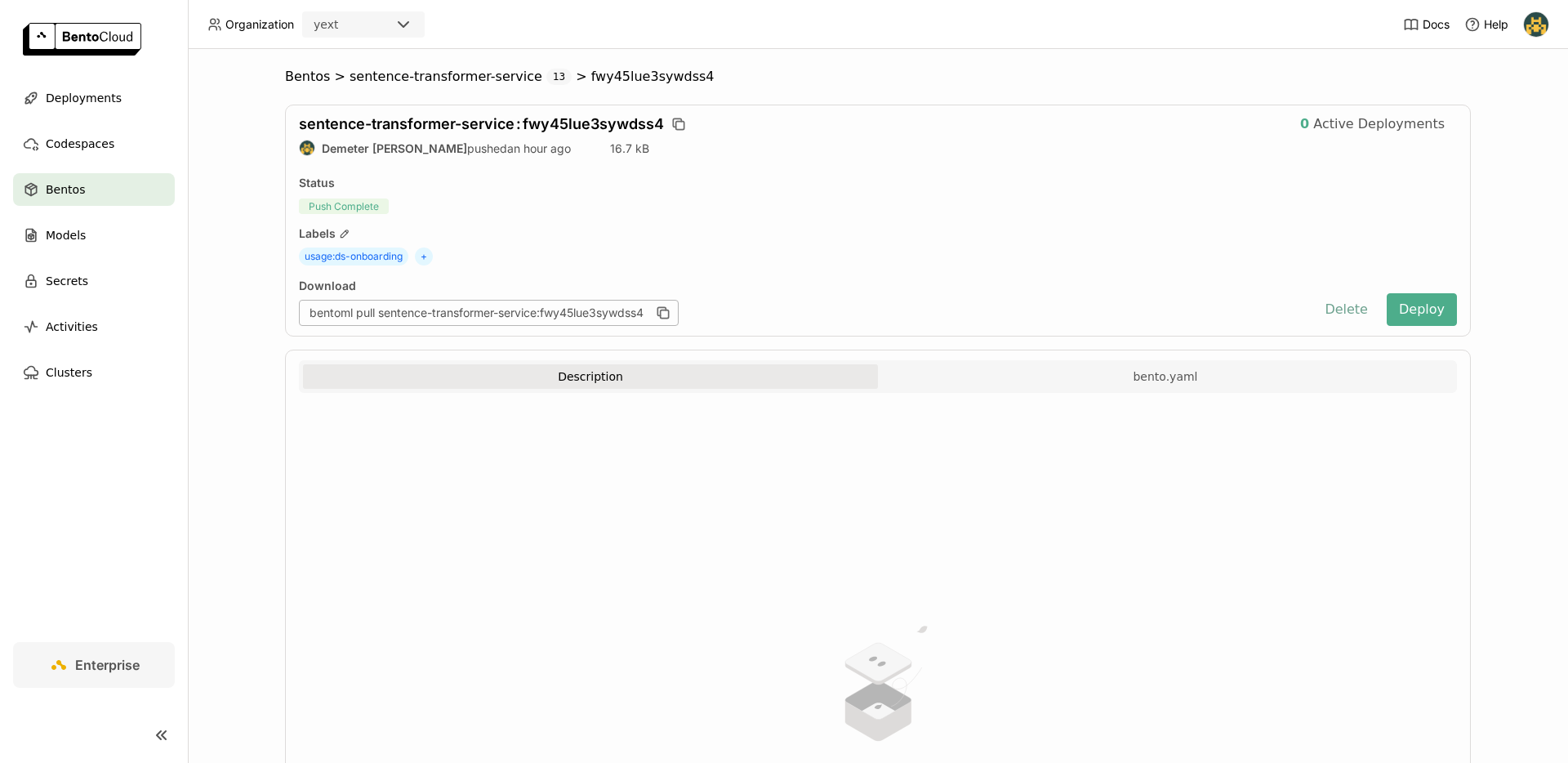
click at [1344, 299] on button "Delete" at bounding box center [1346, 309] width 68 height 33
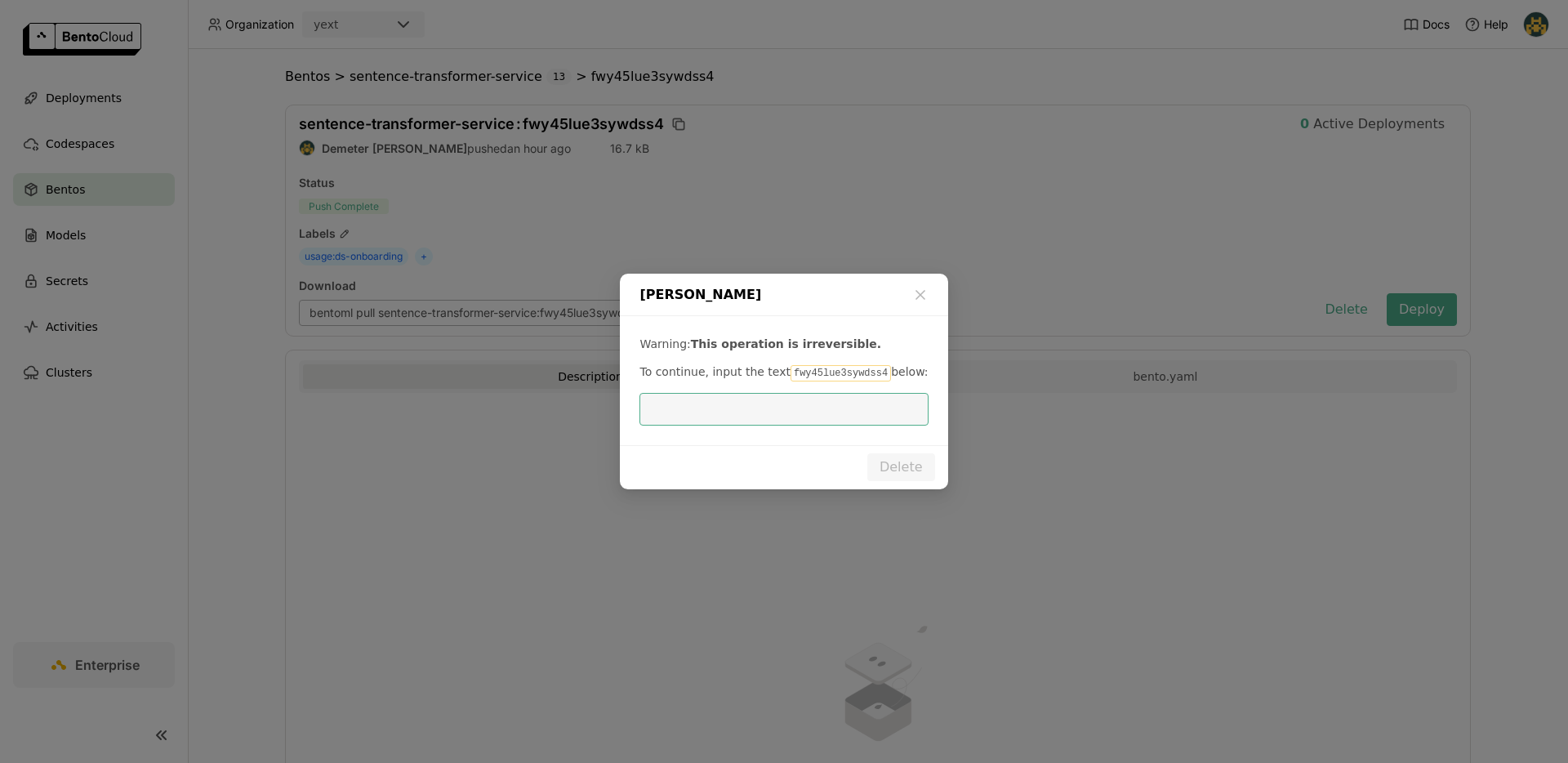
click at [842, 381] on code "fwy45lue3sywdss4" at bounding box center [841, 374] width 101 height 16
click at [840, 383] on div "Warning: This operation is irreversible. To continue, input the text fwy45lue3s…" at bounding box center [784, 381] width 327 height 129
click at [833, 374] on code "fwy45lue3sywdss4" at bounding box center [841, 374] width 101 height 16
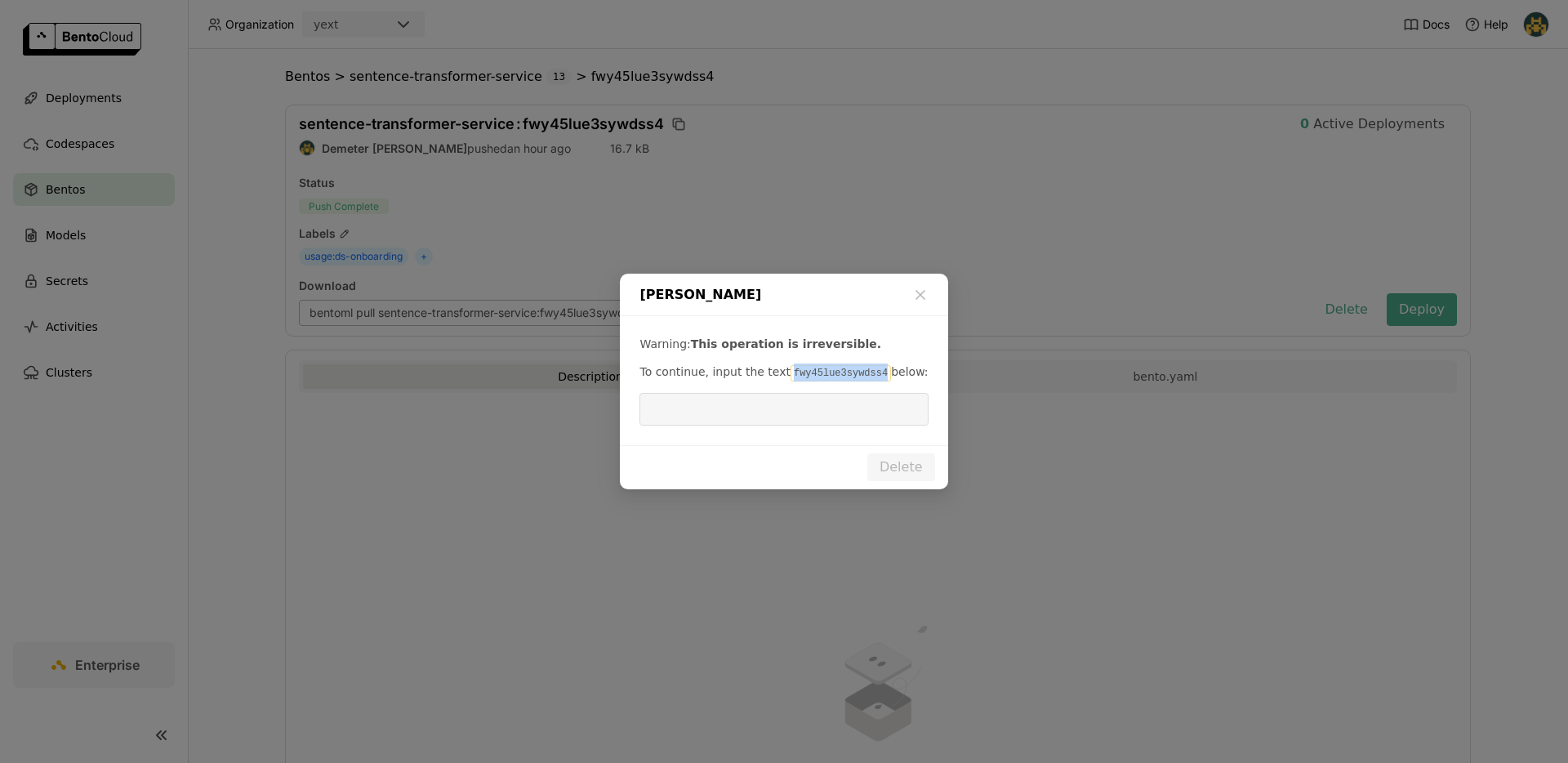
click at [833, 374] on code "fwy45lue3sywdss4" at bounding box center [841, 374] width 101 height 16
copy code "fwy45lue3sywdss4"
click at [819, 403] on input "dialog" at bounding box center [784, 409] width 268 height 31
paste input "fwy45lue3sywdss4"
type input "fwy45lue3sywdss4"
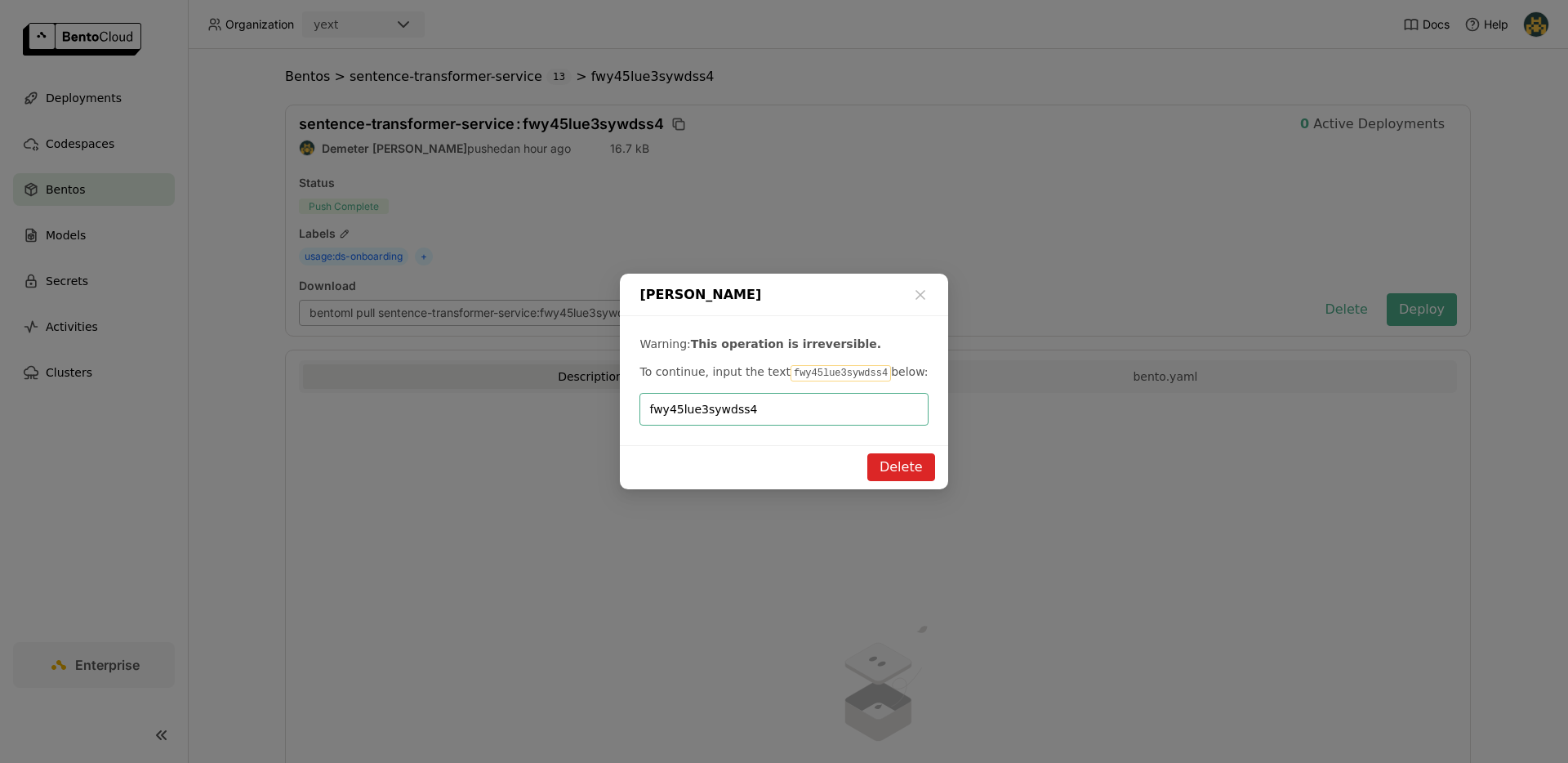
click at [909, 474] on button "Delete" at bounding box center [901, 467] width 68 height 28
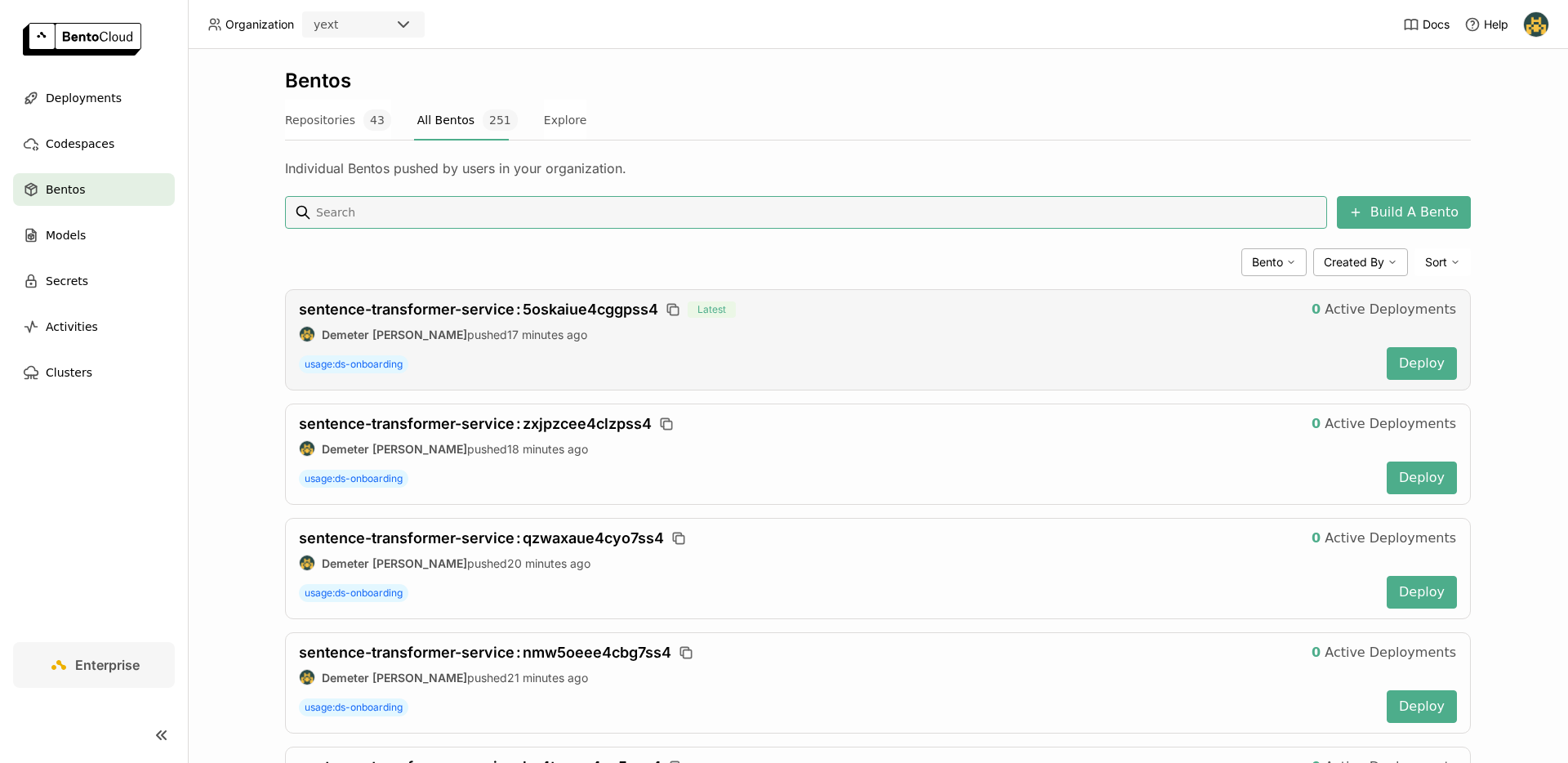
click at [502, 318] on div "sentence-transformer-service : 5oskaiue4cggpss4 Latest 0 Active Deployments" at bounding box center [878, 310] width 1158 height 20
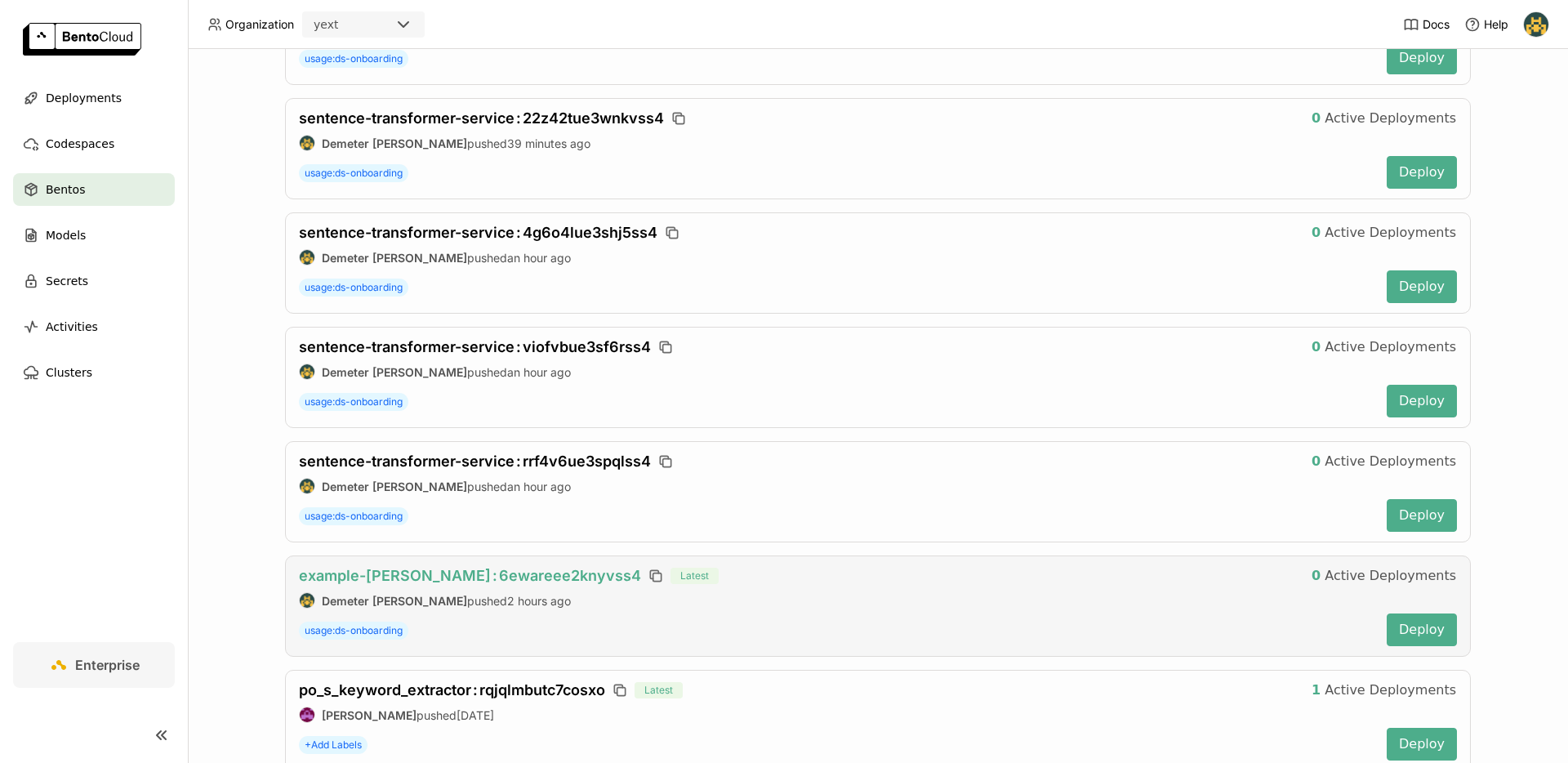
scroll to position [1135, 0]
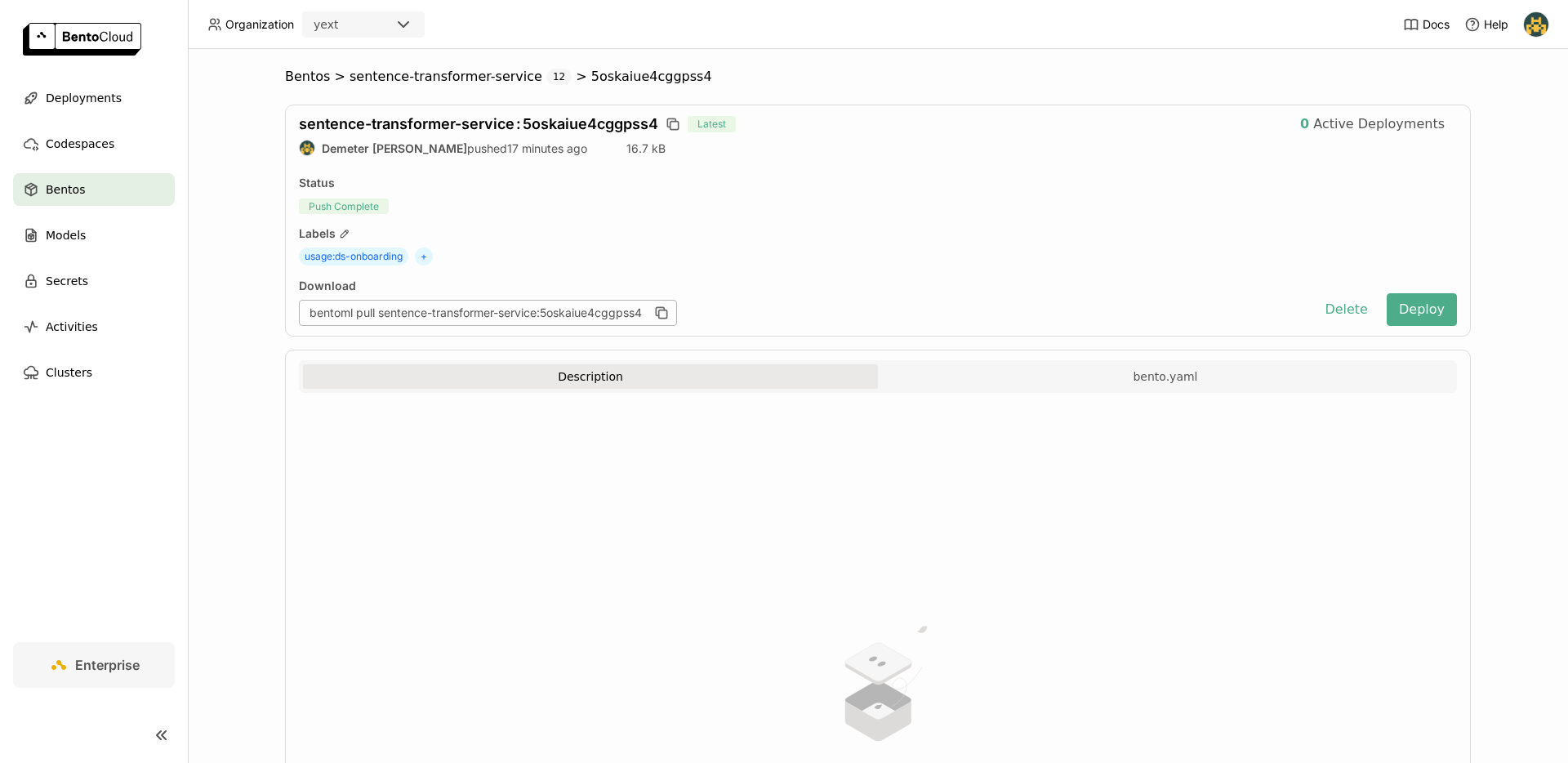
click at [1305, 298] on div "Download bentoml pull sentence-transformer-service:5oskaiue4cggpss4" at bounding box center [803, 302] width 1008 height 47
click at [1325, 302] on button "Delete" at bounding box center [1346, 309] width 68 height 33
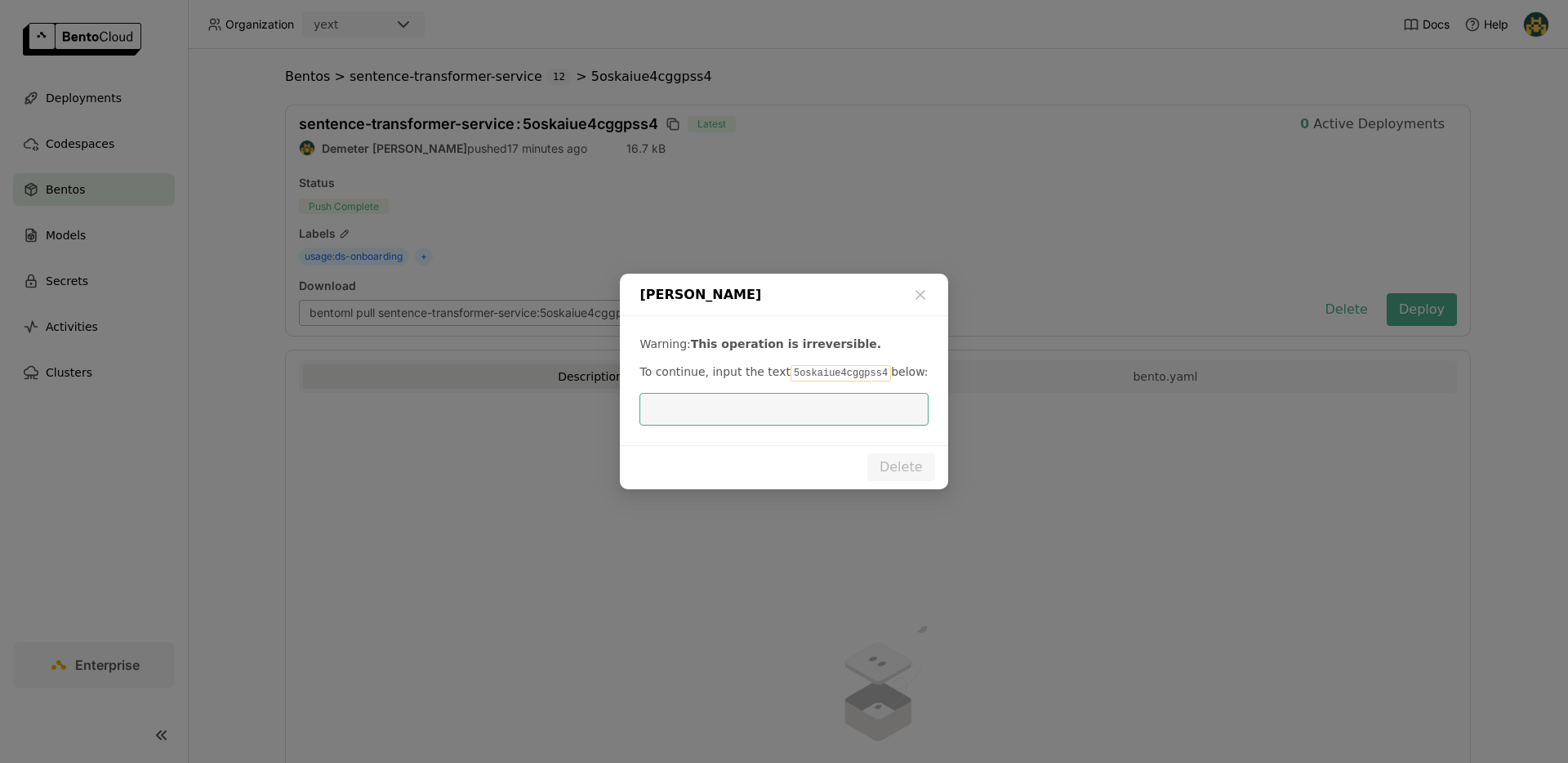
click at [807, 376] on code "5oskaiue4cggpss4" at bounding box center [841, 374] width 101 height 16
copy code "5oskaiue4cggpss4"
click at [799, 404] on input "dialog" at bounding box center [784, 409] width 268 height 31
paste input "5oskaiue4cggpss4"
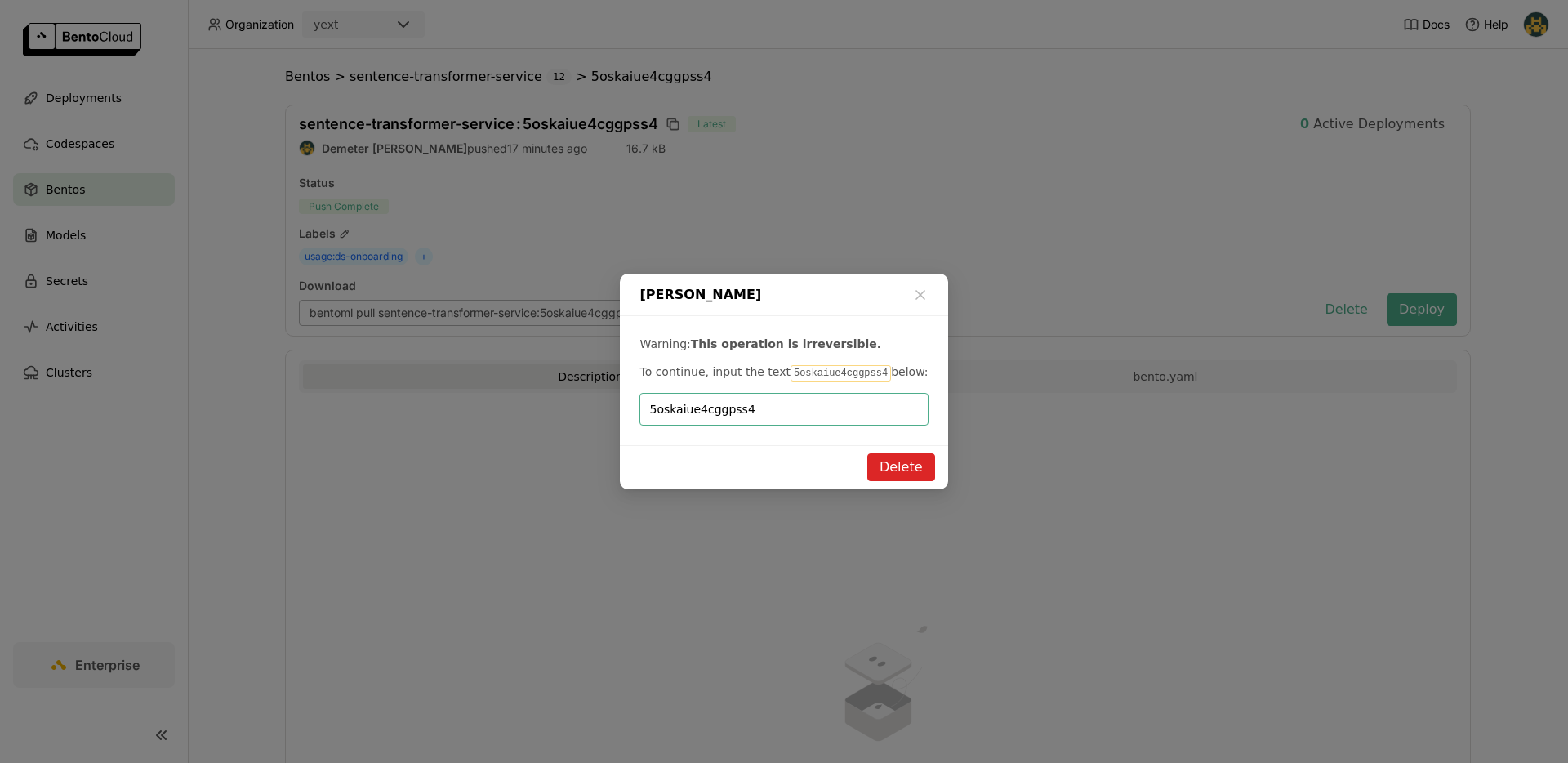
type input "5oskaiue4cggpss4"
click at [910, 471] on button "Delete" at bounding box center [901, 467] width 68 height 28
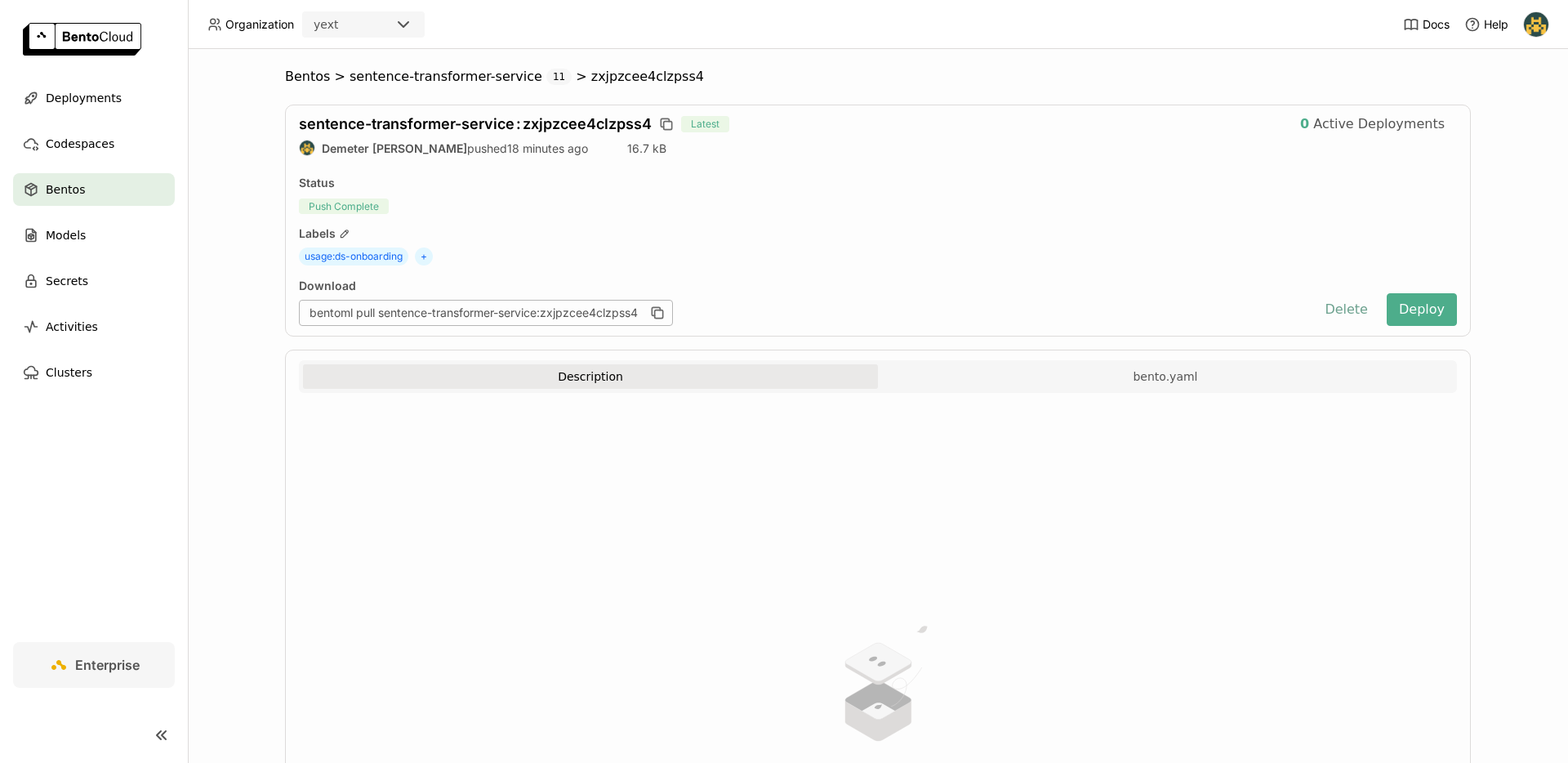
click at [1328, 305] on button "Delete" at bounding box center [1346, 309] width 68 height 33
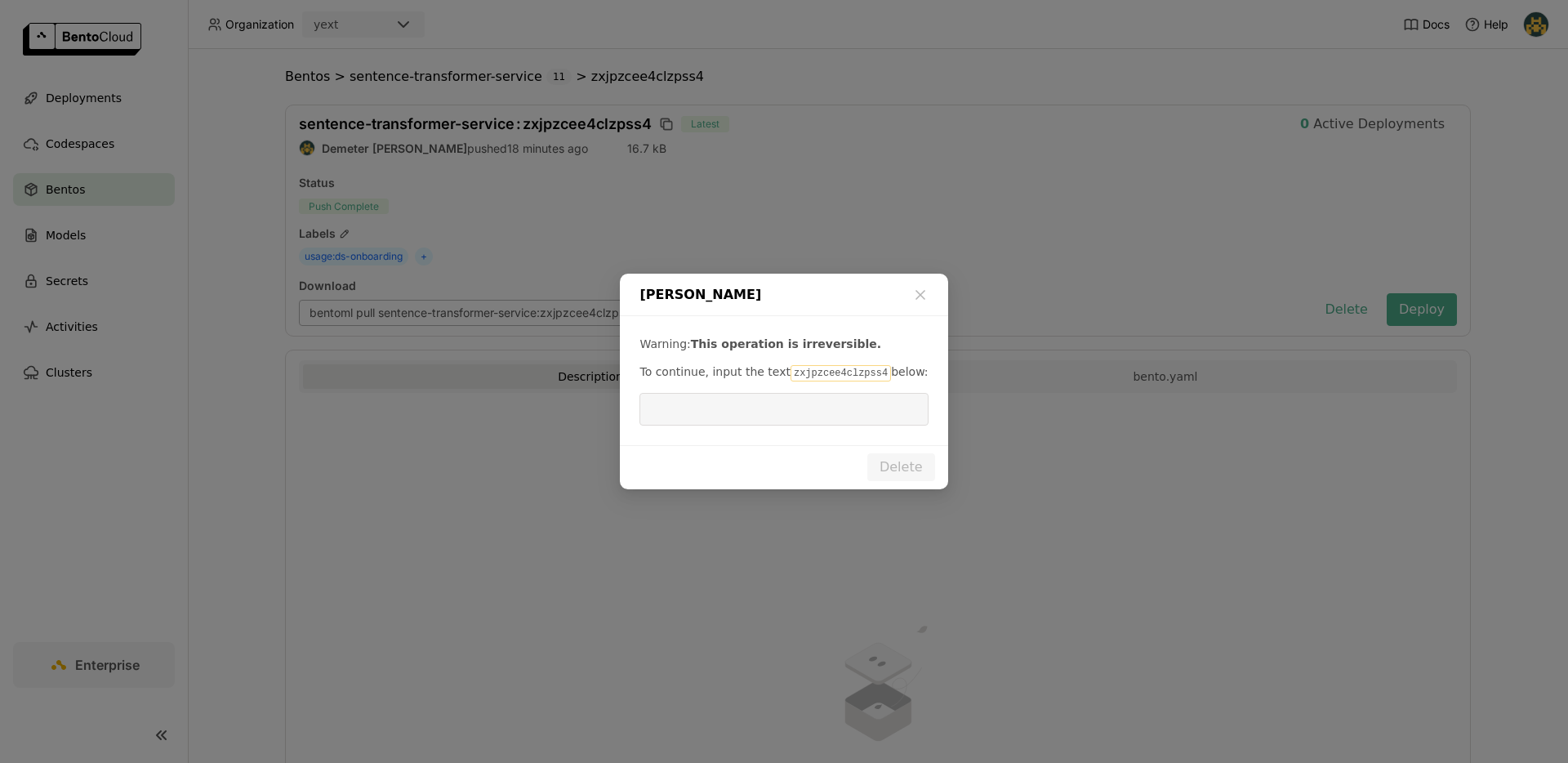
click at [804, 371] on code "zxjpzcee4clzpss4" at bounding box center [841, 374] width 101 height 16
copy code "zxjpzcee4clzpss4"
click at [785, 407] on input "dialog" at bounding box center [784, 409] width 268 height 31
paste input "zxjpzcee4clzpss4"
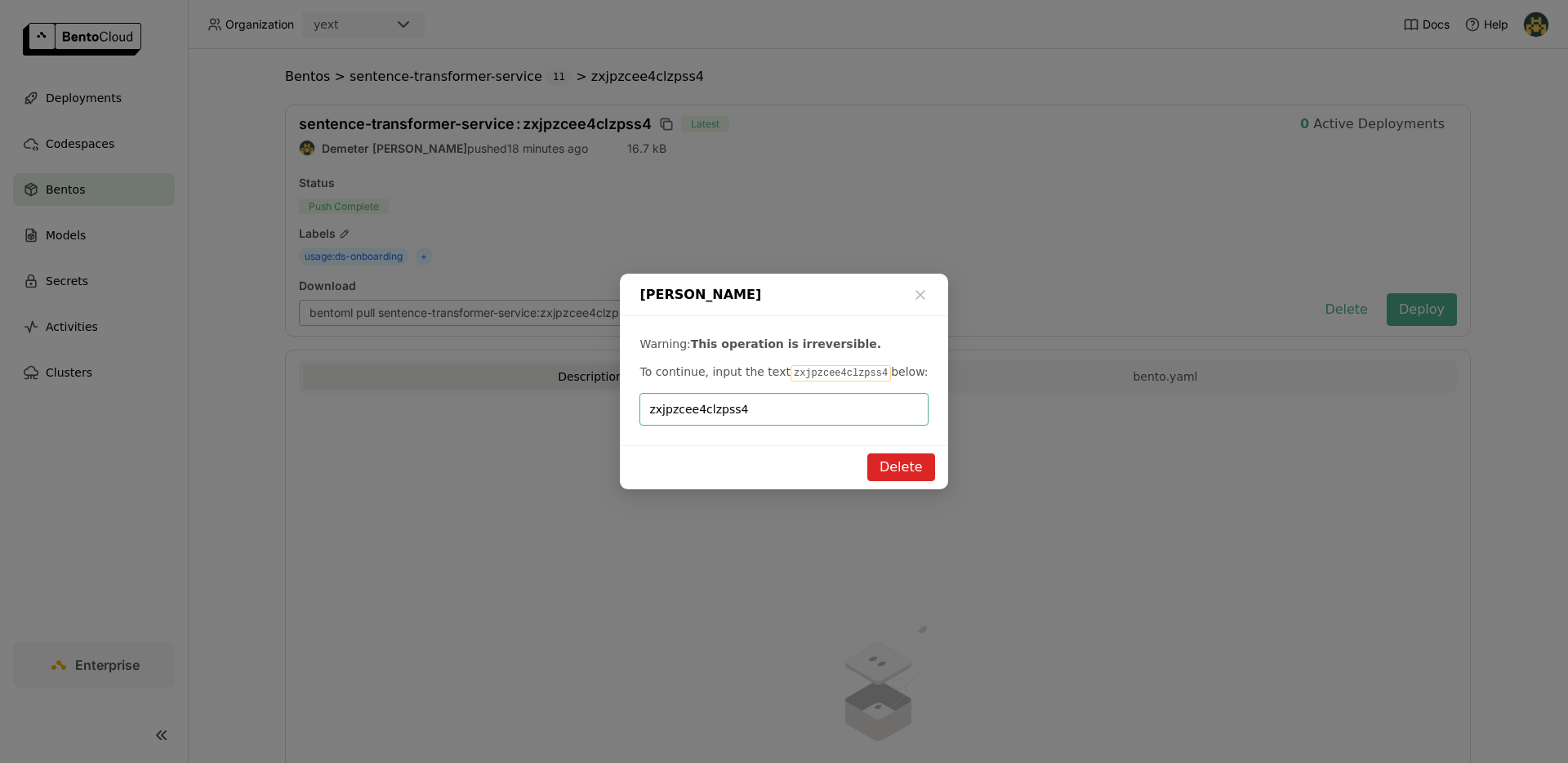
type input "zxjpzcee4clzpss4"
click at [901, 455] on button "Delete" at bounding box center [901, 467] width 68 height 28
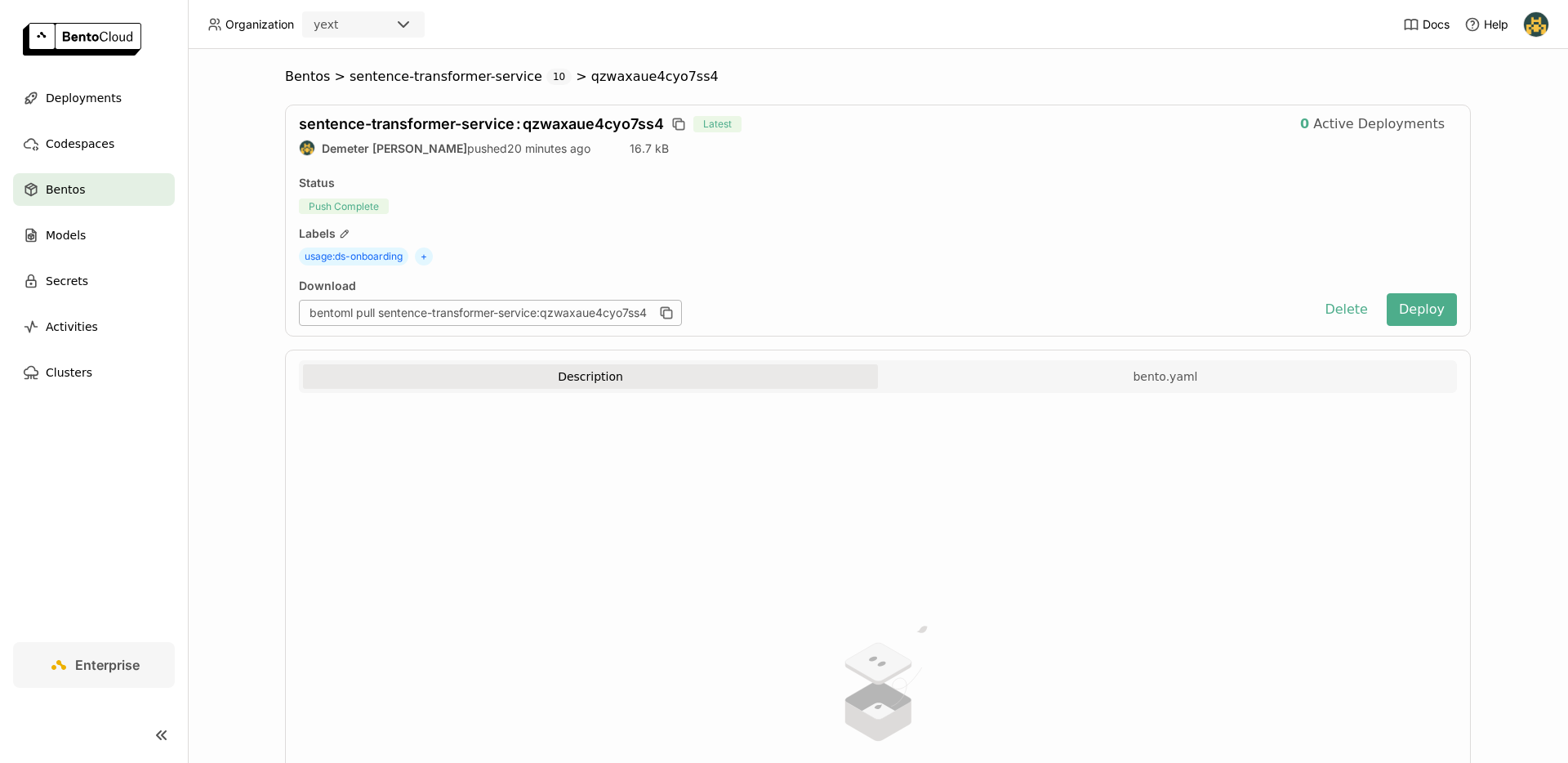
click at [606, 129] on span "sentence-transformer-service : qzwaxaue4cyo7ss4" at bounding box center [482, 123] width 365 height 17
copy span "qzwaxaue4cyo7ss4"
click at [1356, 308] on button "Delete" at bounding box center [1346, 309] width 68 height 33
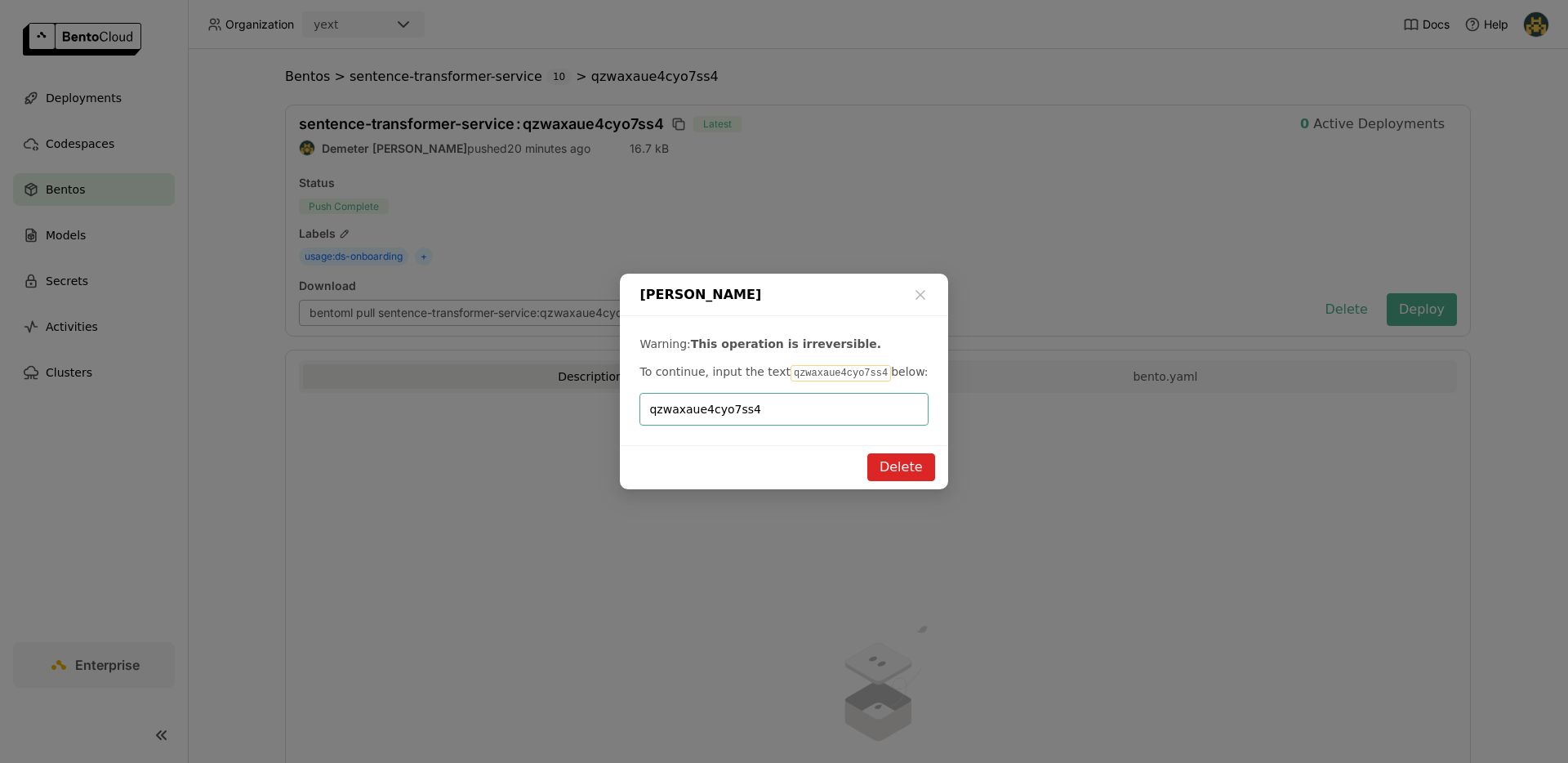
type input "qzwaxaue4cyo7ss4"
click at [884, 452] on div "Delete" at bounding box center [784, 467] width 327 height 44
click at [891, 457] on button "Delete" at bounding box center [901, 467] width 68 height 28
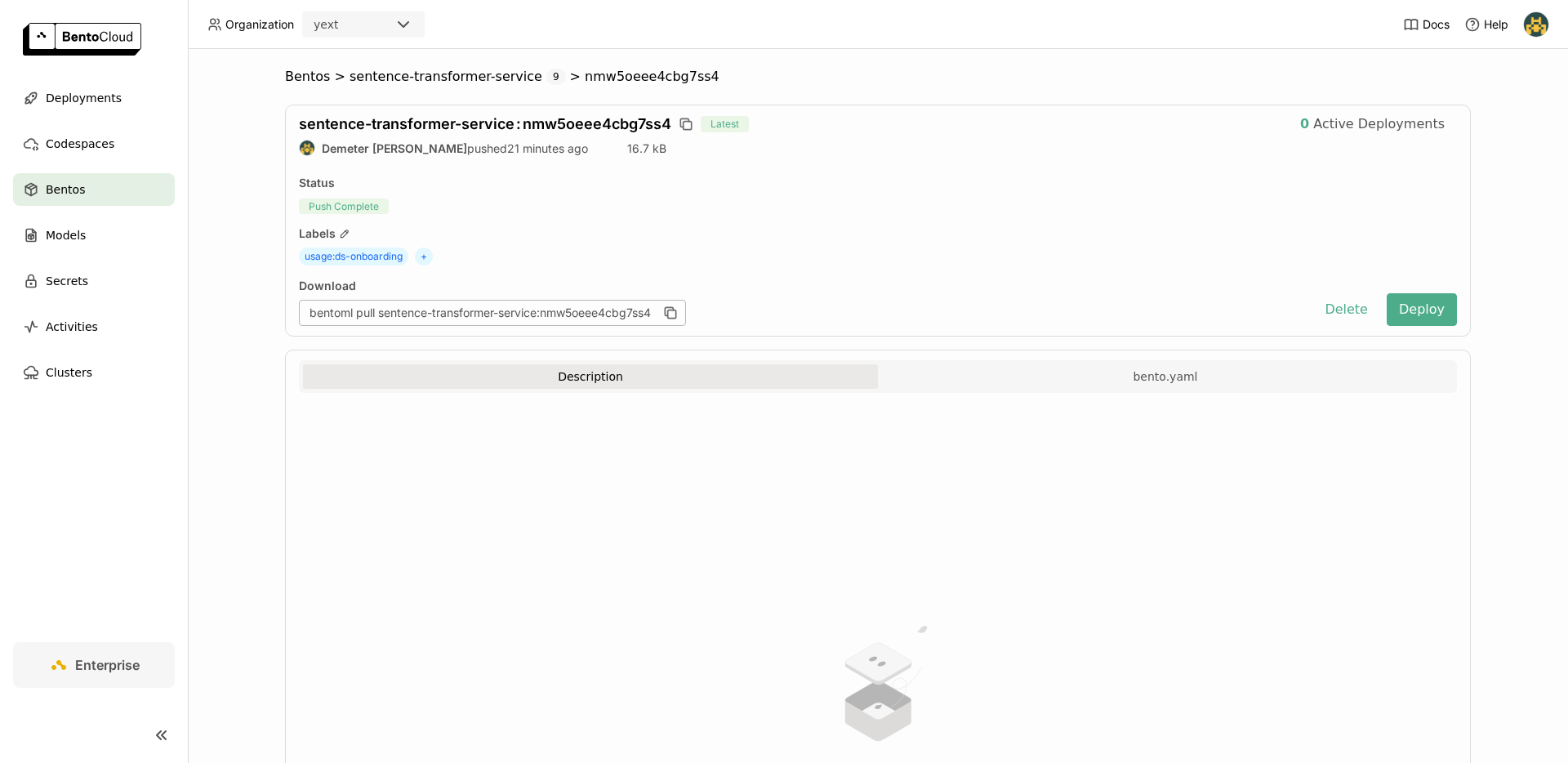
click at [600, 107] on div "sentence-transformer-service : nmw5oeee4cbg7ss4 Latest 0 Active Deployments Dem…" at bounding box center [878, 220] width 1186 height 232
click at [604, 123] on span "sentence-transformer-service : nmw5oeee4cbg7ss4" at bounding box center [485, 123] width 373 height 17
copy span "nmw5oeee4cbg7ss4"
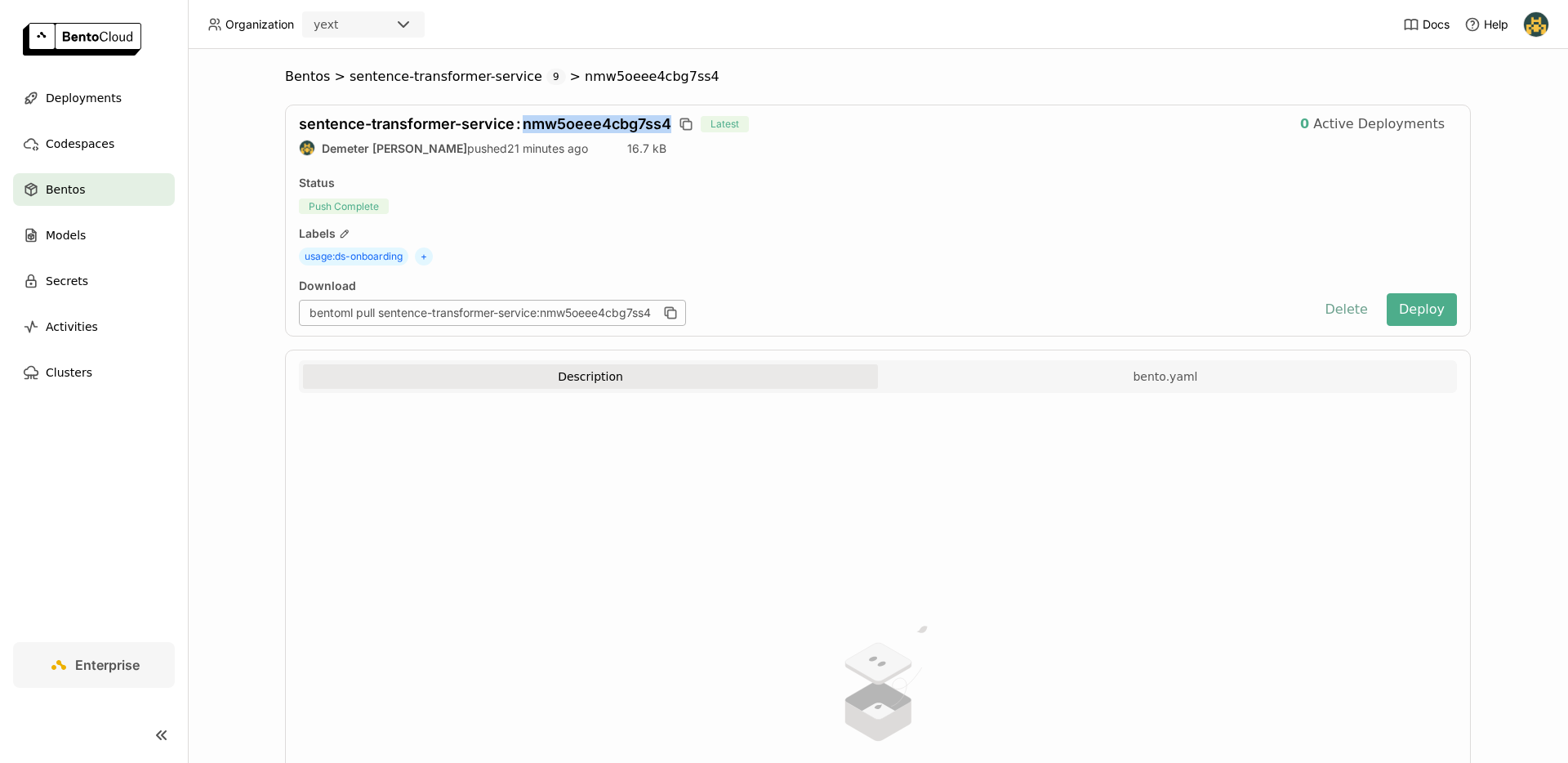
click at [1343, 317] on button "Delete" at bounding box center [1346, 309] width 68 height 33
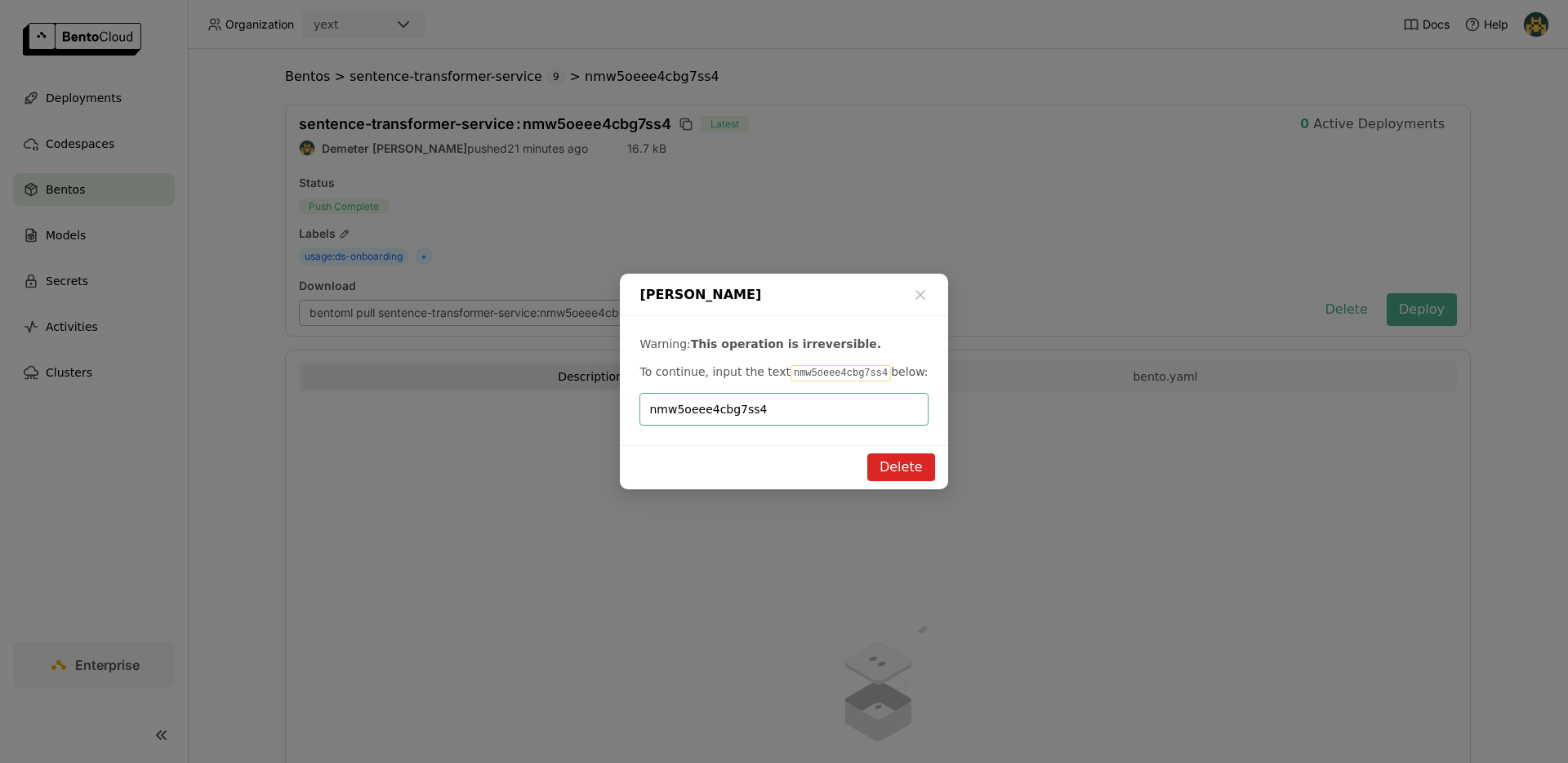
type input "nmw5oeee4cbg7ss4"
click at [930, 467] on button "Delete" at bounding box center [901, 467] width 68 height 28
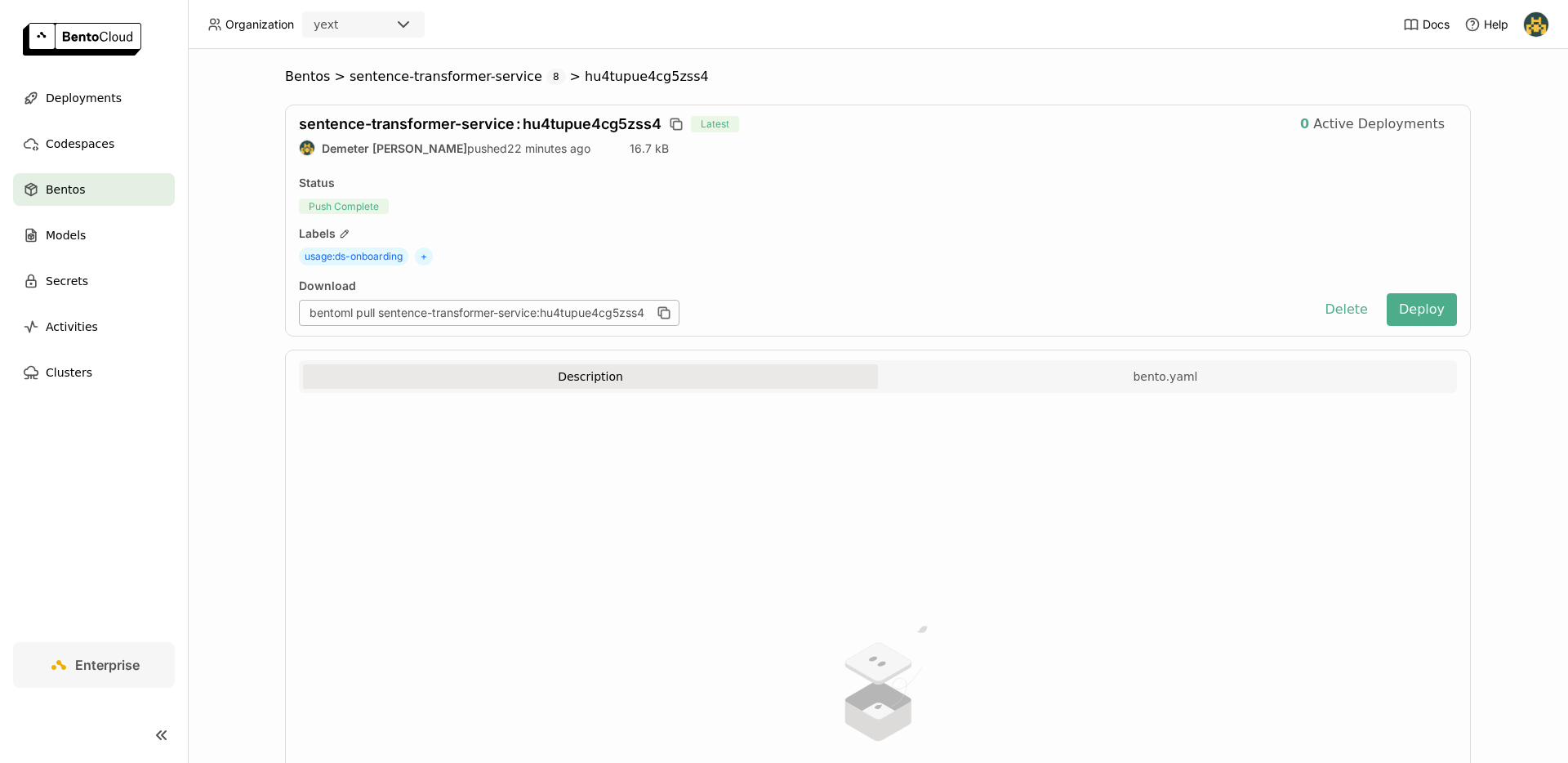
click at [598, 122] on span "sentence-transformer-service : hu4tupue4cg5zss4" at bounding box center [481, 123] width 363 height 17
copy span "hu4tupue4cg5zss4"
click at [1344, 301] on button "Delete" at bounding box center [1346, 309] width 68 height 33
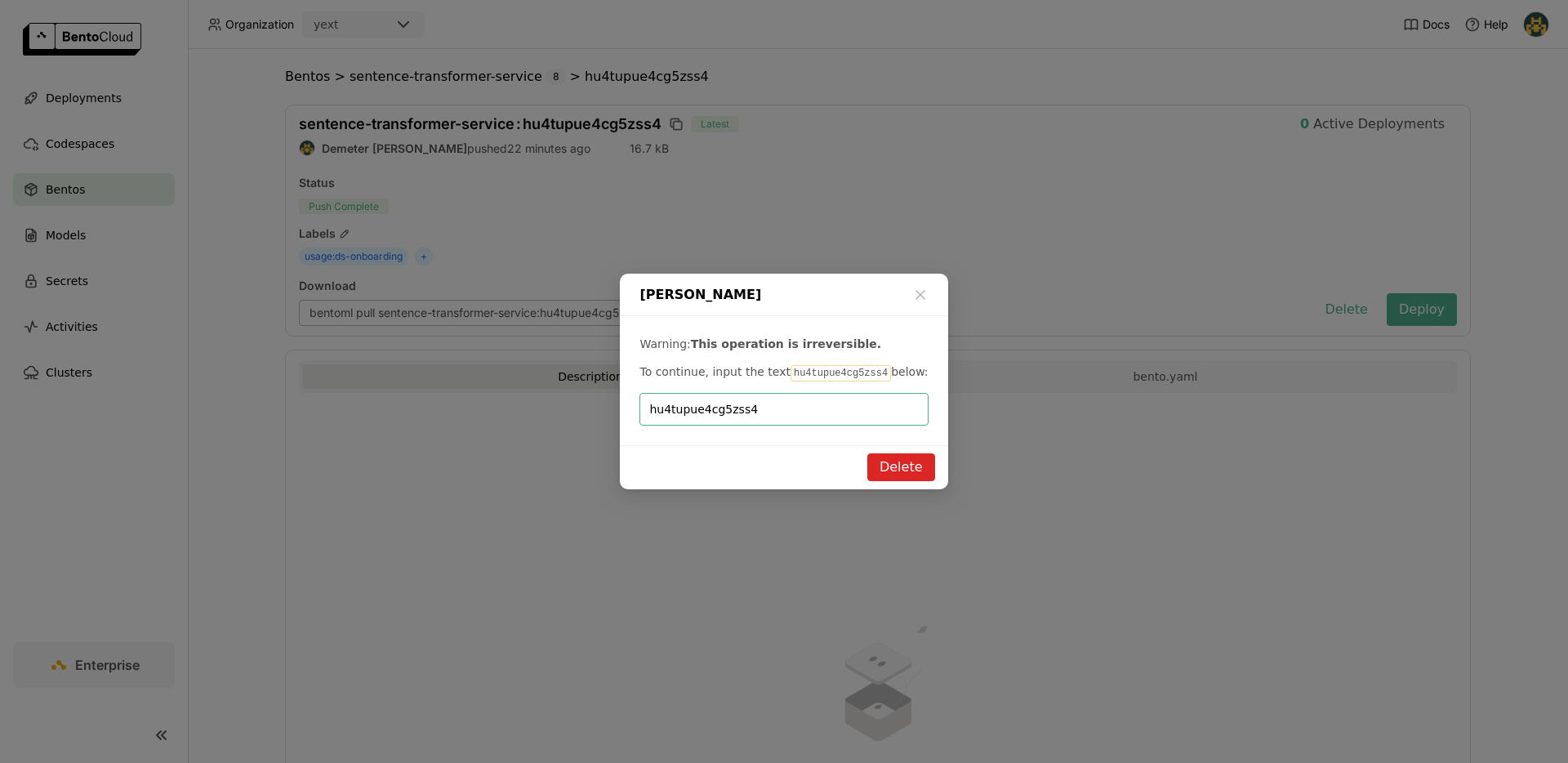
type input "hu4tupue4cg5zss4"
click at [911, 465] on button "Delete" at bounding box center [901, 467] width 68 height 28
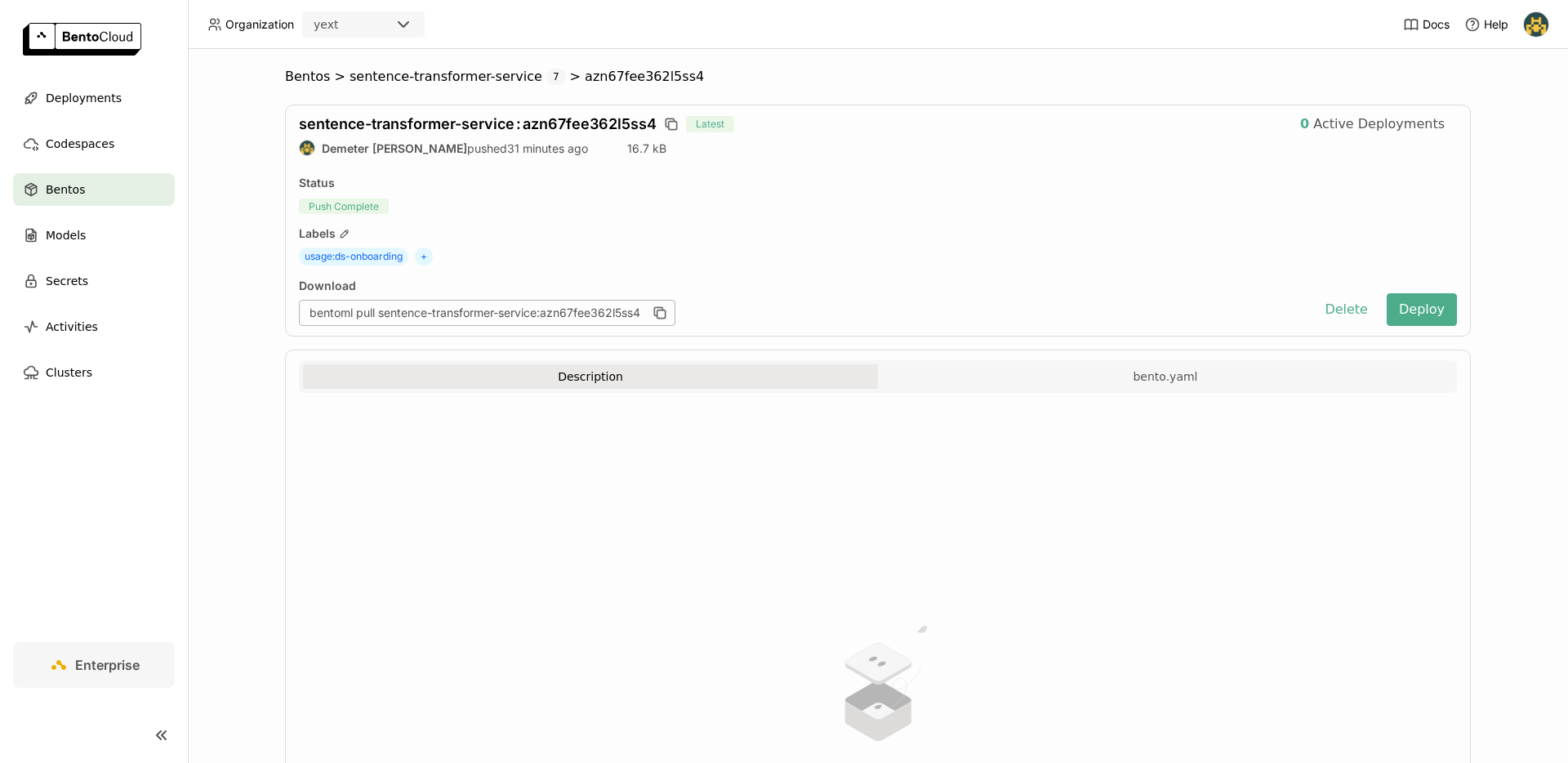
click at [599, 123] on span "sentence-transformer-service : azn67fee362l5ss4" at bounding box center [478, 123] width 357 height 17
copy span "azn67fee362l5ss4"
click at [1311, 303] on div "Download bentoml pull sentence-transformer-service:azn67fee362l5ss4 Delete Depl…" at bounding box center [878, 302] width 1158 height 47
click at [1344, 308] on button "Delete" at bounding box center [1346, 309] width 68 height 33
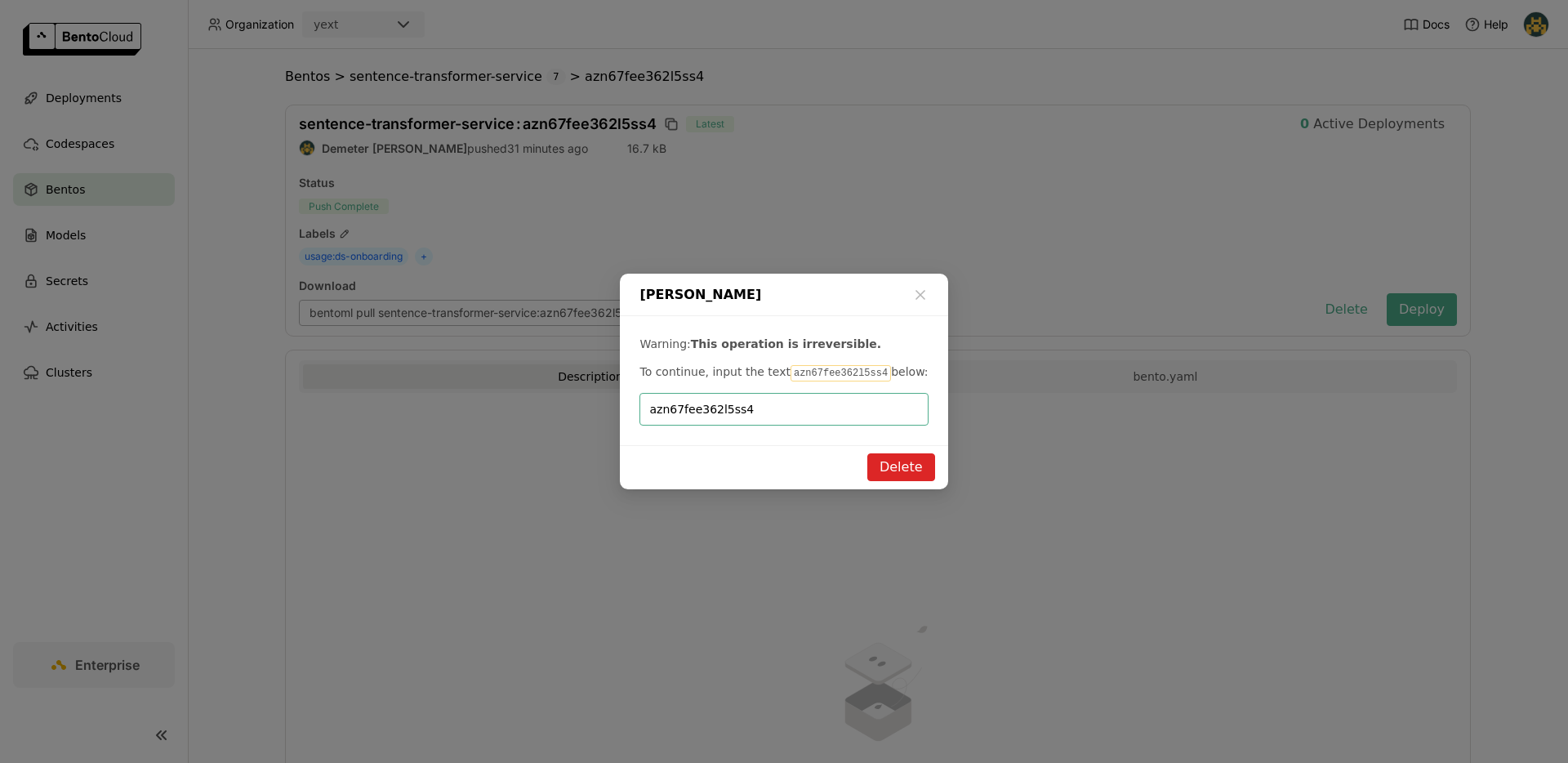
type input "azn67fee362l5ss4"
drag, startPoint x: 908, startPoint y: 473, endPoint x: 933, endPoint y: 427, distance: 52.4
click at [909, 473] on button "Delete" at bounding box center [901, 467] width 68 height 28
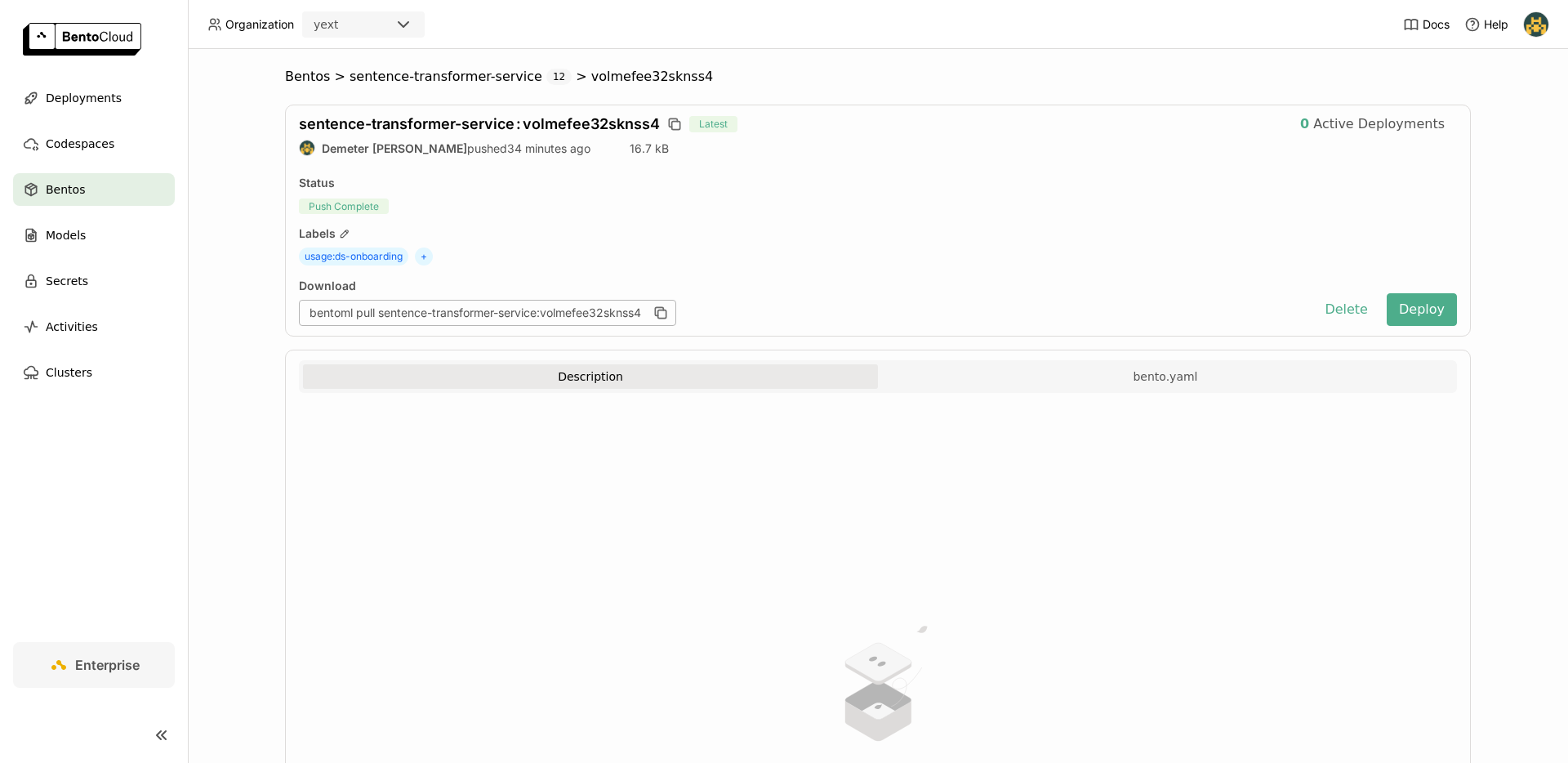
click at [588, 112] on div "sentence-transformer-service : volmefee32sknss4 Latest 0 Active Deployments Dem…" at bounding box center [878, 220] width 1186 height 232
click at [595, 129] on span "sentence-transformer-service : volmefee32sknss4" at bounding box center [480, 123] width 361 height 17
copy span "volmefee32sknss4"
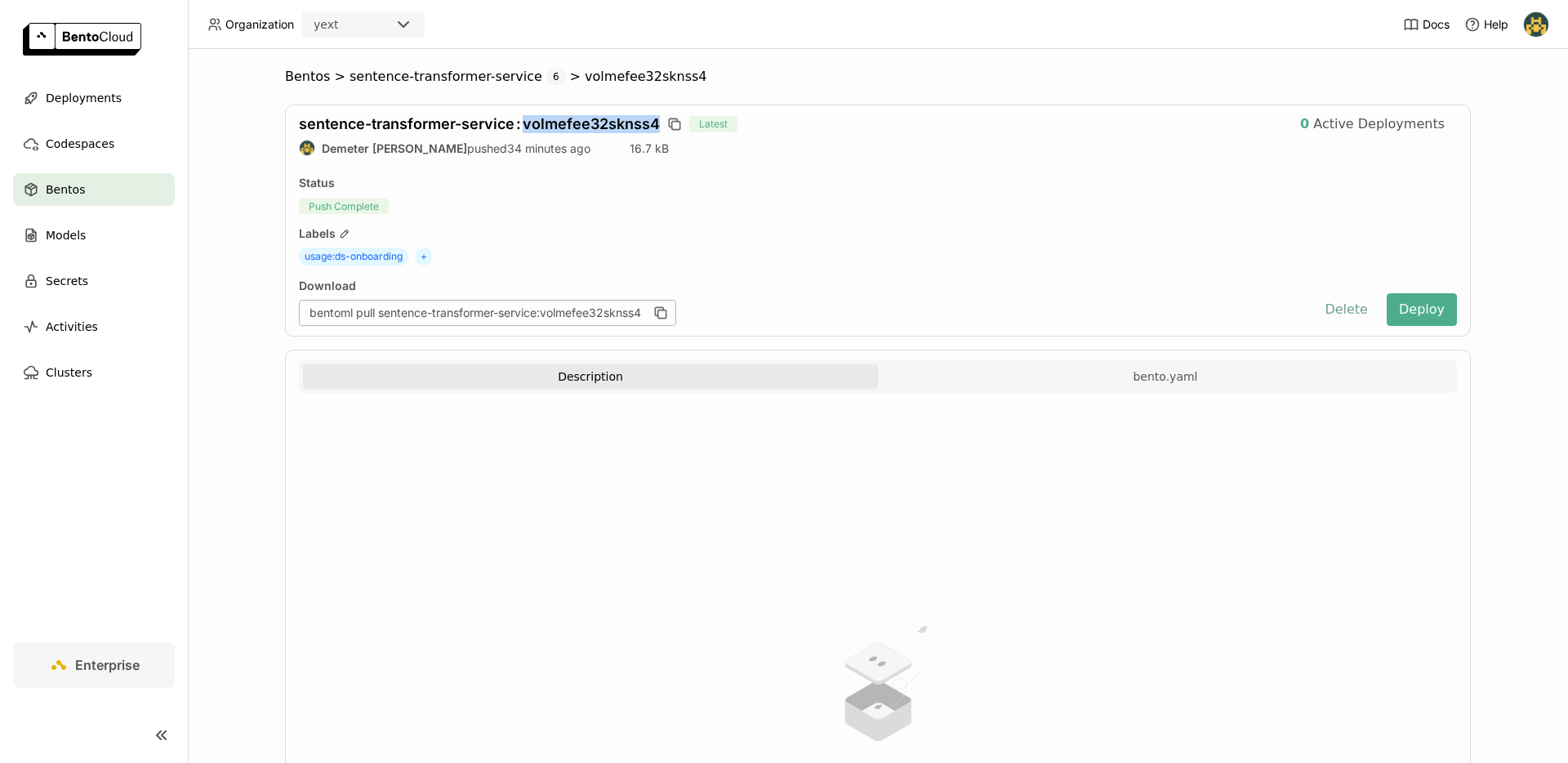
click at [1352, 317] on button "Delete" at bounding box center [1346, 309] width 68 height 33
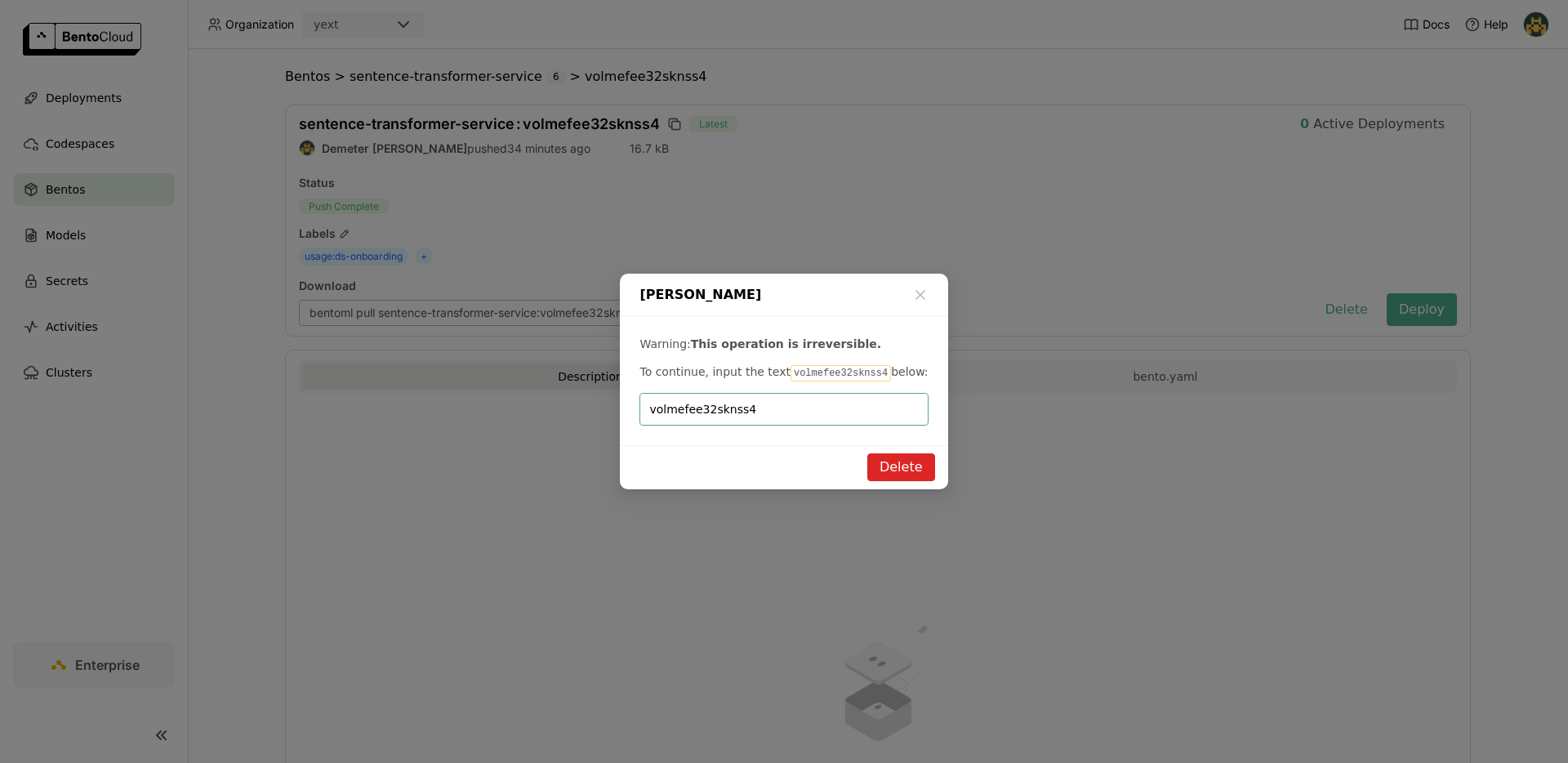
type input "volmefee32sknss4"
click at [885, 465] on button "Delete" at bounding box center [901, 467] width 68 height 28
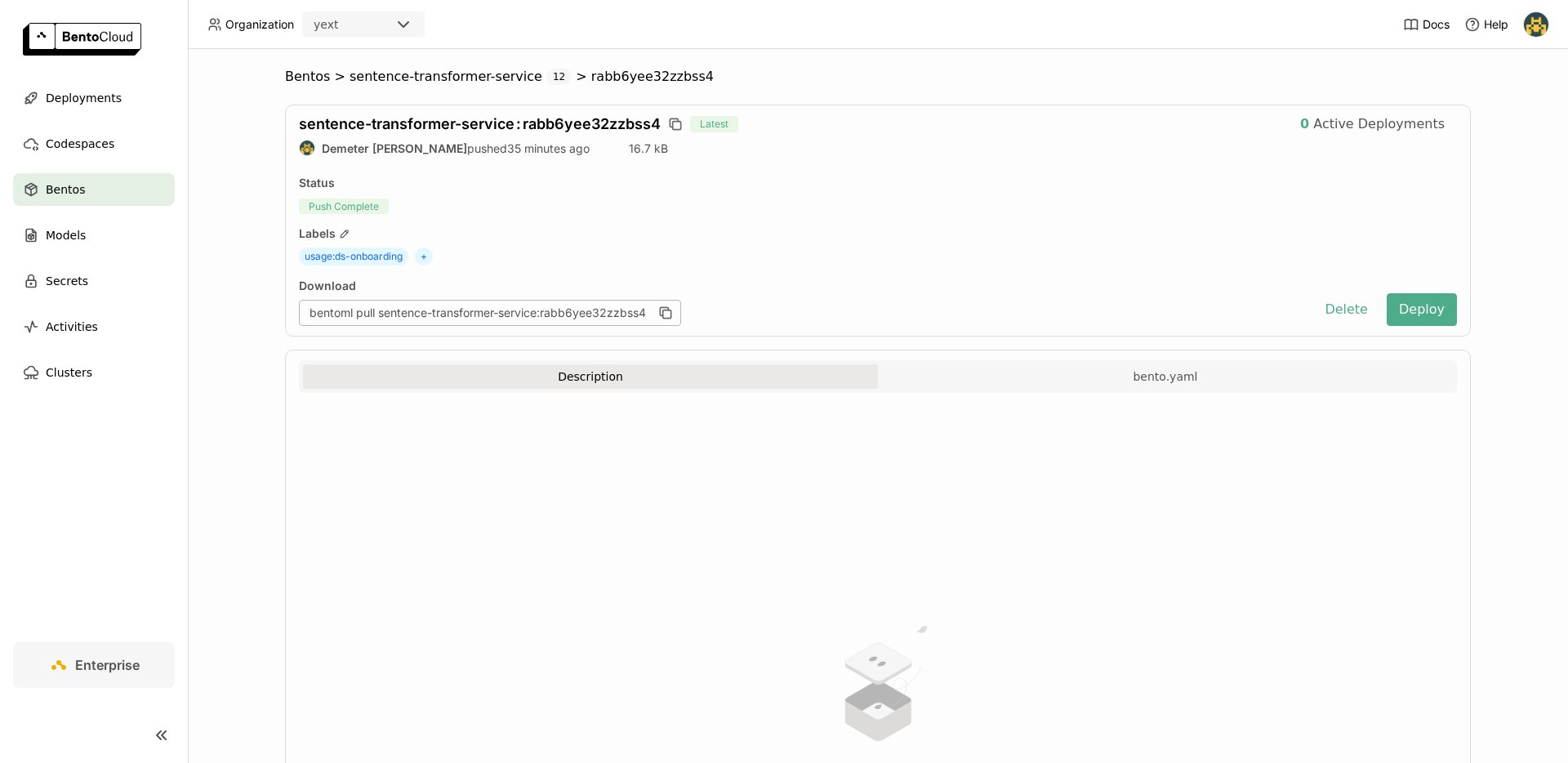
click at [598, 125] on span "sentence-transformer-service : rabb6yee32zzbss4" at bounding box center [480, 123] width 362 height 17
copy span "rabb6yee32zzbss4"
click at [1322, 310] on button "Delete" at bounding box center [1346, 309] width 68 height 33
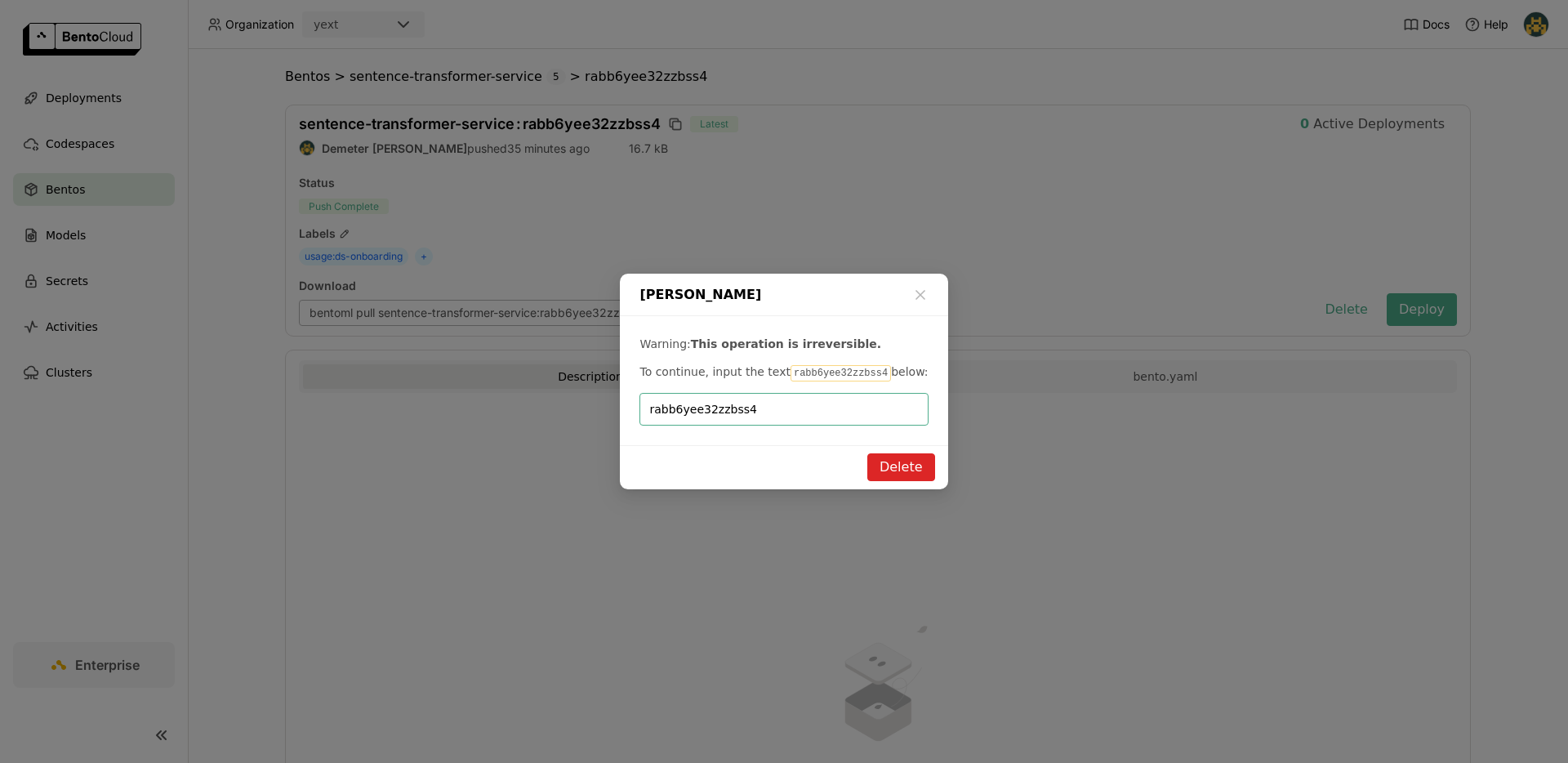
type input "rabb6yee32zzbss4"
click at [891, 442] on div "Warning: This operation is irreversible. To continue, input the text rabb6yee32…" at bounding box center [784, 381] width 327 height 129
click at [896, 452] on div "Delete" at bounding box center [784, 467] width 327 height 44
click at [911, 463] on button "Delete" at bounding box center [901, 467] width 68 height 28
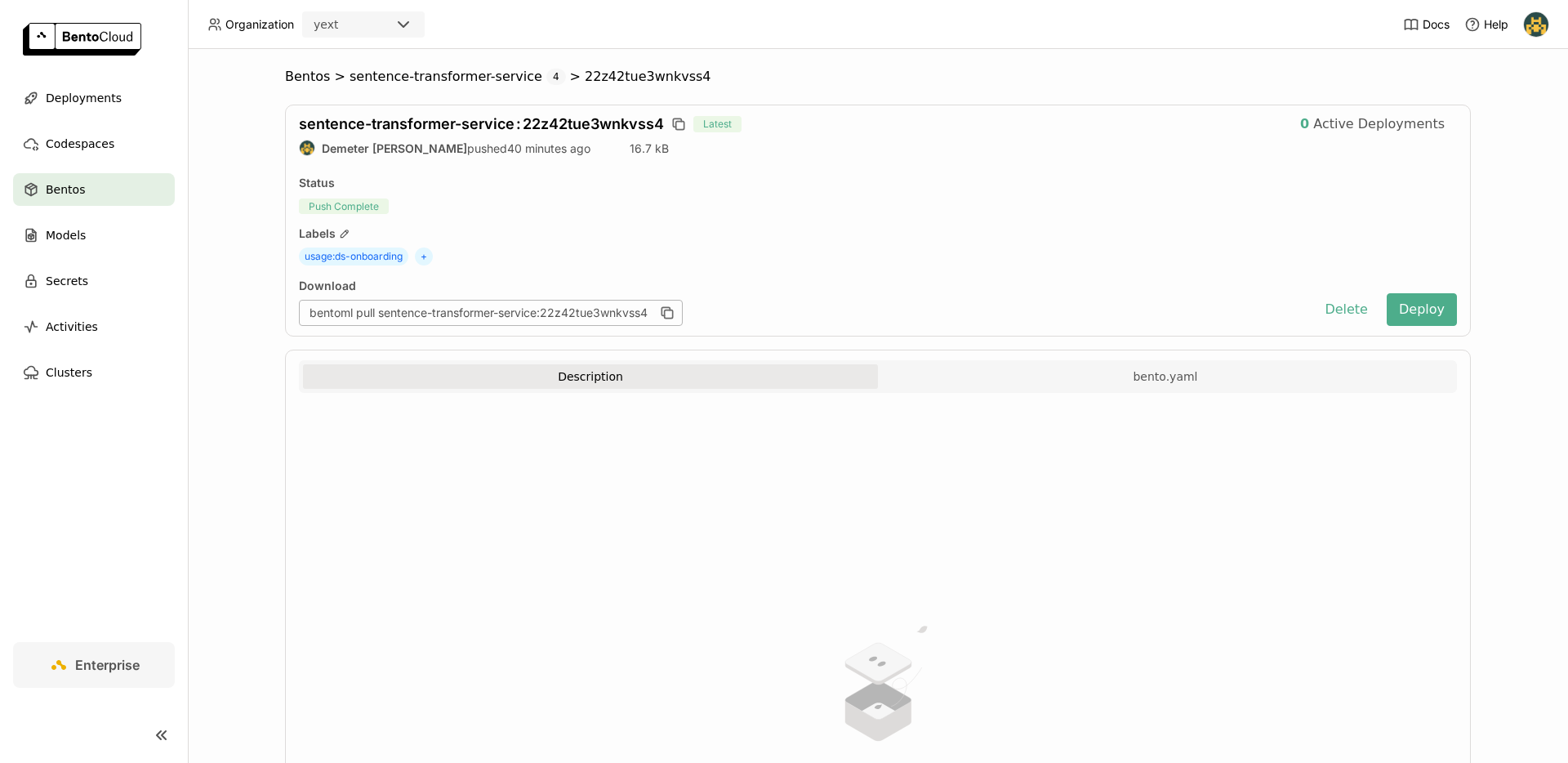
click at [612, 120] on span "sentence-transformer-service : 22z42tue3wnkvss4" at bounding box center [482, 123] width 365 height 17
copy span "22z42tue3wnkvss4"
click at [1351, 300] on button "Delete" at bounding box center [1346, 309] width 68 height 33
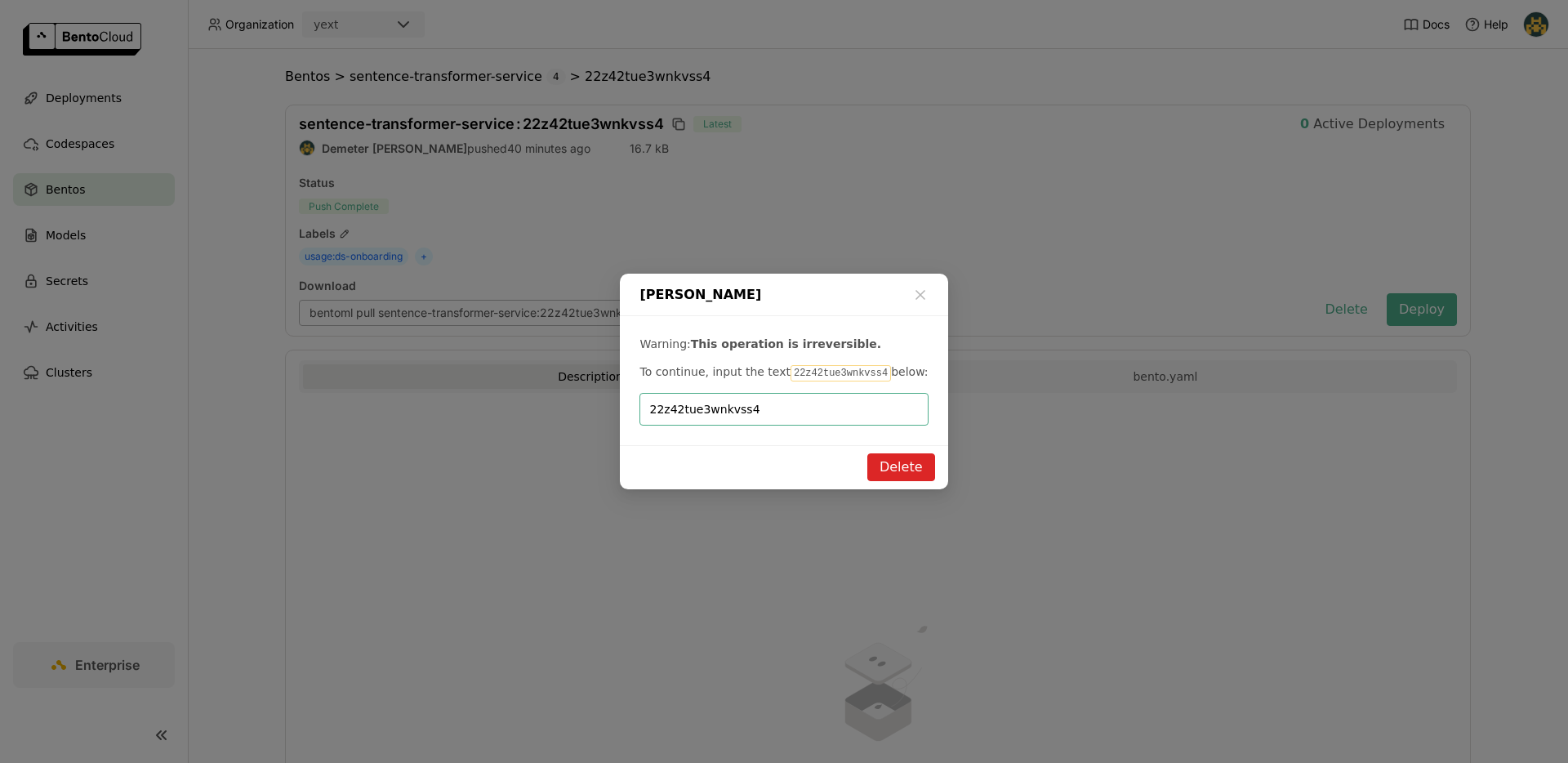
type input "22z42tue3wnkvss4"
click at [889, 462] on button "Delete" at bounding box center [901, 467] width 68 height 28
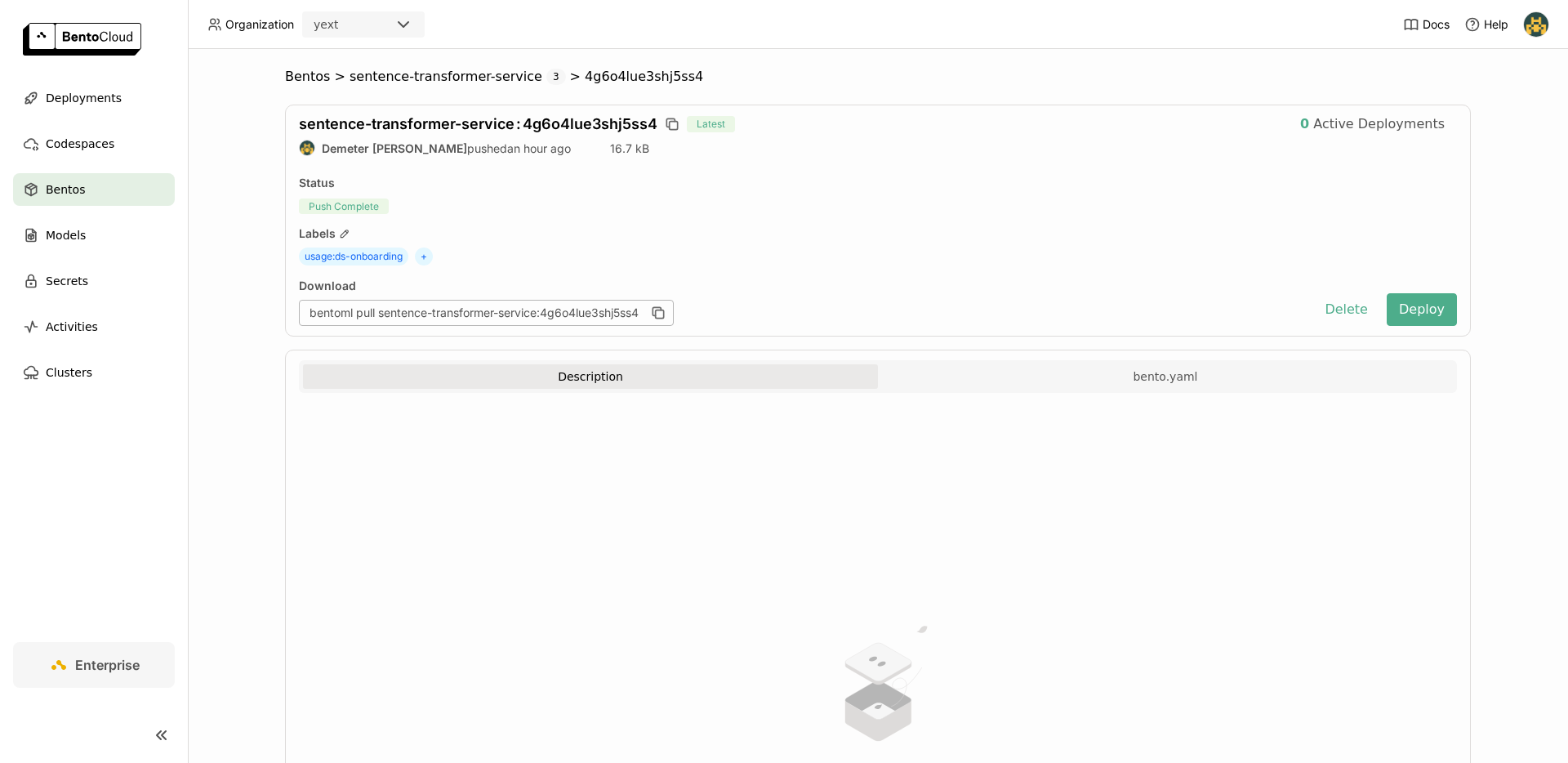
click at [612, 118] on span "sentence-transformer-service : 4g6o4lue3shj5ss4" at bounding box center [478, 123] width 358 height 17
copy span "4g6o4lue3shj5ss4"
click at [1360, 305] on button "Delete" at bounding box center [1346, 309] width 68 height 33
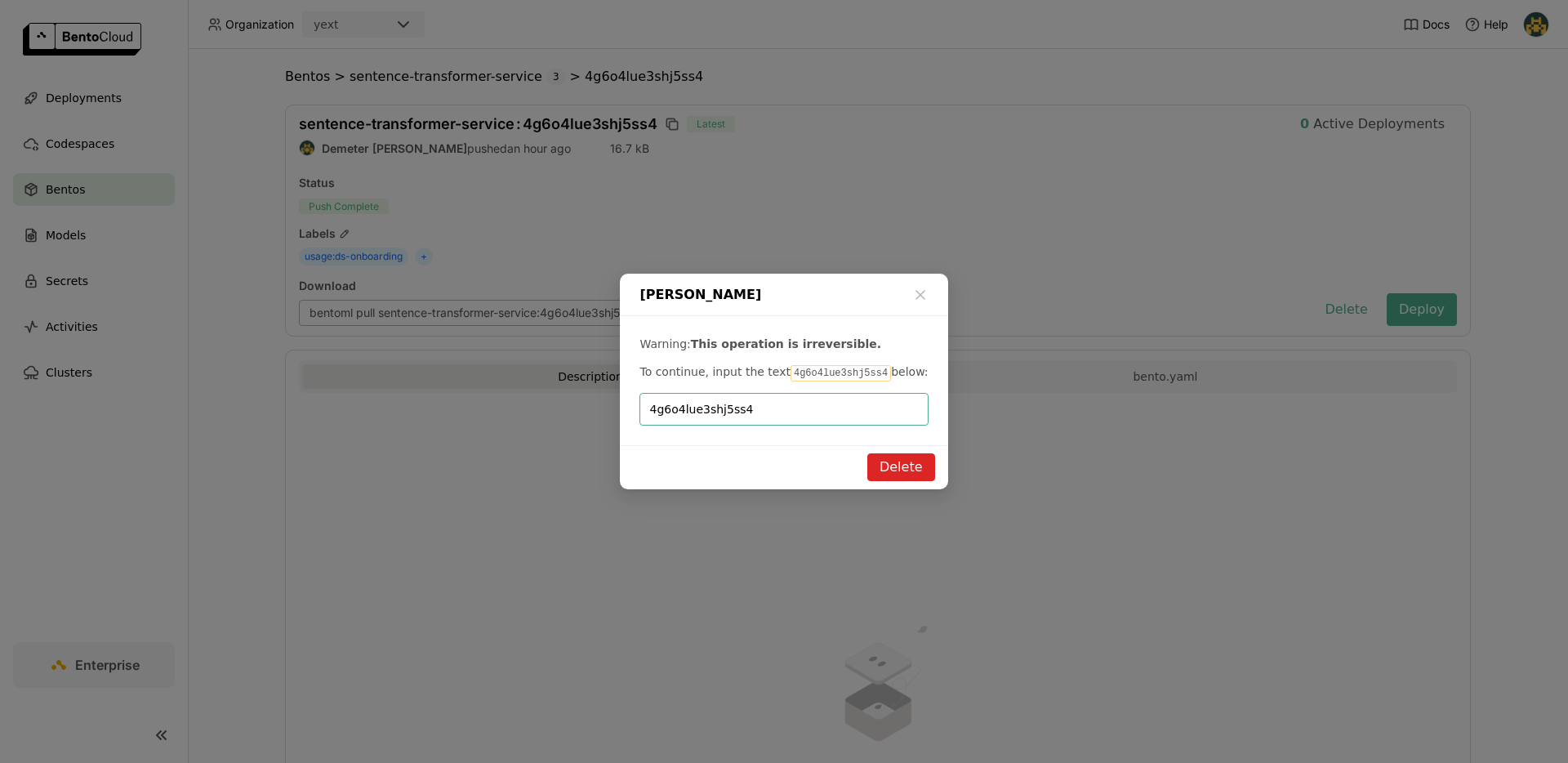
type input "4g6o4lue3shj5ss4"
click at [892, 475] on button "Delete" at bounding box center [901, 467] width 68 height 28
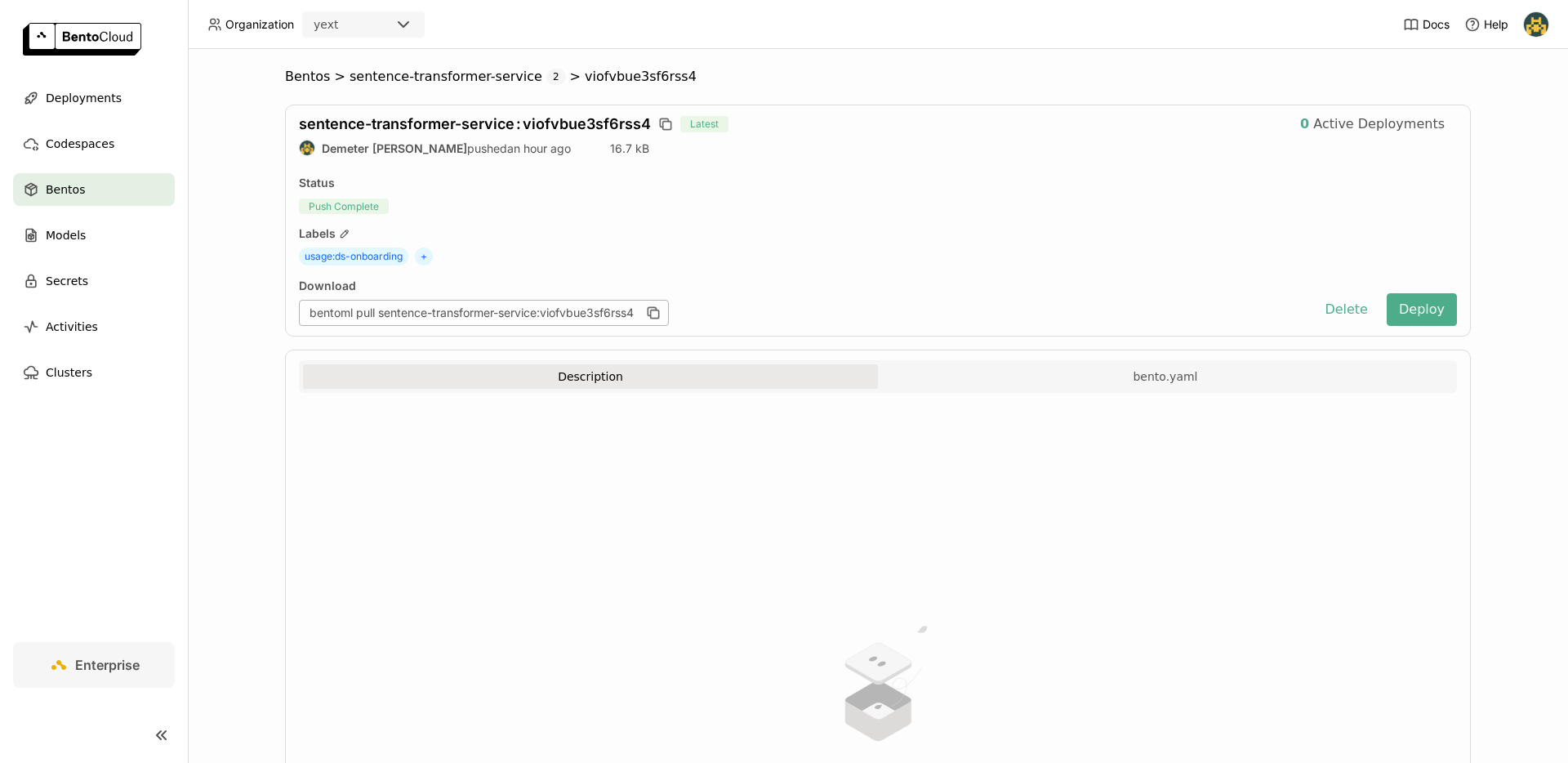
click at [552, 122] on span "sentence-transformer-service : viofvbue3sf6rss4" at bounding box center [475, 123] width 352 height 17
copy span "viofvbue3sf6rss4"
click at [1326, 309] on button "Delete" at bounding box center [1346, 309] width 68 height 33
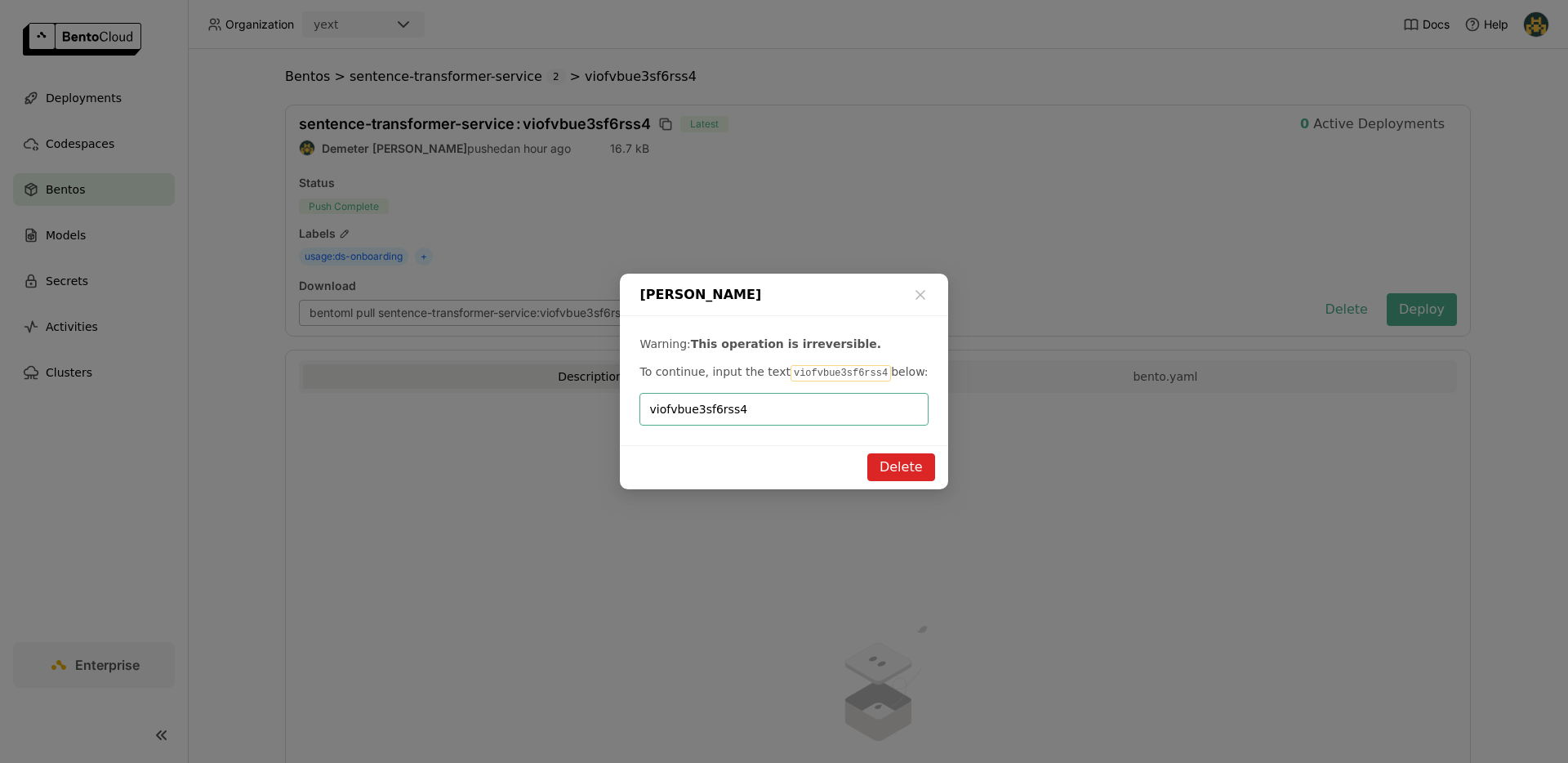
type input "viofvbue3sf6rss4"
click at [888, 465] on button "Delete" at bounding box center [901, 467] width 68 height 28
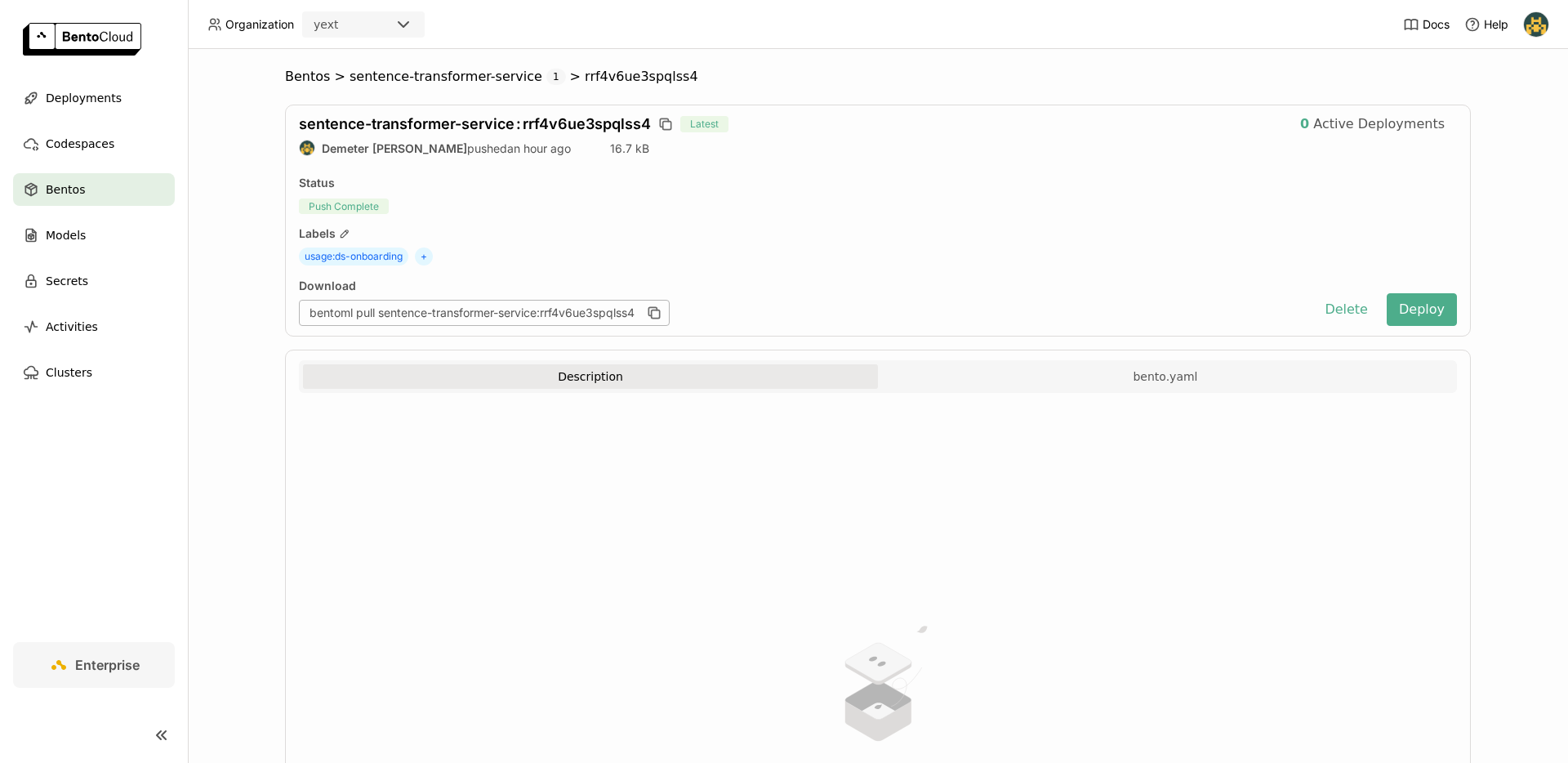
click at [572, 131] on span "sentence-transformer-service : rrf4v6ue3spqlss4" at bounding box center [475, 123] width 352 height 17
copy span "rrf4v6ue3spqlss4"
click at [1312, 307] on div "Download bentoml pull sentence-transformer-service:rrf4v6ue3spqlss4 Delete Depl…" at bounding box center [878, 302] width 1158 height 47
click at [1344, 308] on button "Delete" at bounding box center [1346, 309] width 68 height 33
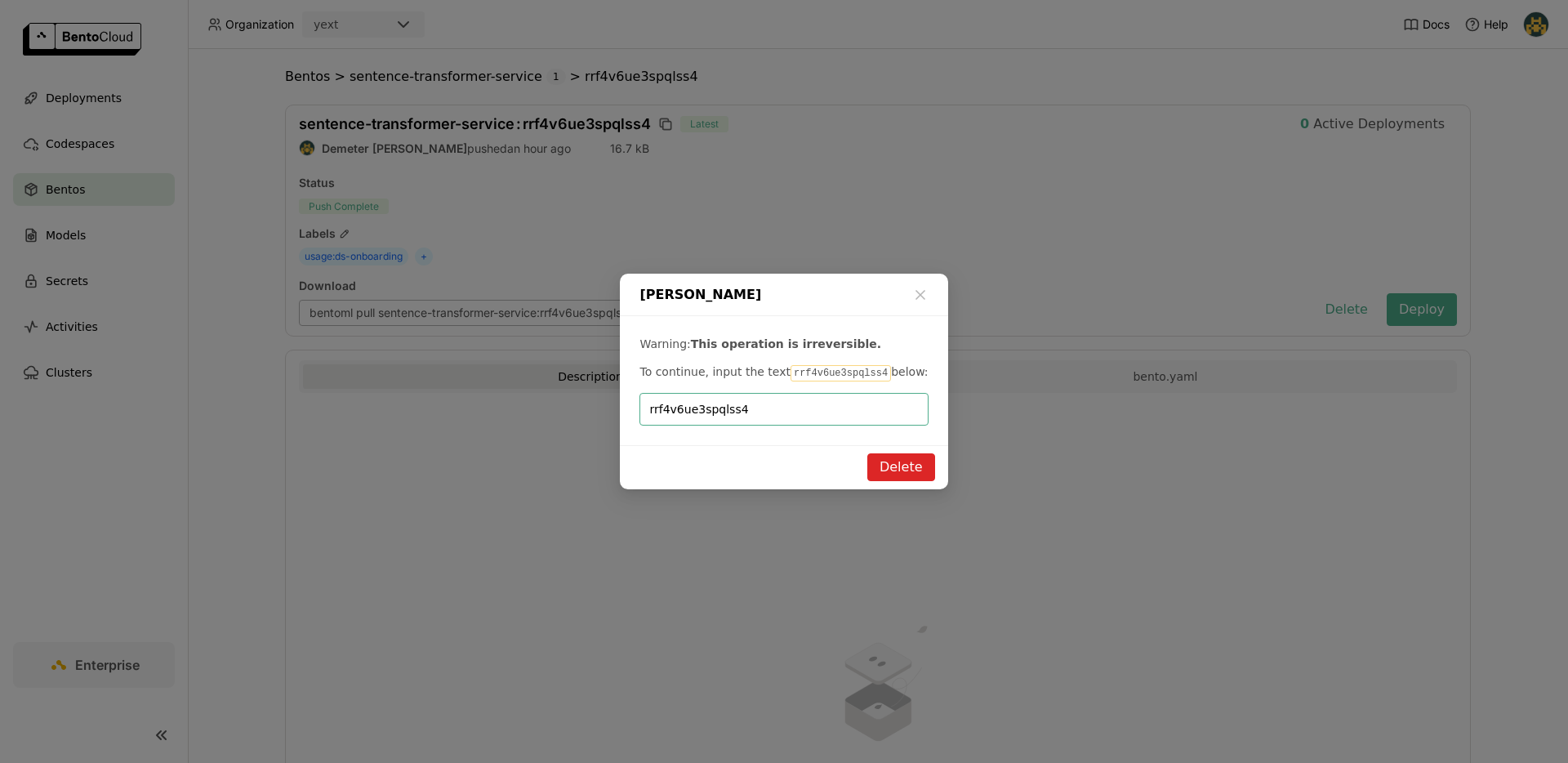
type input "rrf4v6ue3spqlss4"
click at [911, 463] on button "Delete" at bounding box center [901, 467] width 68 height 28
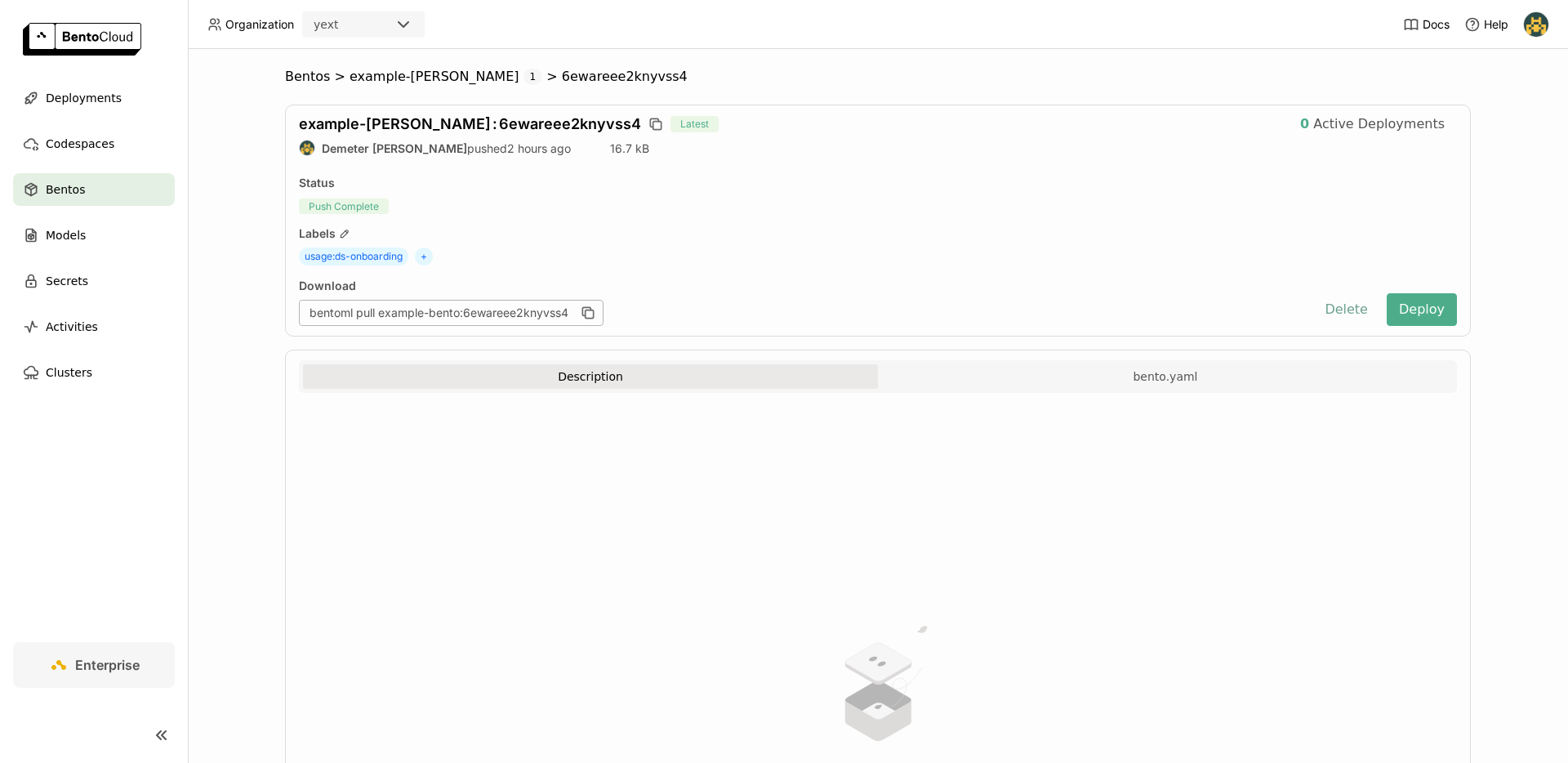
click at [1331, 301] on button "Delete" at bounding box center [1346, 309] width 68 height 33
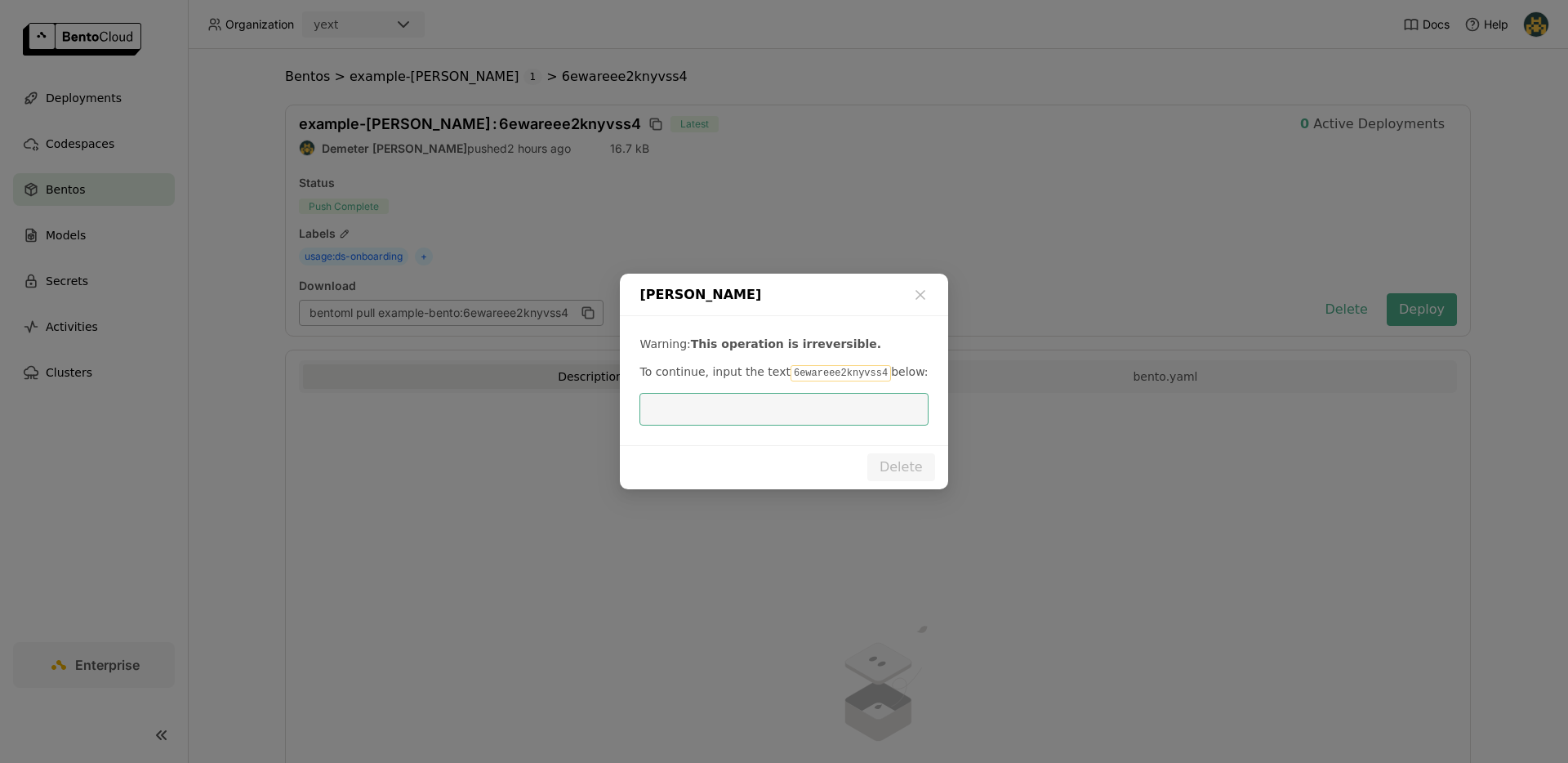
click at [801, 376] on code "6ewareee2knyvss4" at bounding box center [841, 374] width 101 height 16
click at [822, 366] on code "6ewareee2knyvss4" at bounding box center [841, 374] width 101 height 16
copy code "6ewareee2knyvss4"
click at [800, 405] on input "dialog" at bounding box center [784, 409] width 268 height 31
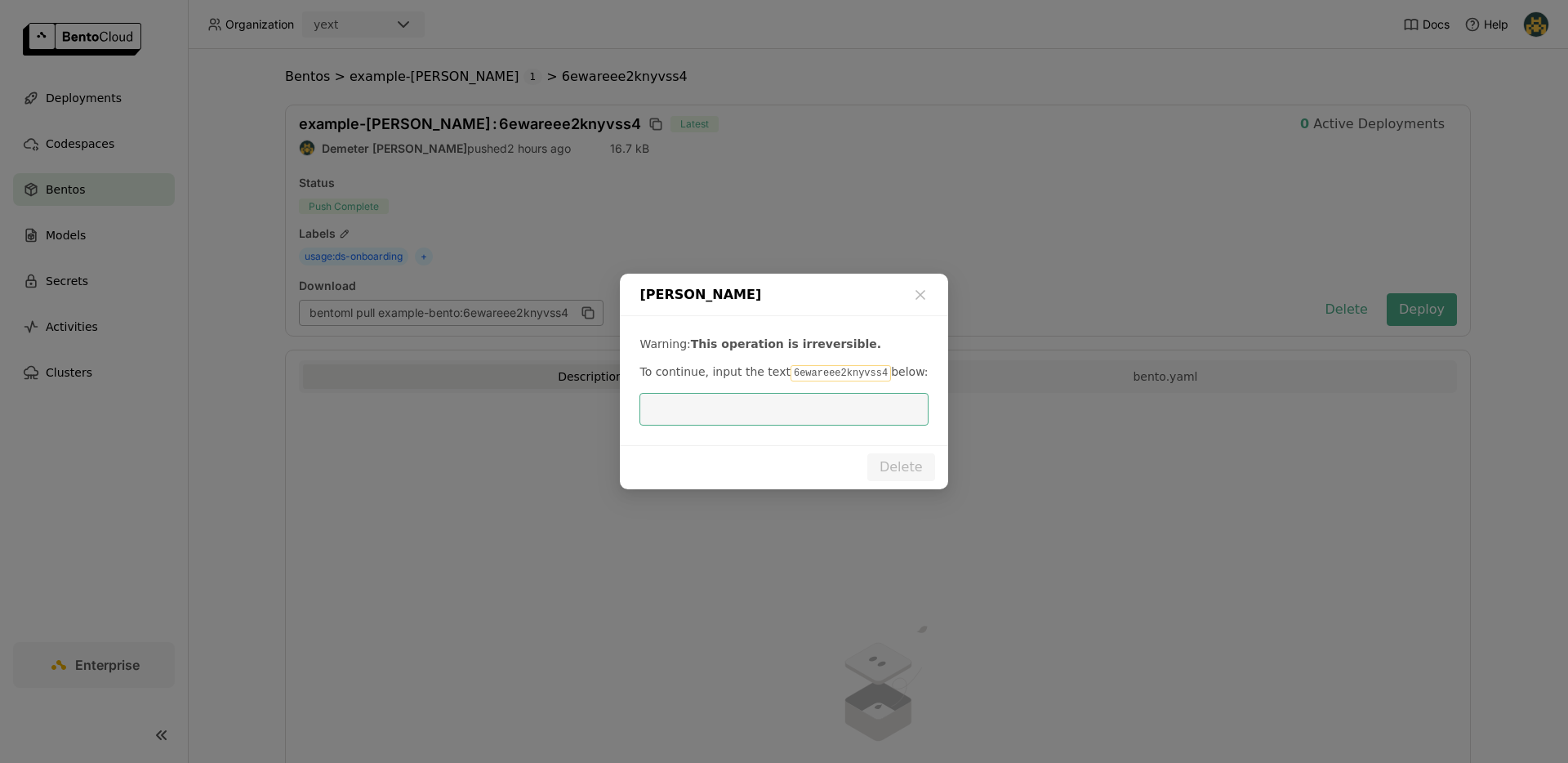
paste input "6ewareee2knyvss4"
type input "6ewareee2knyvss4"
click at [947, 473] on div "Delete" at bounding box center [784, 467] width 327 height 44
click at [903, 474] on button "Delete" at bounding box center [901, 467] width 68 height 28
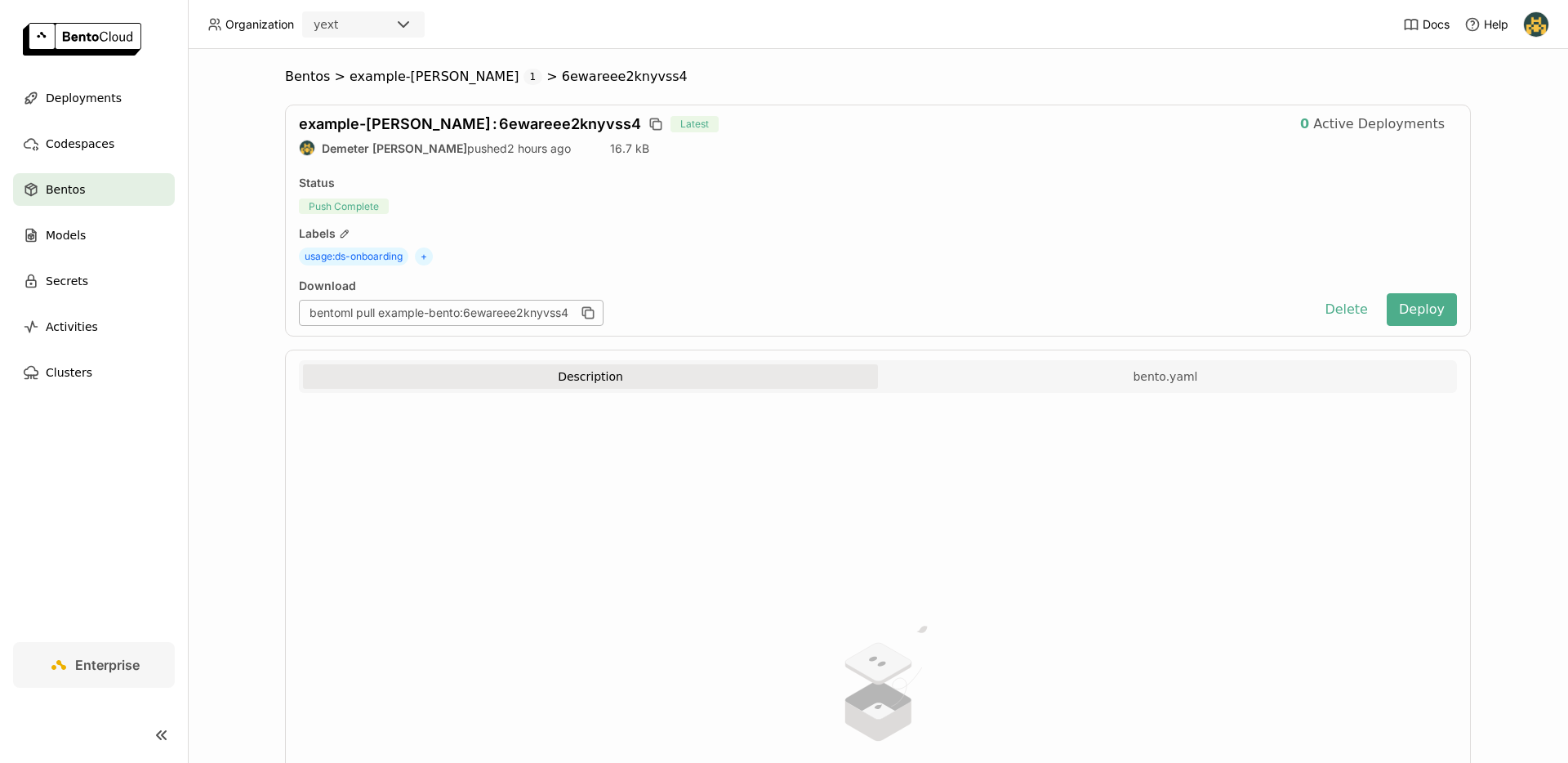
click at [61, 182] on span "Bentos" at bounding box center [64, 190] width 39 height 20
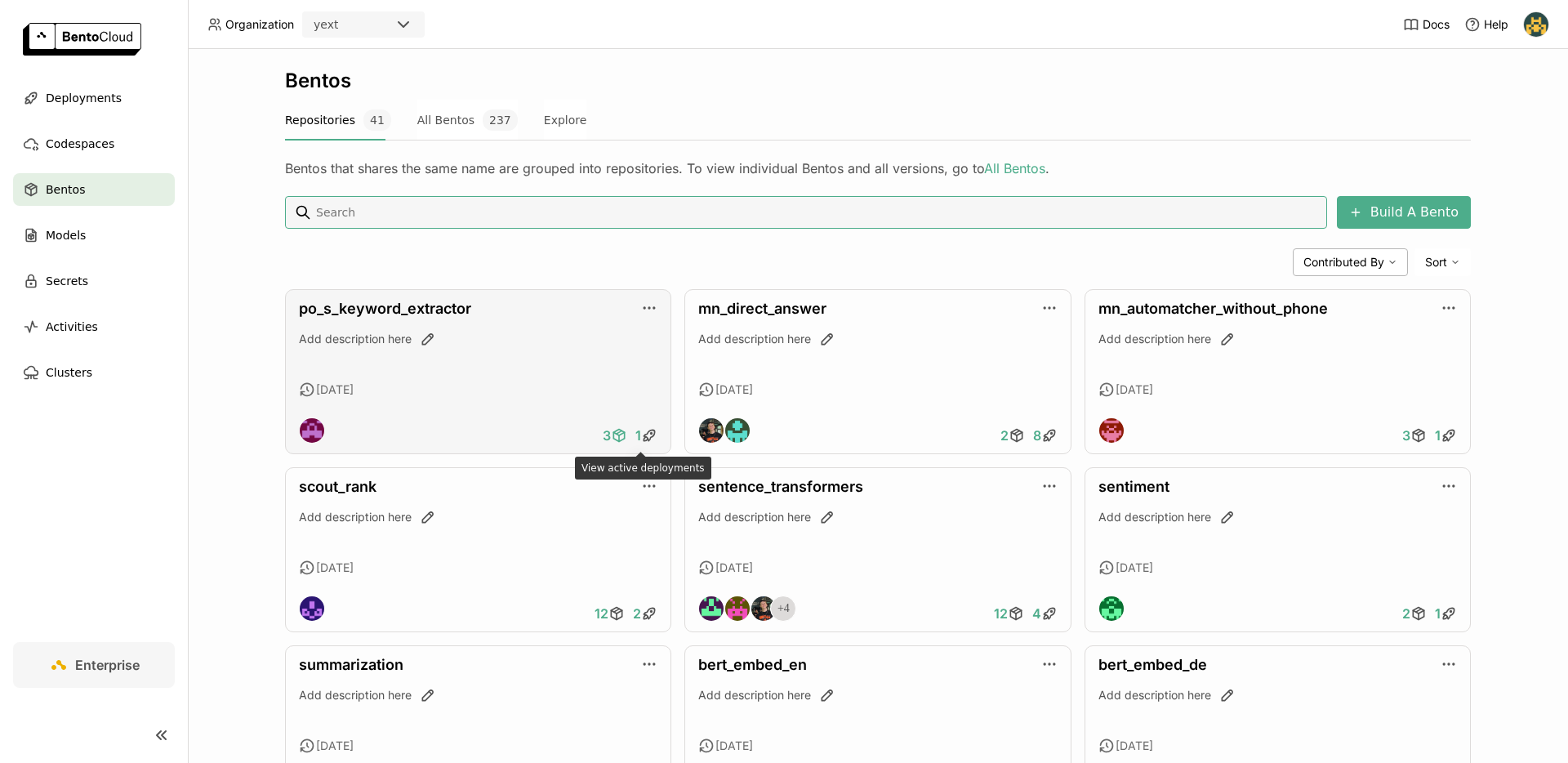
click at [611, 441] on icon at bounding box center [619, 435] width 16 height 16
